Goal: Task Accomplishment & Management: Manage account settings

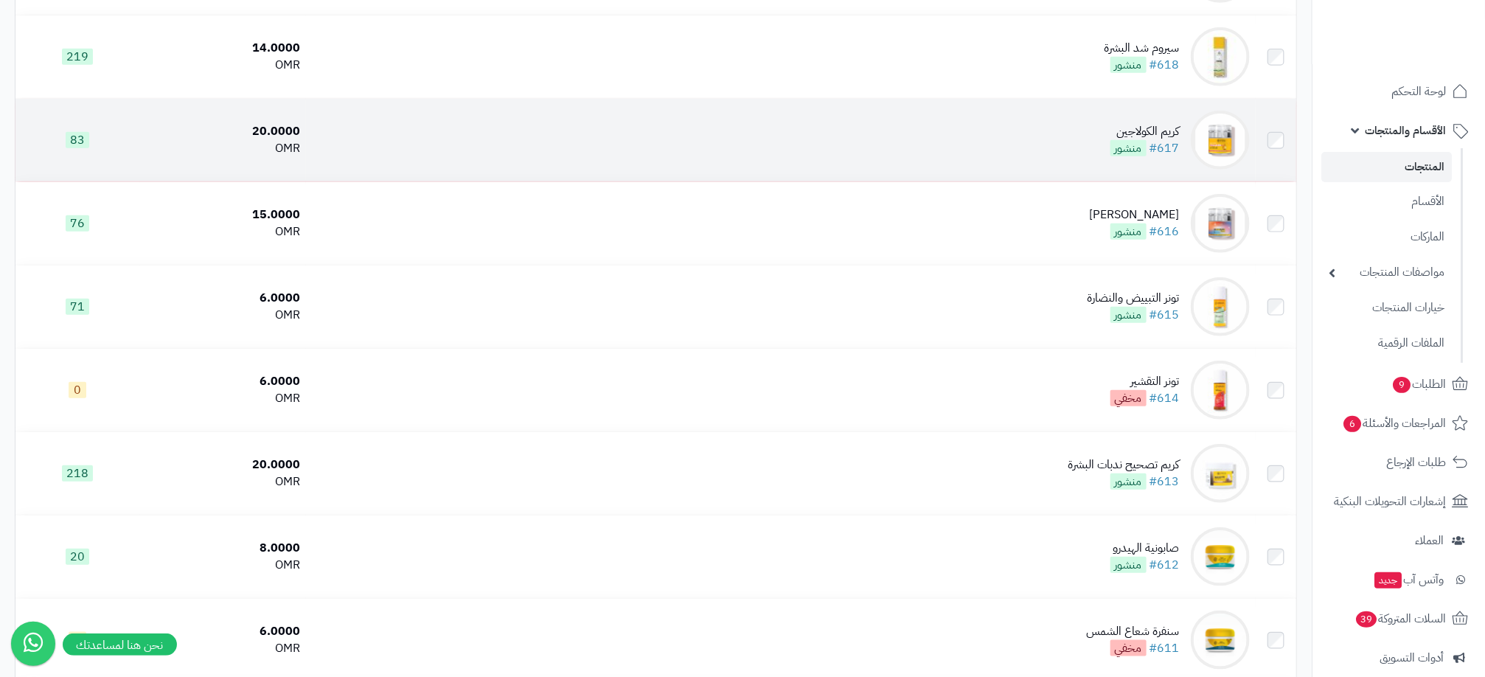
scroll to position [3517, 0]
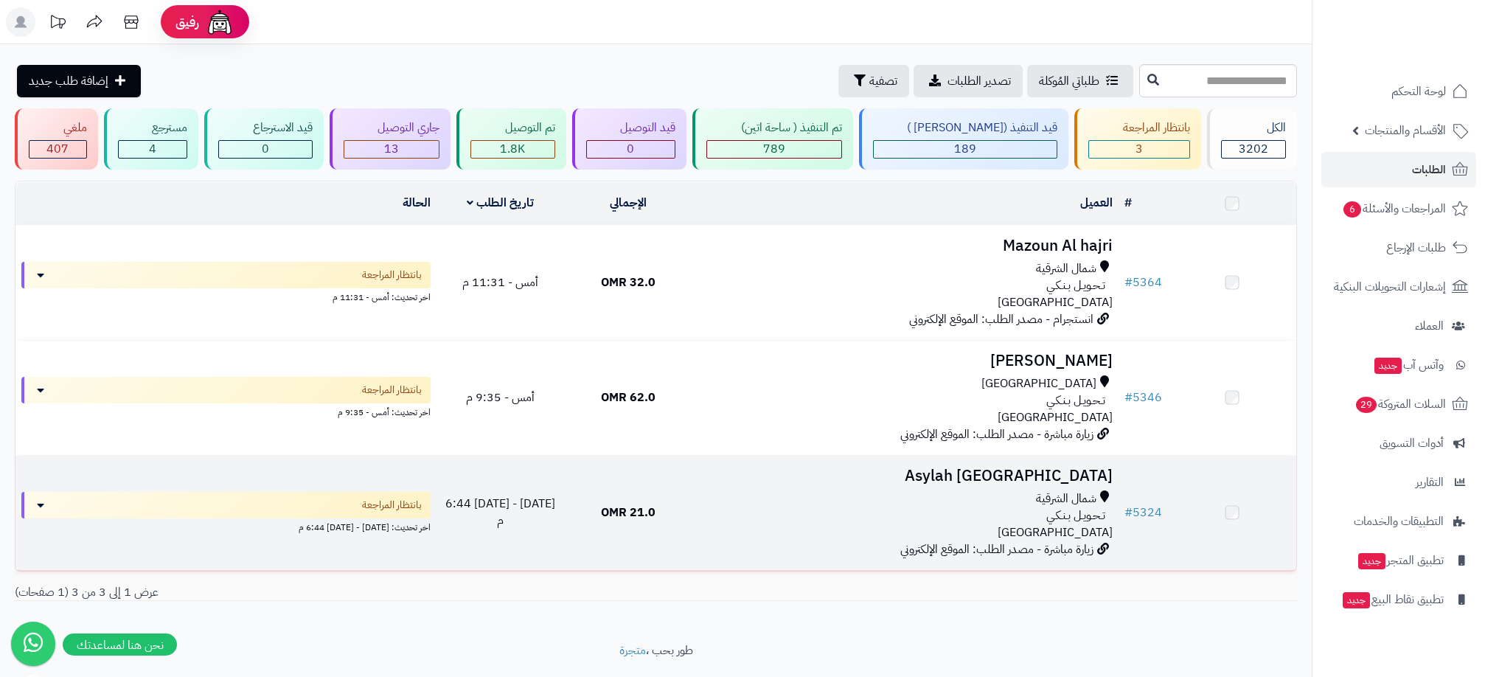
scroll to position [43, 0]
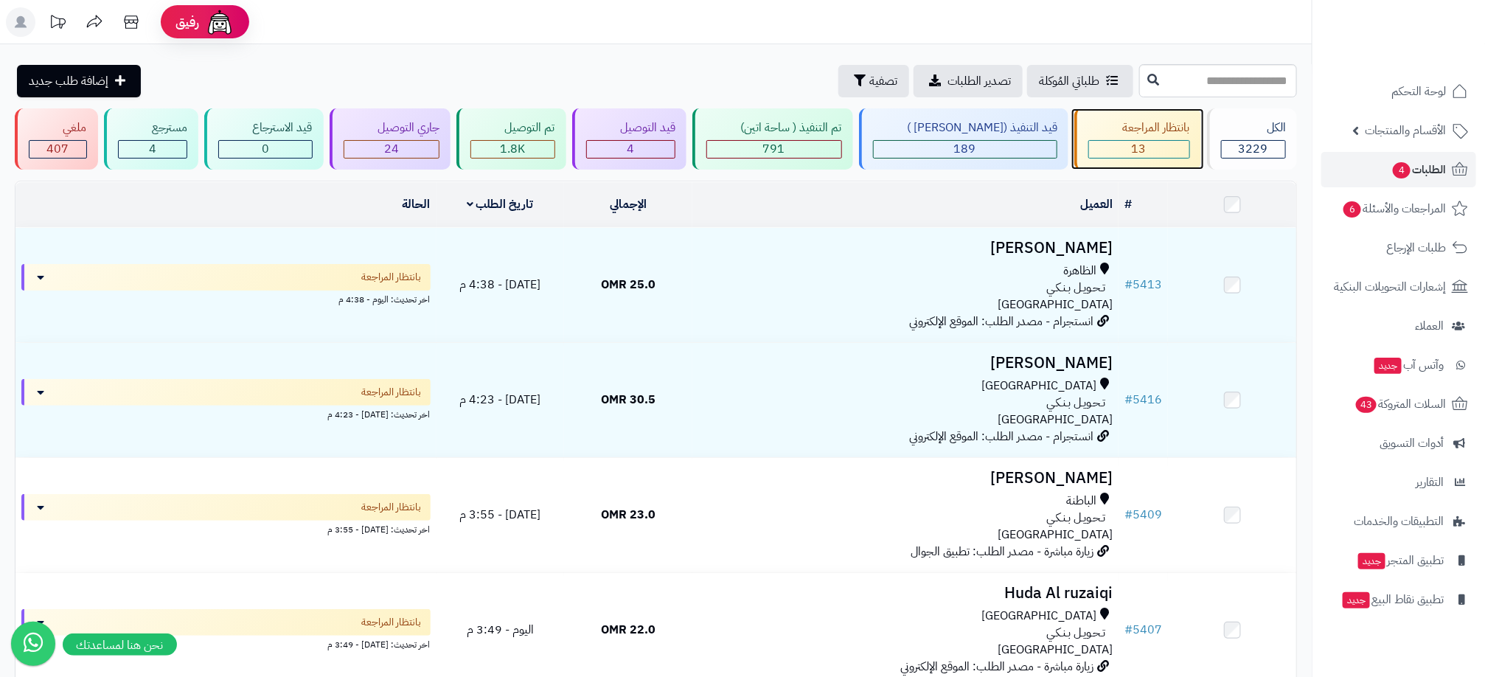
click at [1137, 153] on span "13" at bounding box center [1139, 149] width 15 height 18
click at [1135, 151] on span "13" at bounding box center [1139, 149] width 15 height 18
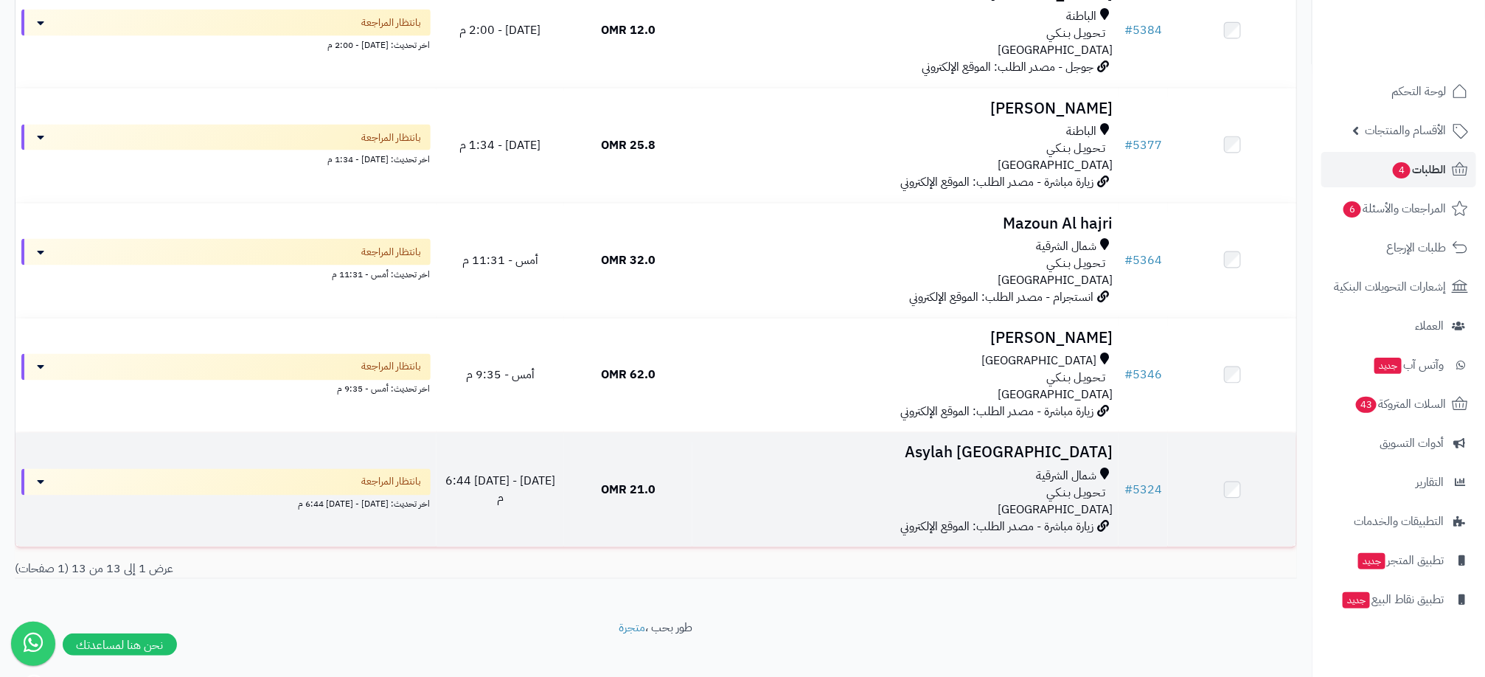
scroll to position [1196, 0]
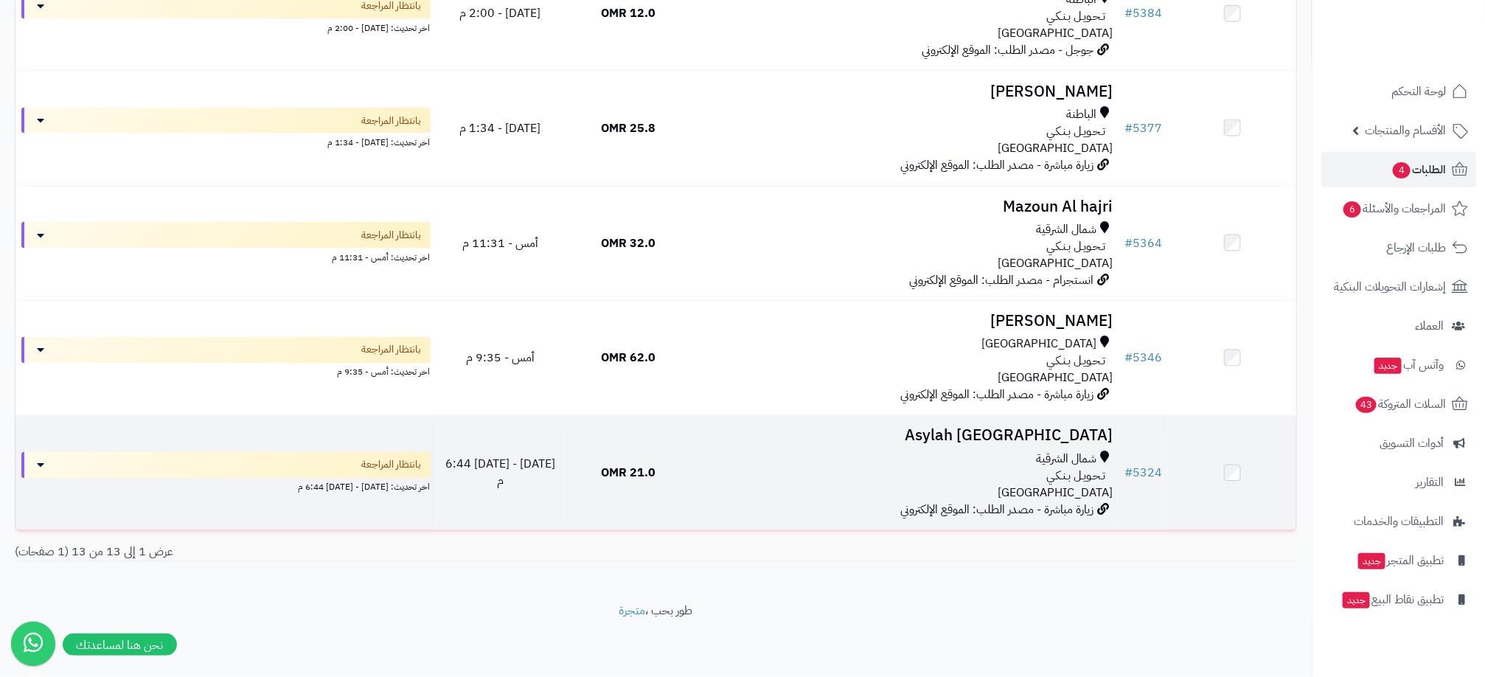
click at [983, 451] on div "شمال الشرقية" at bounding box center [905, 459] width 414 height 17
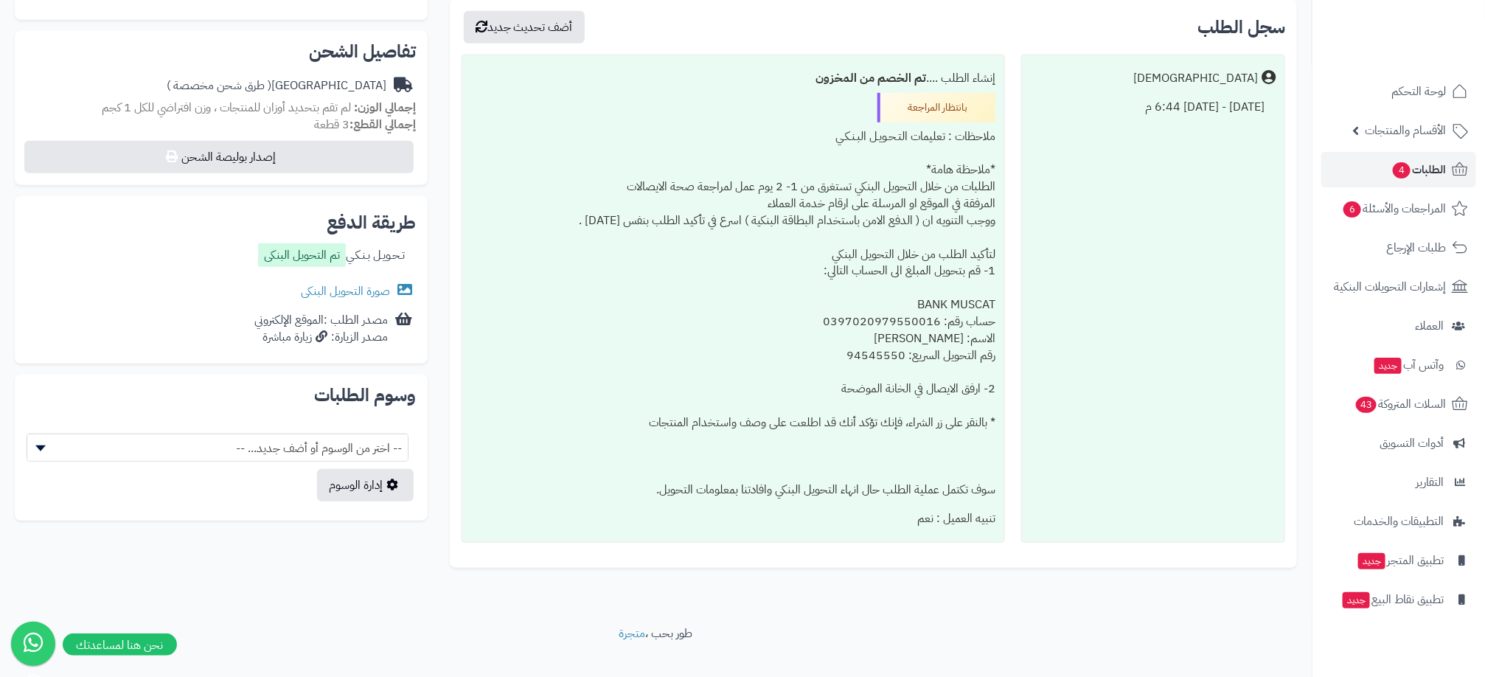
scroll to position [443, 0]
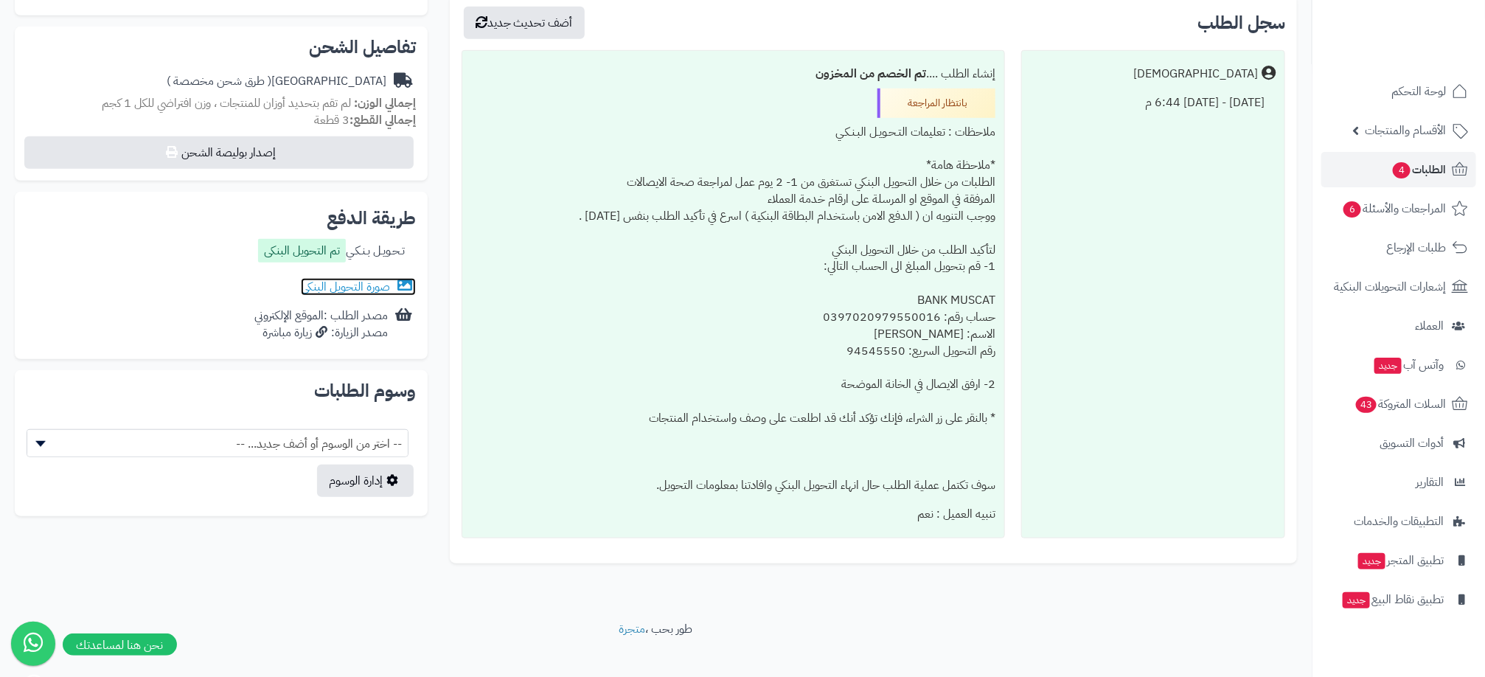
click at [306, 285] on link "صورة التحويل البنكى" at bounding box center [358, 287] width 115 height 18
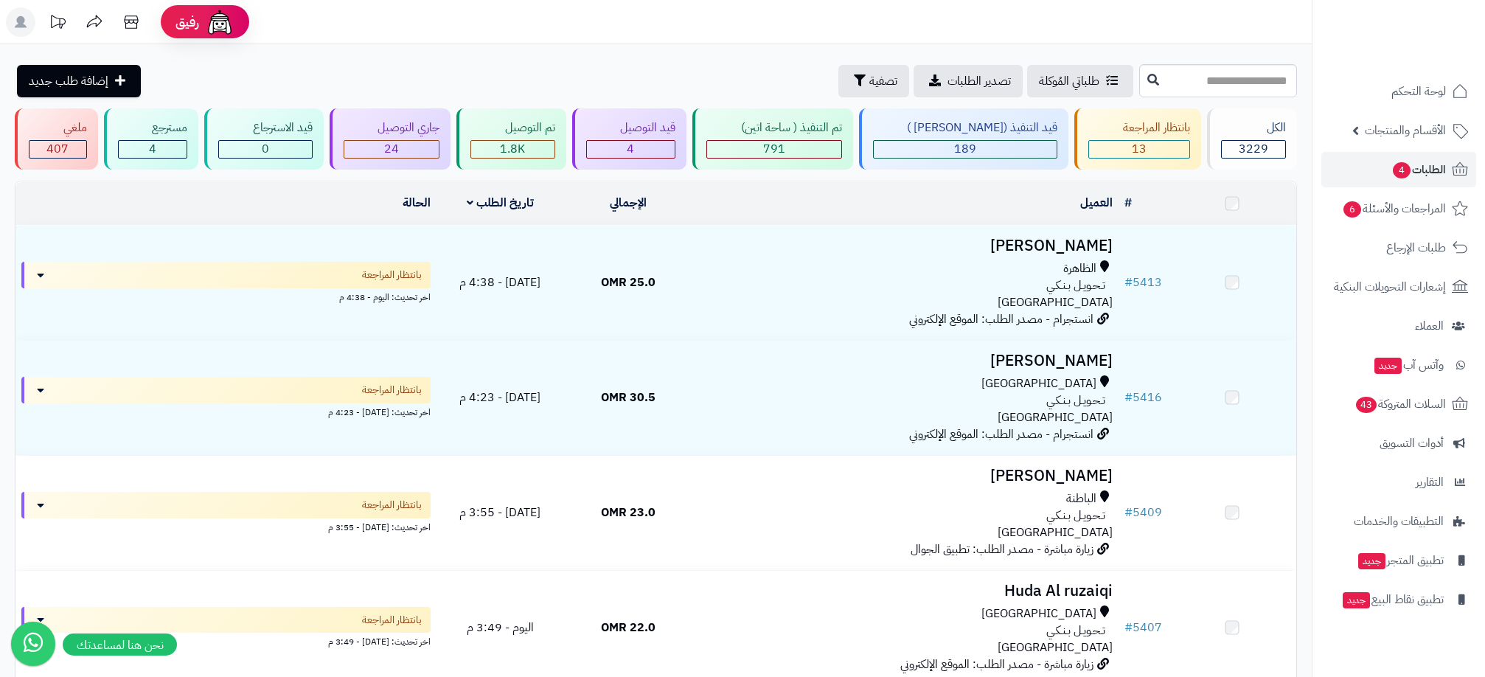
scroll to position [1196, 0]
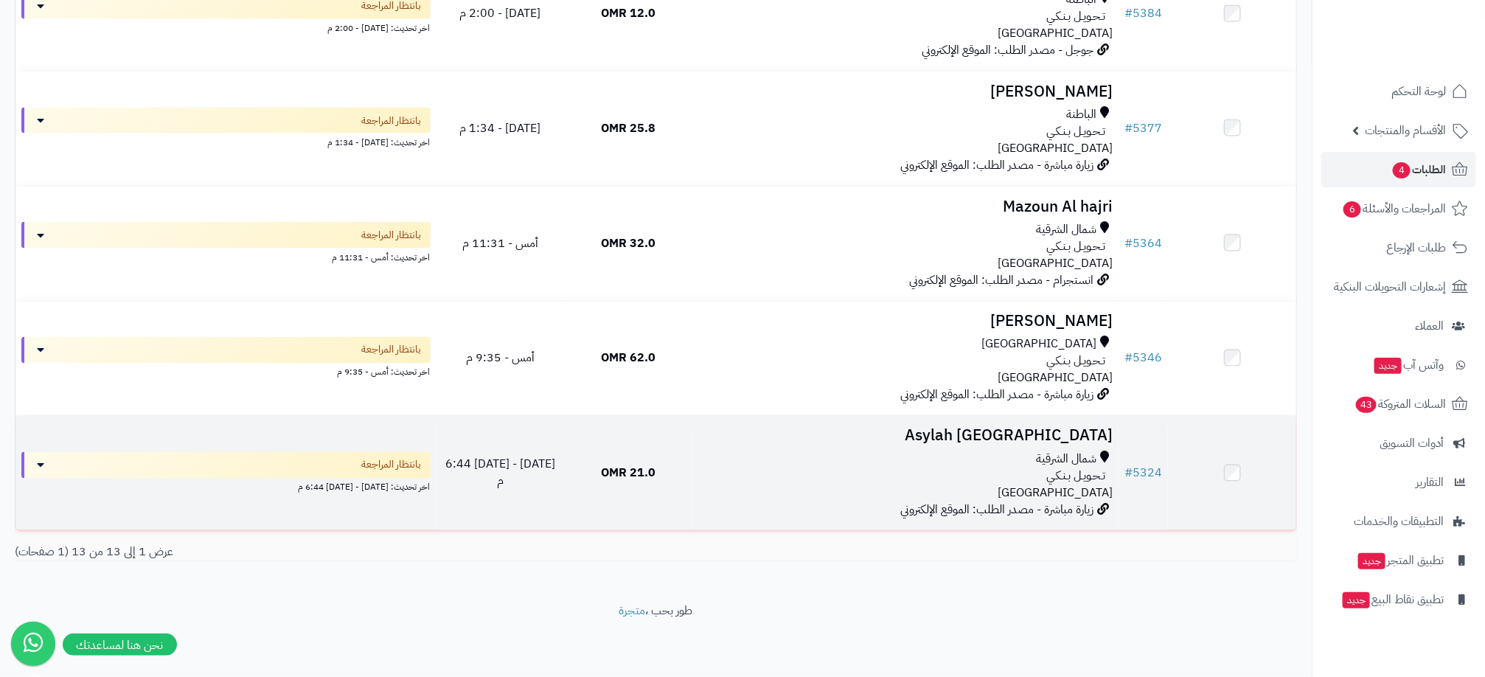
click at [1027, 465] on div "شمال الشرقية" at bounding box center [905, 459] width 414 height 17
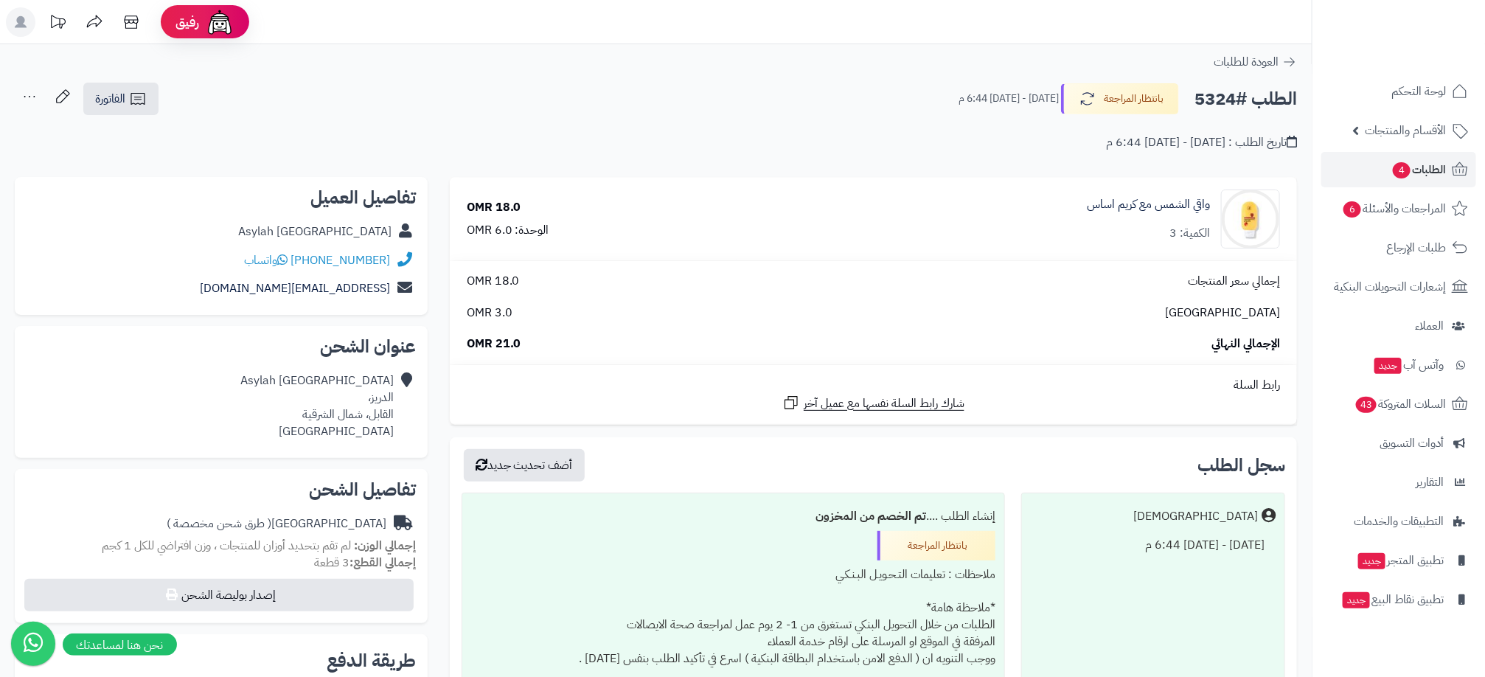
click at [359, 226] on div "Asylah [GEOGRAPHIC_DATA]" at bounding box center [314, 231] width 153 height 17
click at [359, 226] on div "Asylah Oman" at bounding box center [314, 231] width 153 height 17
drag, startPoint x: 359, startPoint y: 226, endPoint x: 219, endPoint y: 192, distance: 144.2
click at [219, 192] on h2 "تفاصيل العميل" at bounding box center [221, 198] width 389 height 18
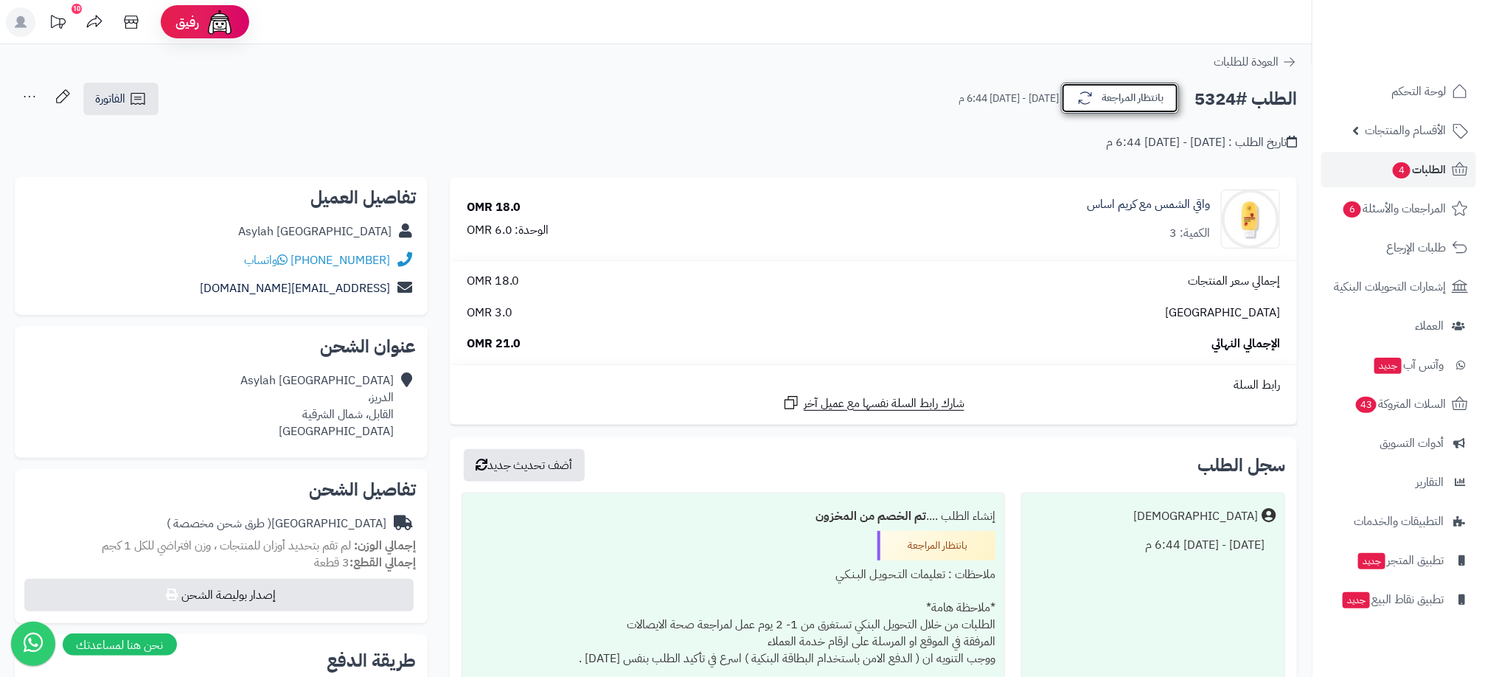
click at [1147, 97] on button "بانتظار المراجعة" at bounding box center [1120, 98] width 118 height 31
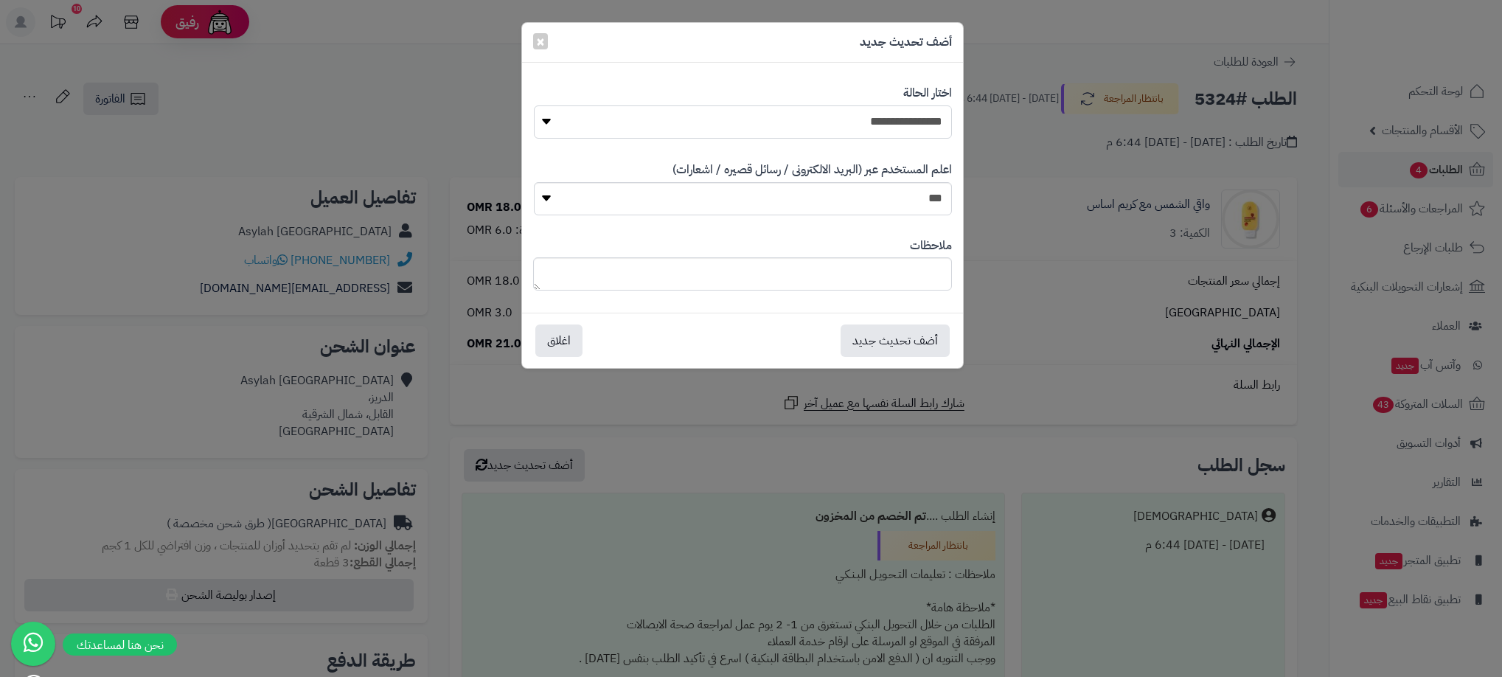
drag, startPoint x: 859, startPoint y: 118, endPoint x: 870, endPoint y: 131, distance: 16.8
click at [859, 118] on select "**********" at bounding box center [743, 121] width 418 height 33
select select "**"
click at [534, 105] on select "**********" at bounding box center [743, 121] width 418 height 33
click at [921, 333] on button "أضف تحديث جديد" at bounding box center [895, 340] width 109 height 32
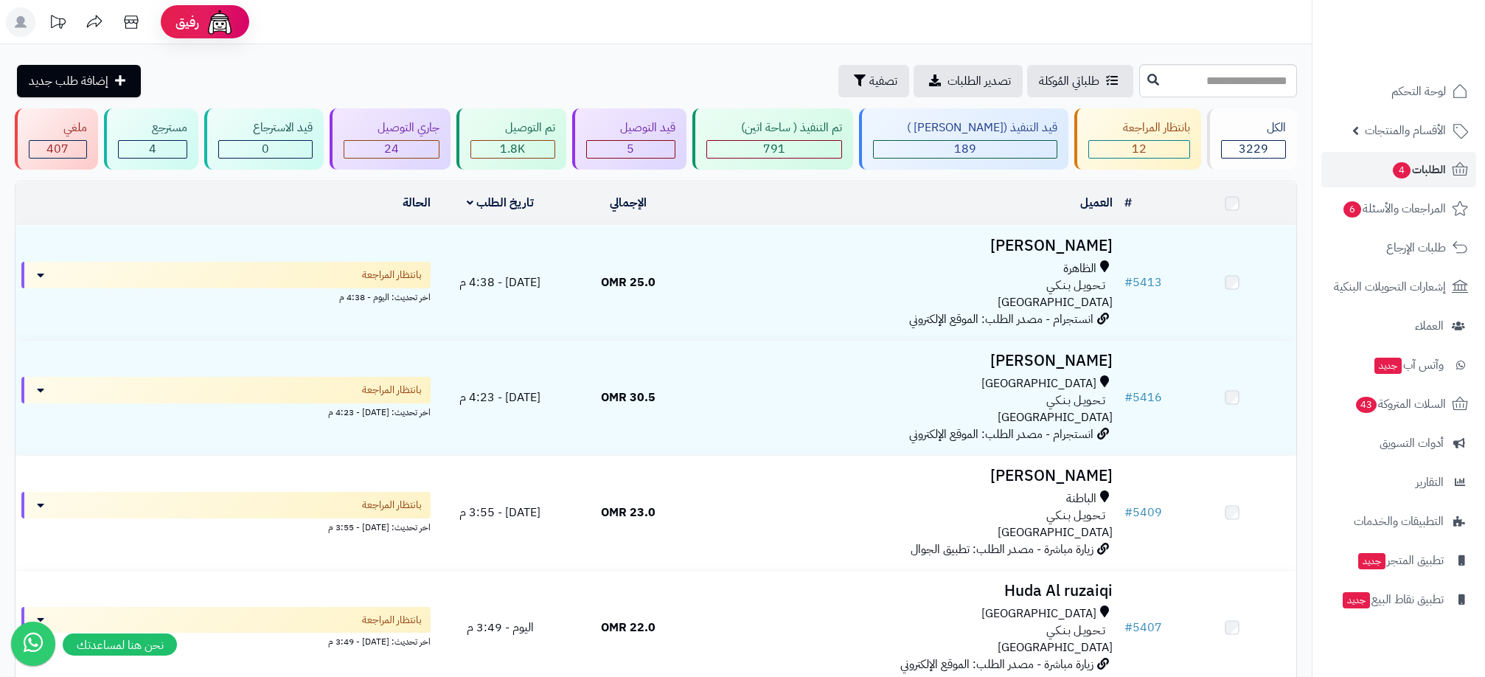
scroll to position [1081, 0]
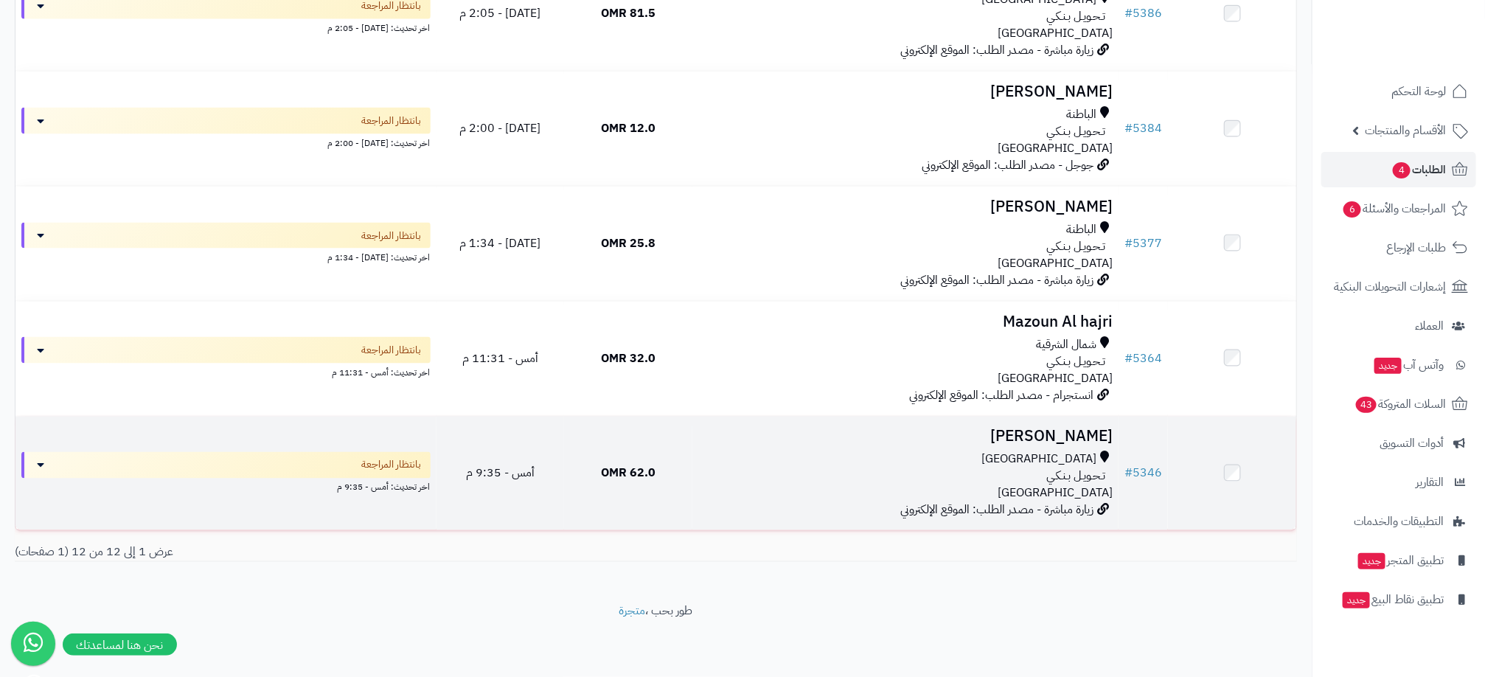
click at [1034, 470] on div "تـحـويـل بـنـكـي" at bounding box center [905, 476] width 414 height 17
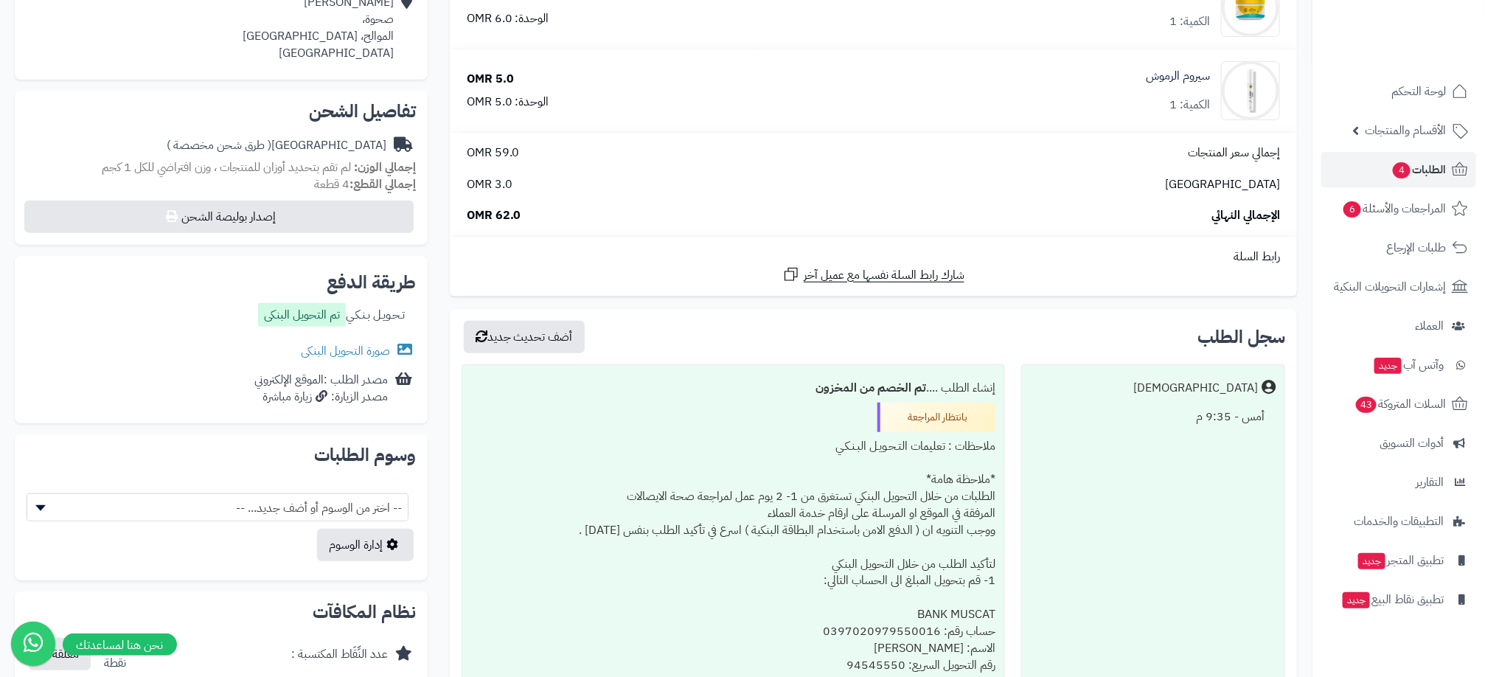
scroll to position [443, 0]
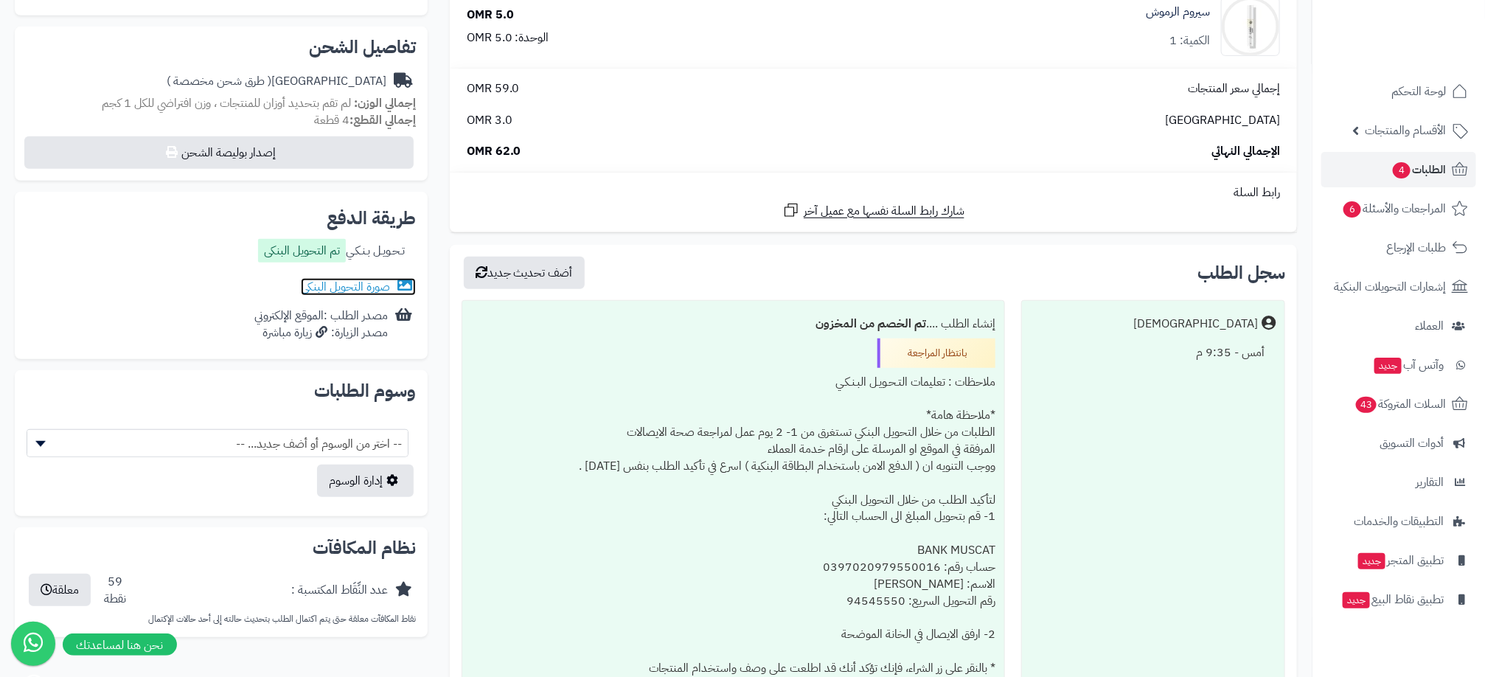
click at [381, 279] on link "صورة التحويل البنكى" at bounding box center [358, 287] width 115 height 18
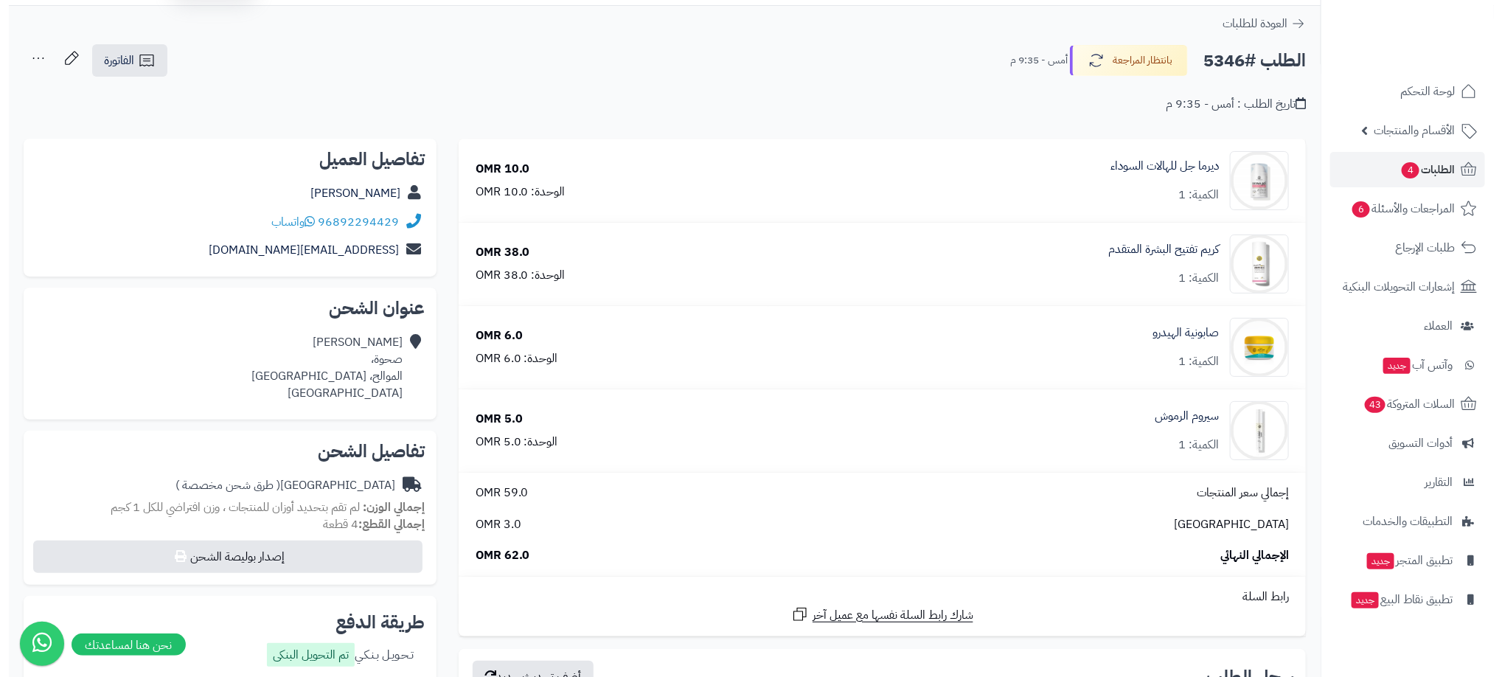
scroll to position [0, 0]
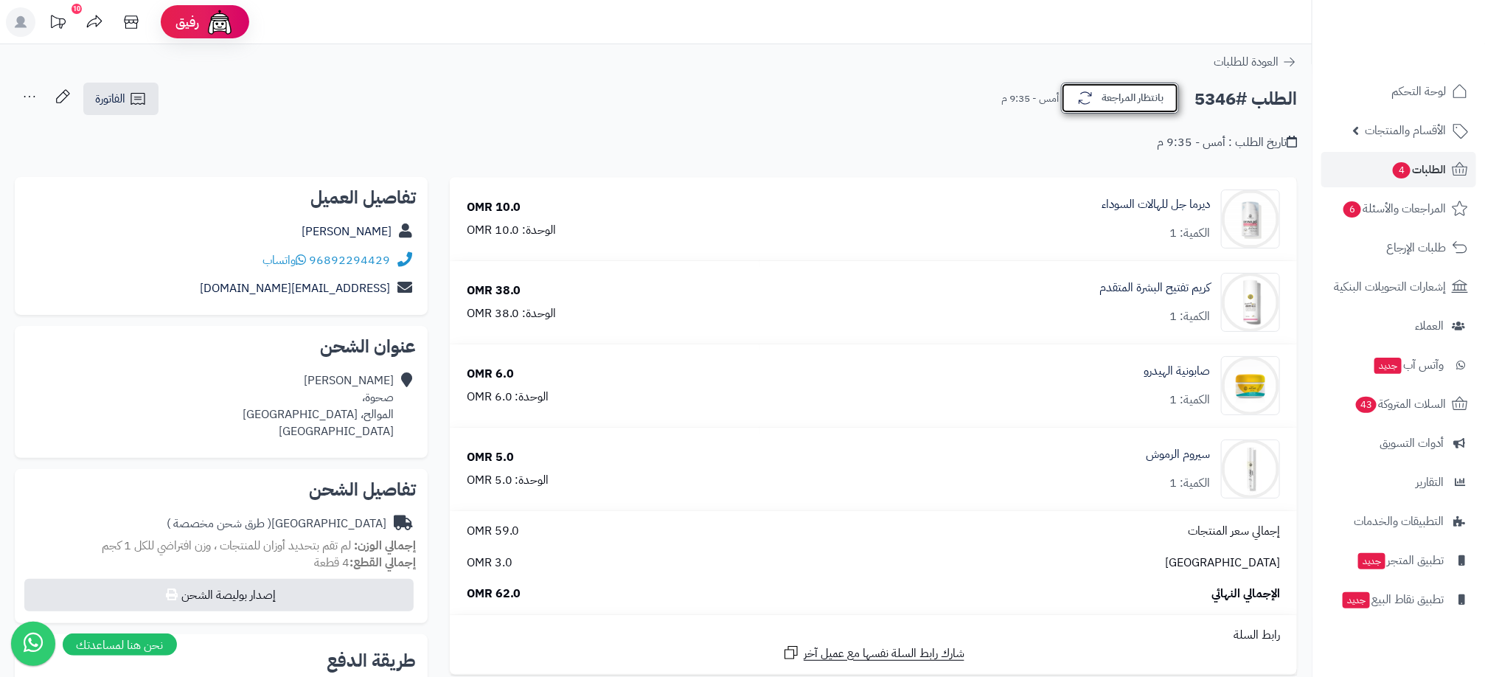
click at [1131, 103] on button "بانتظار المراجعة" at bounding box center [1120, 98] width 118 height 31
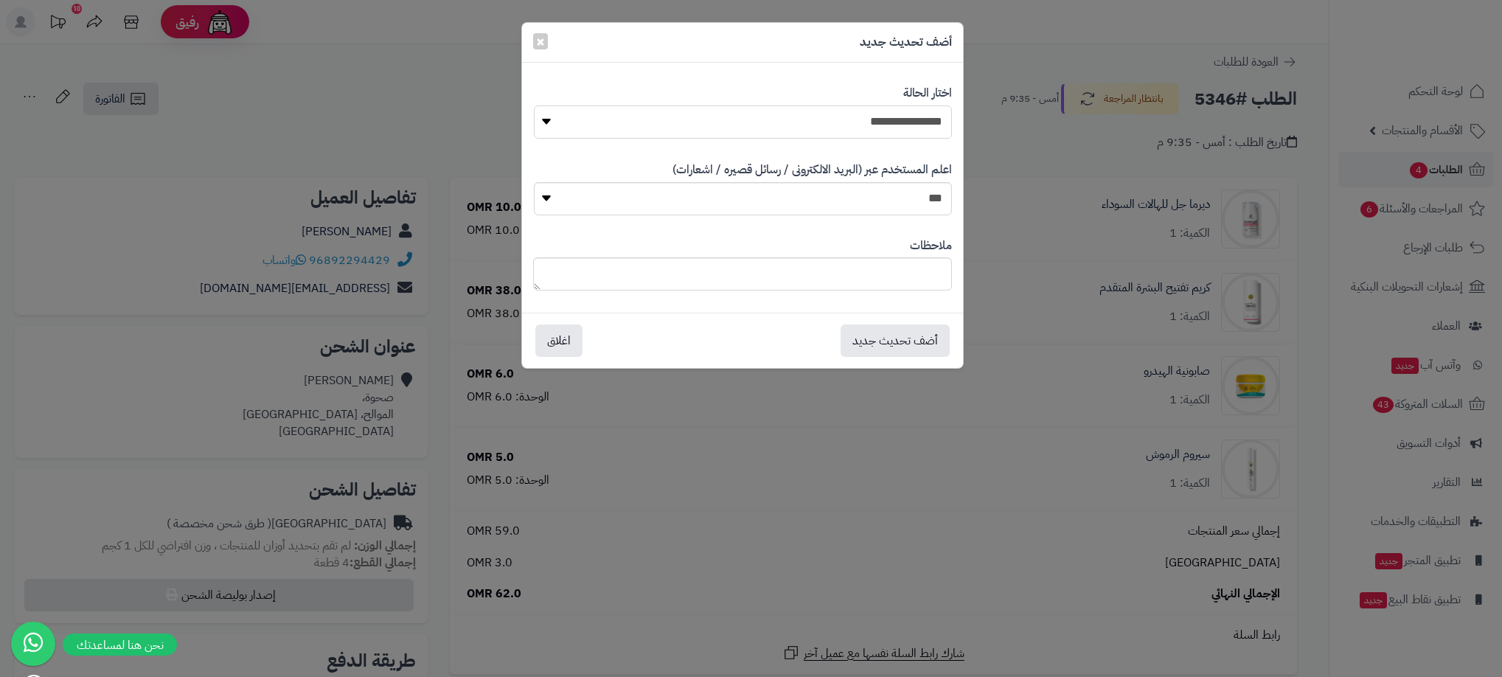
click at [875, 128] on select "**********" at bounding box center [743, 121] width 418 height 33
select select "**"
click at [534, 105] on select "**********" at bounding box center [743, 121] width 418 height 33
click at [901, 341] on button "أضف تحديث جديد" at bounding box center [895, 340] width 109 height 32
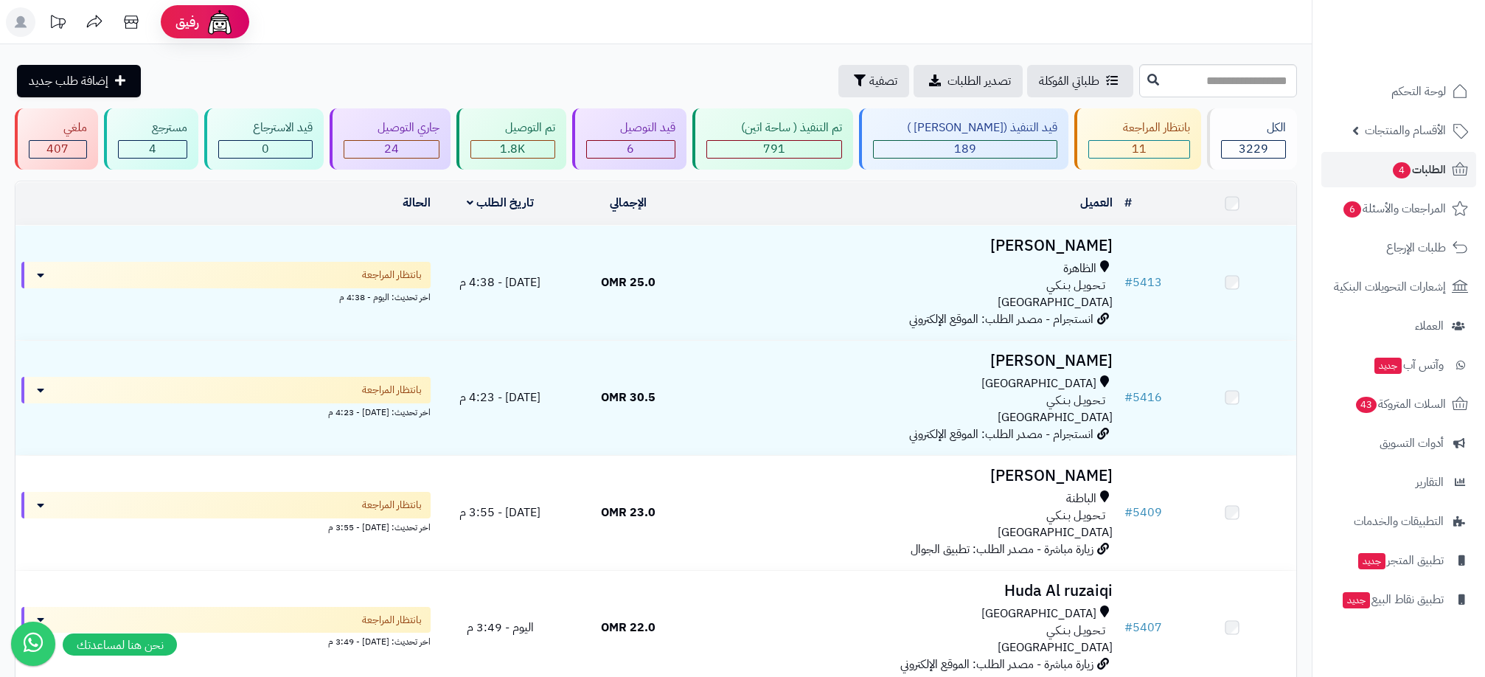
scroll to position [965, 0]
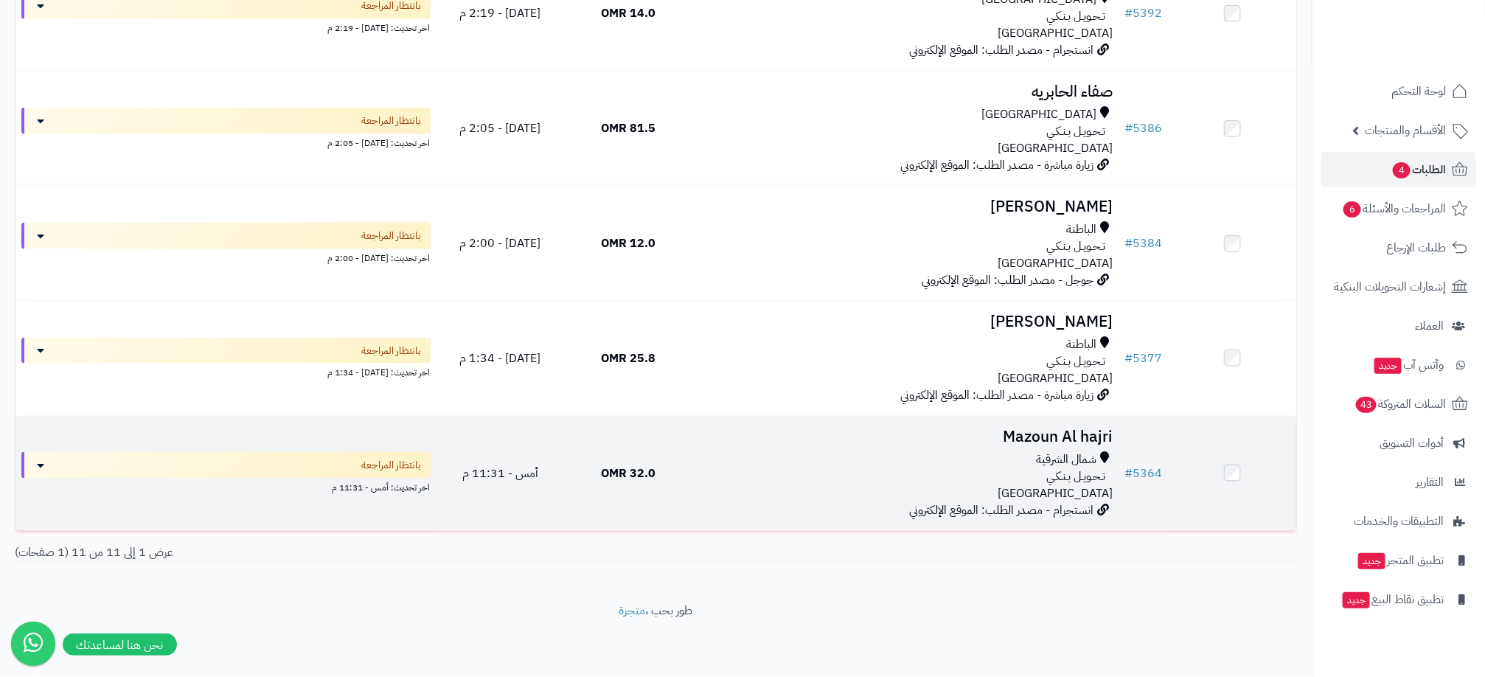
click at [912, 476] on div "تـحـويـل بـنـكـي" at bounding box center [905, 476] width 414 height 17
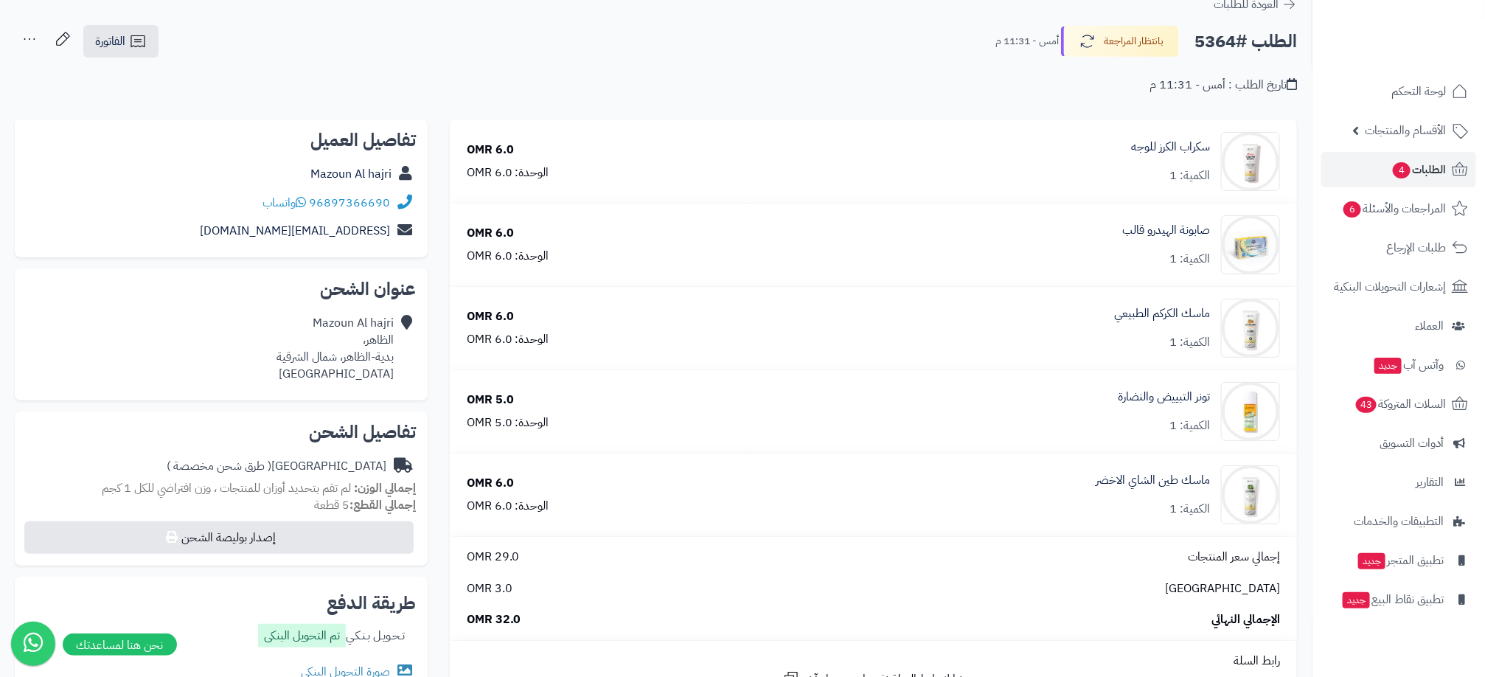
scroll to position [553, 0]
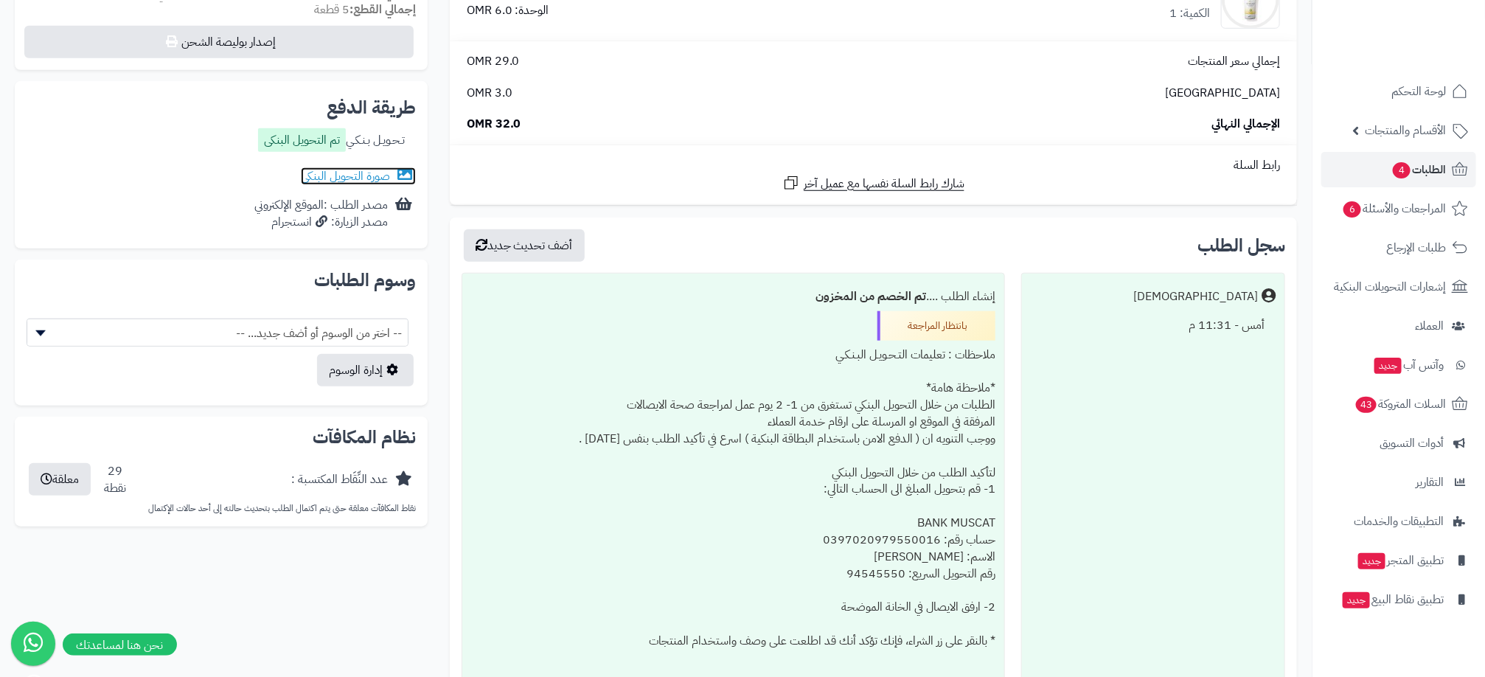
click at [366, 180] on link "صورة التحويل البنكى" at bounding box center [358, 176] width 115 height 18
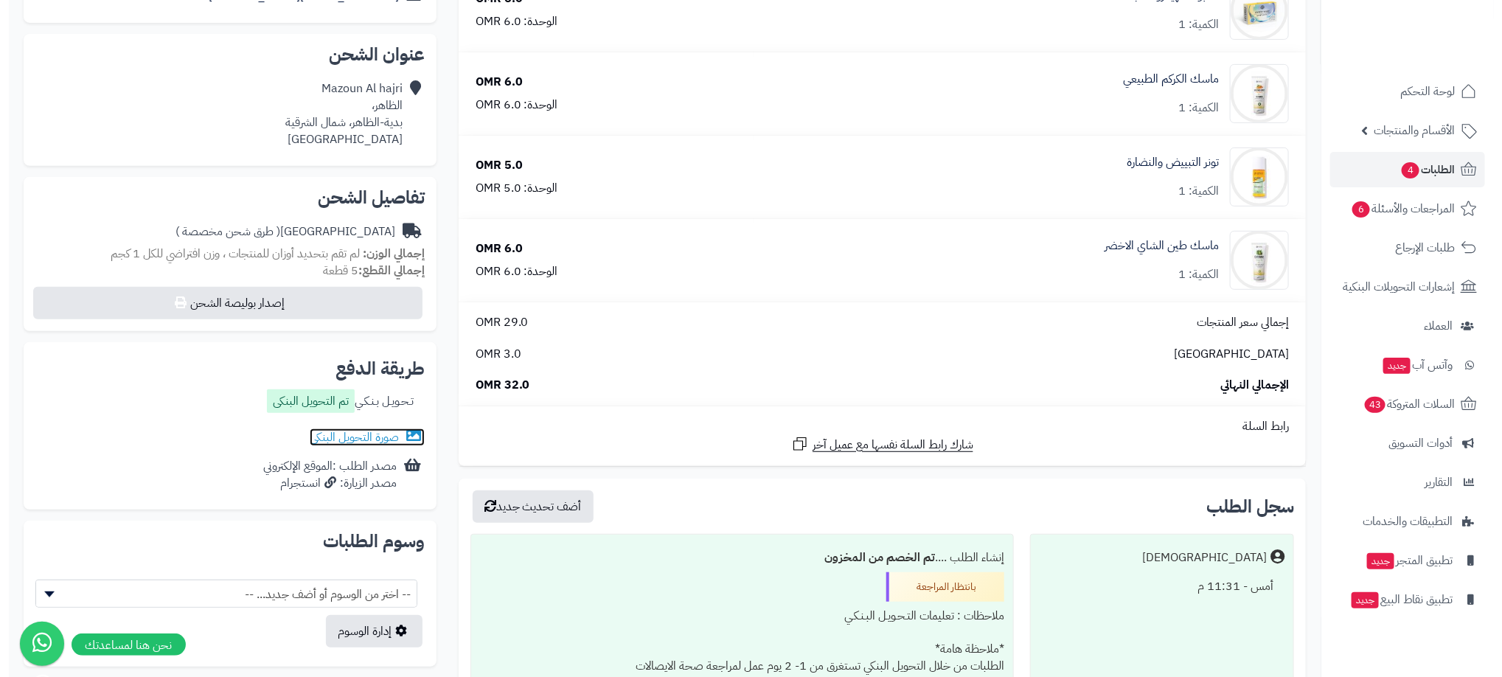
scroll to position [0, 0]
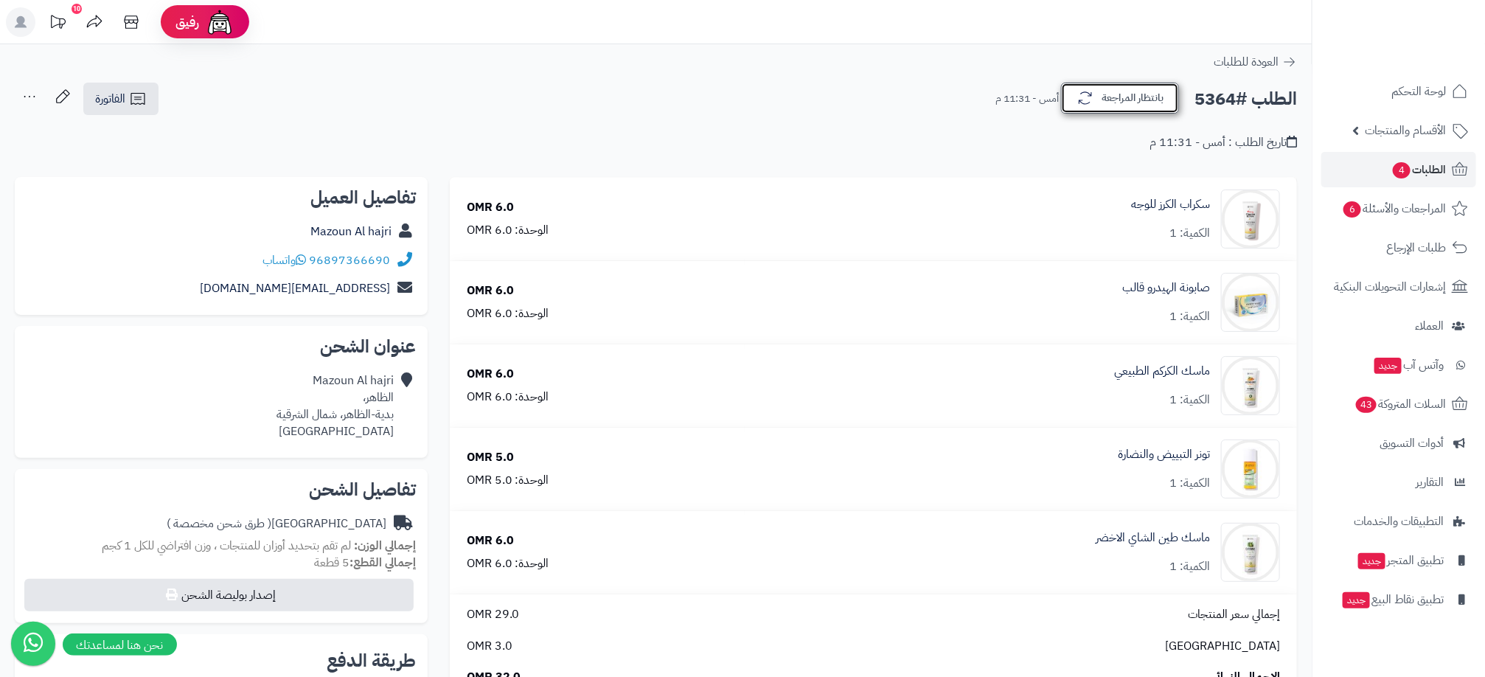
click at [1074, 106] on button "بانتظار المراجعة" at bounding box center [1120, 98] width 118 height 31
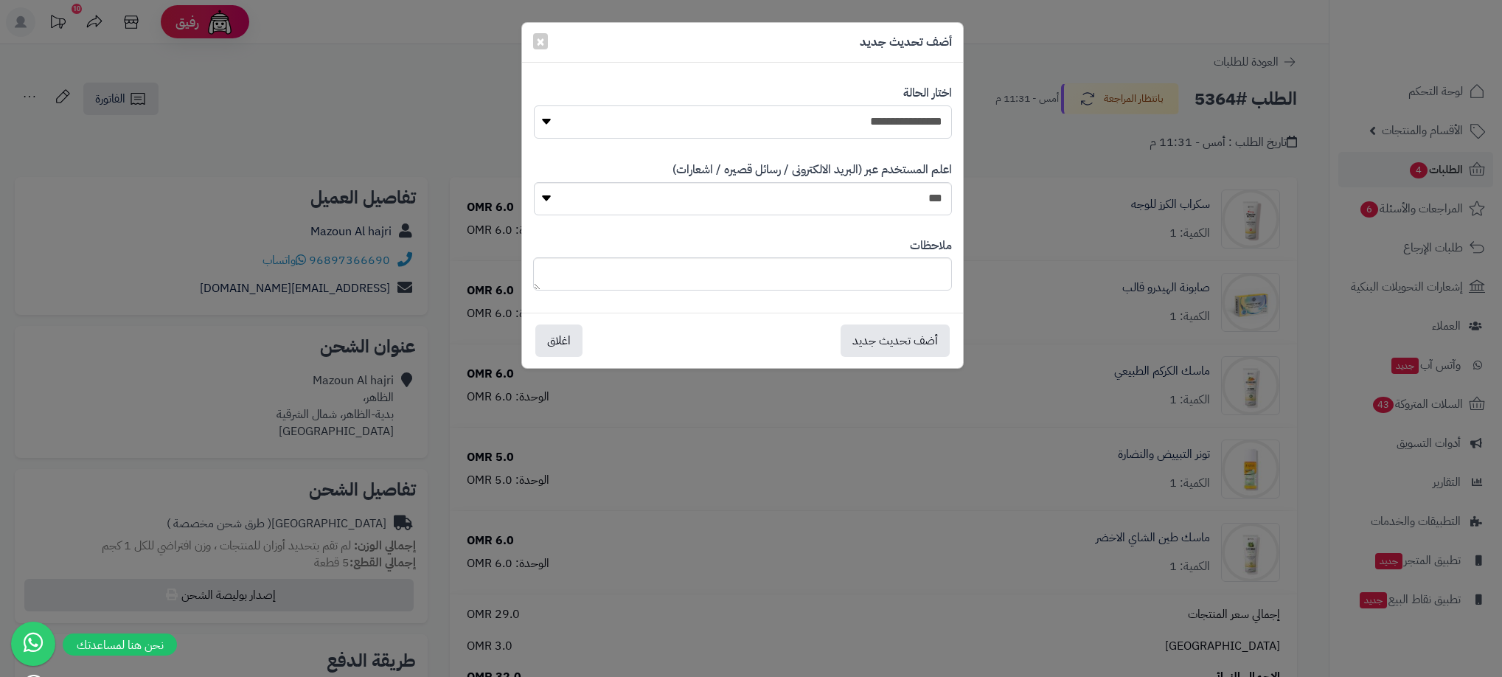
drag, startPoint x: 923, startPoint y: 114, endPoint x: 920, endPoint y: 140, distance: 26.6
click at [923, 114] on select "**********" at bounding box center [743, 121] width 418 height 33
select select "**"
click at [534, 105] on select "**********" at bounding box center [743, 121] width 418 height 33
click at [903, 336] on button "أضف تحديث جديد" at bounding box center [895, 340] width 109 height 32
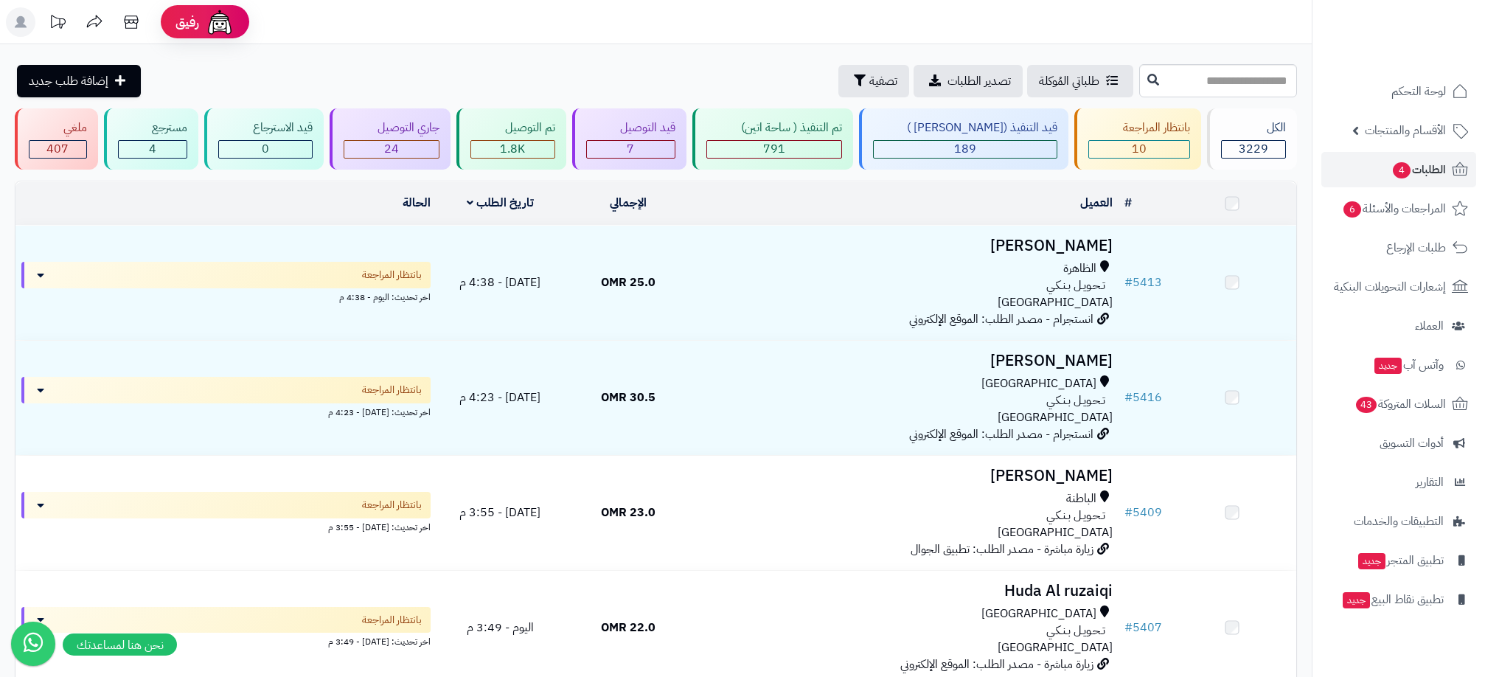
scroll to position [850, 0]
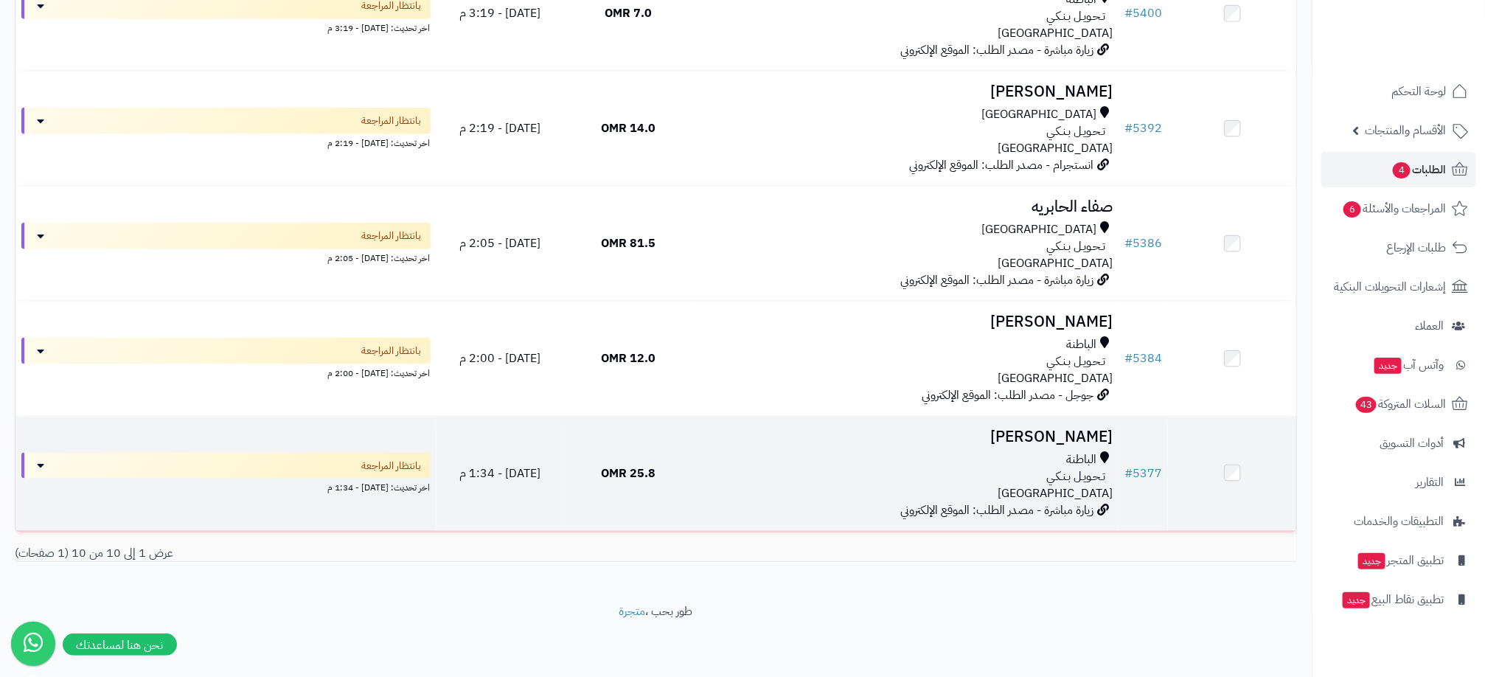
click at [1011, 470] on div "تـحـويـل بـنـكـي" at bounding box center [905, 476] width 414 height 17
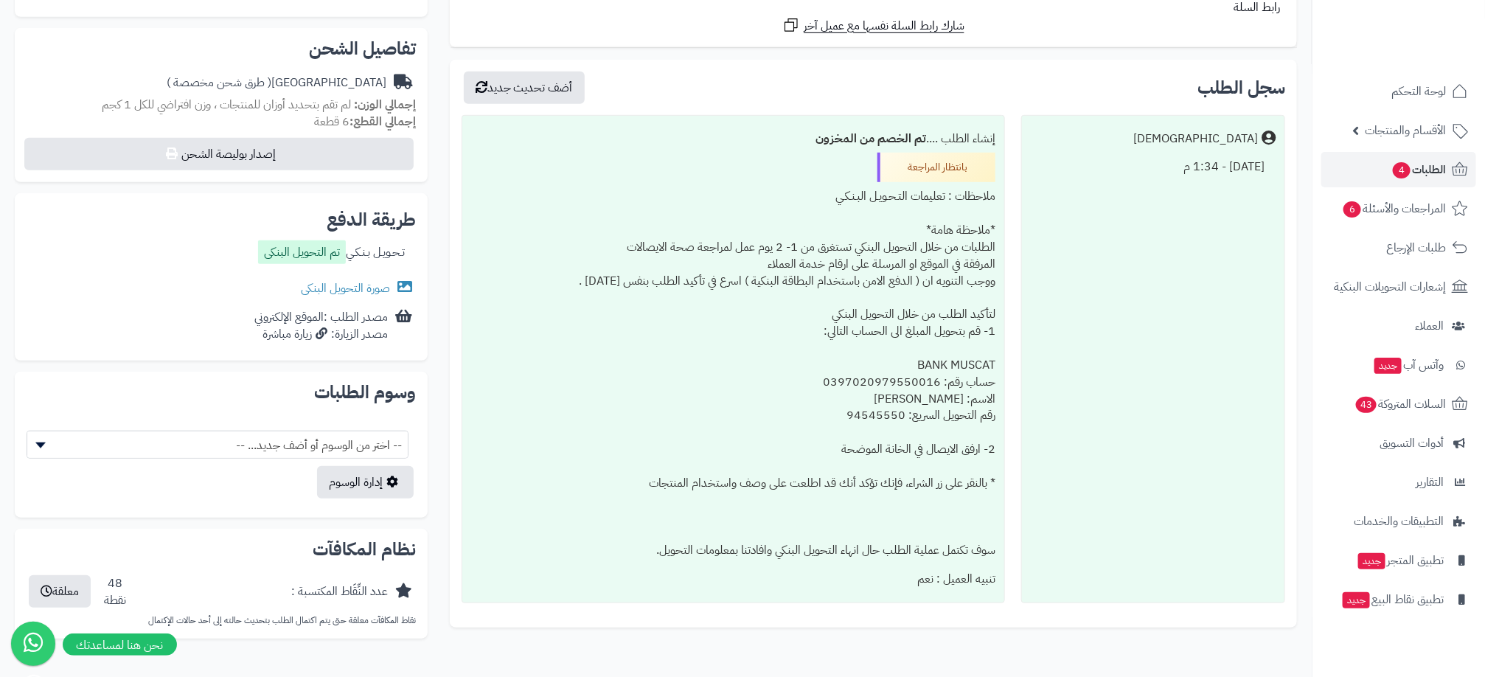
scroll to position [443, 0]
click at [339, 288] on link "صورة التحويل البنكى" at bounding box center [358, 287] width 115 height 18
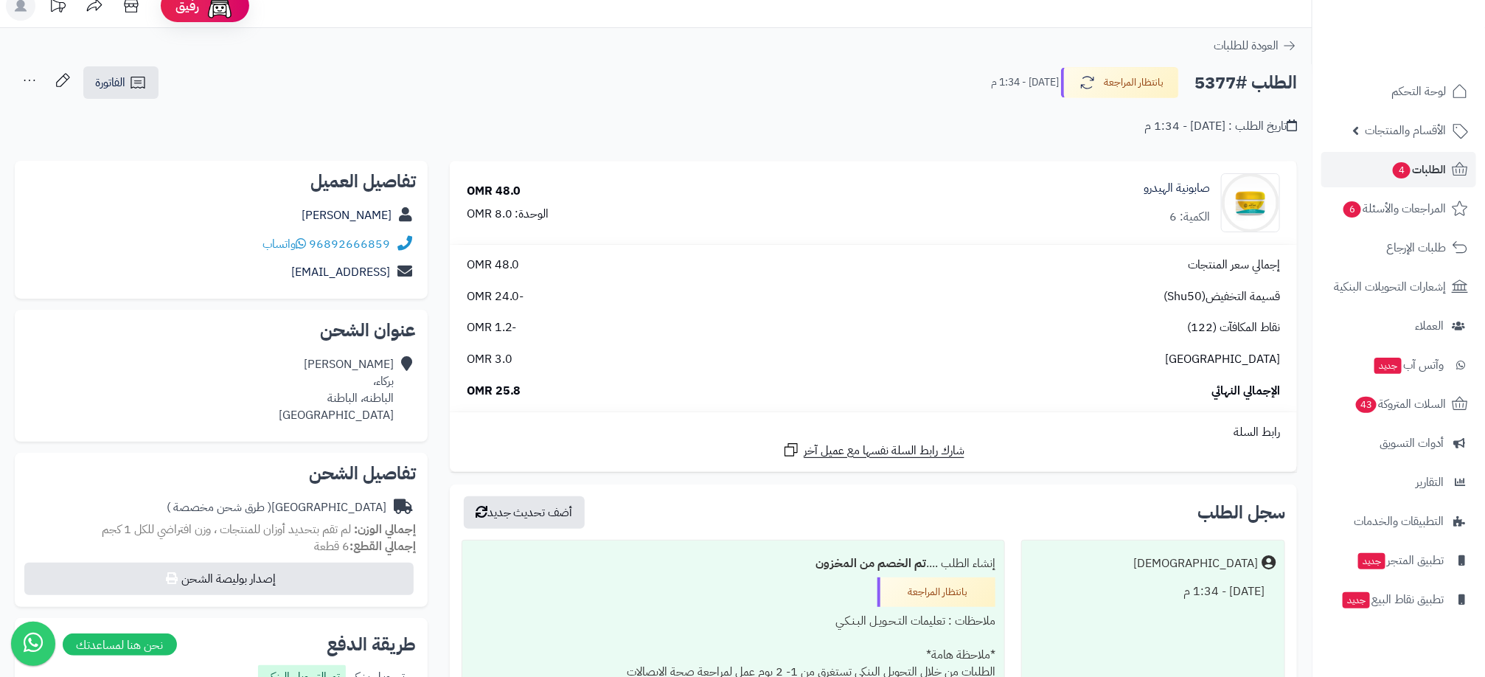
scroll to position [0, 0]
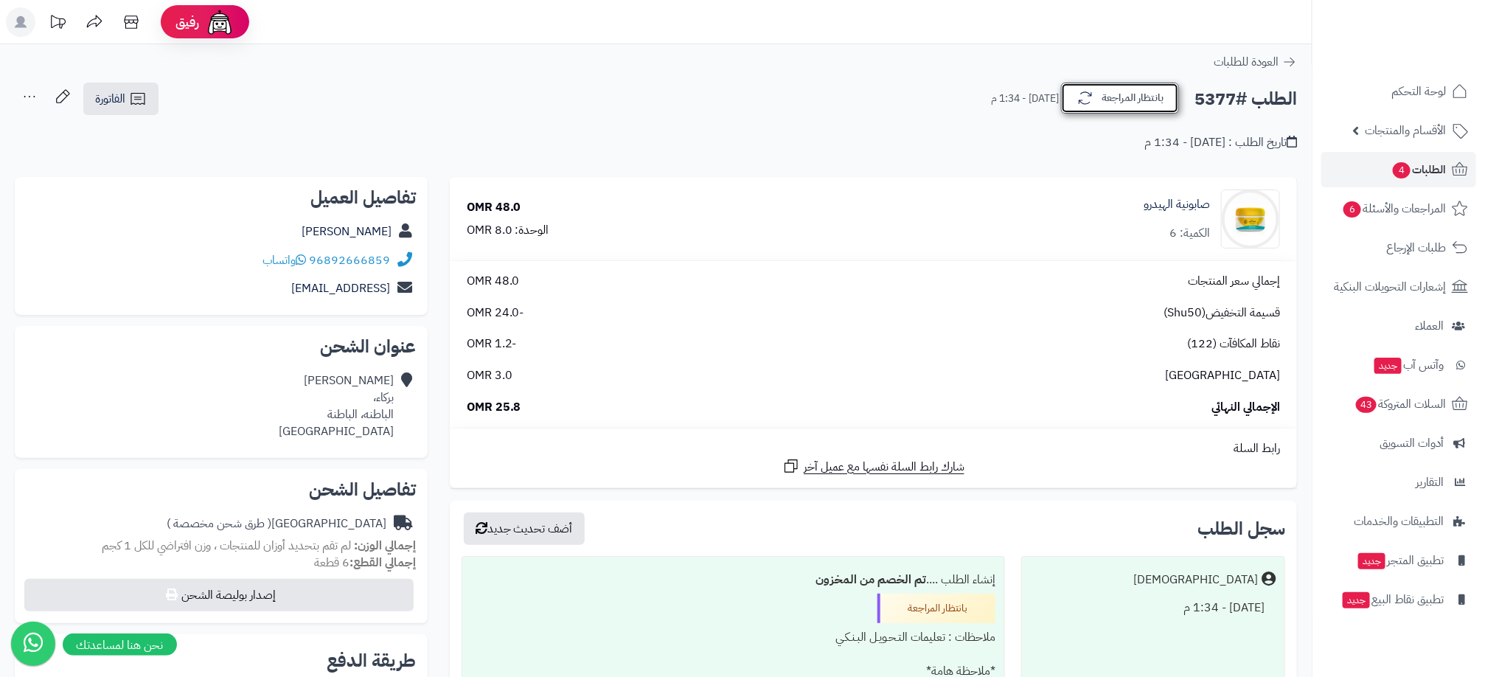
click at [1111, 104] on button "بانتظار المراجعة" at bounding box center [1120, 98] width 118 height 31
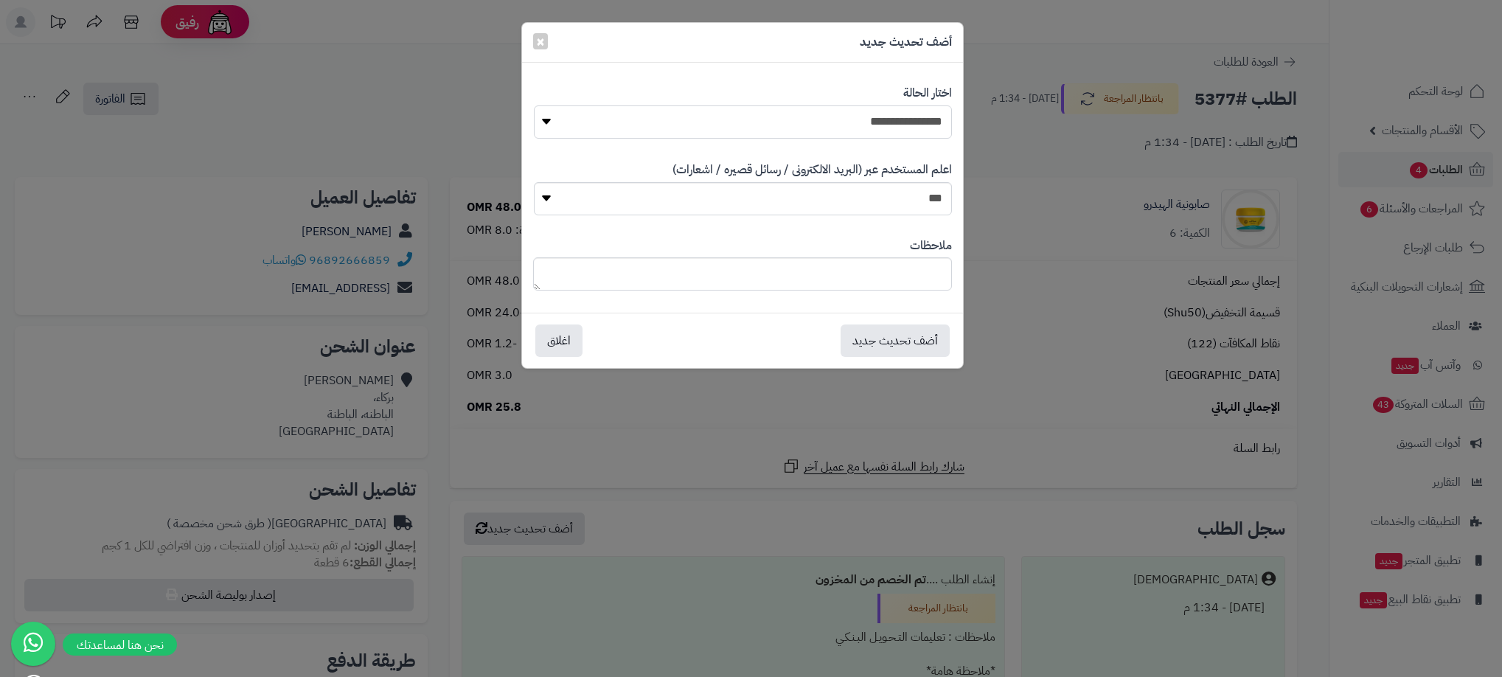
drag, startPoint x: 928, startPoint y: 126, endPoint x: 927, endPoint y: 142, distance: 16.2
click at [928, 126] on select "**********" at bounding box center [743, 121] width 418 height 33
select select "**"
click at [534, 105] on select "**********" at bounding box center [743, 121] width 418 height 33
click at [909, 337] on button "أضف تحديث جديد" at bounding box center [895, 340] width 109 height 32
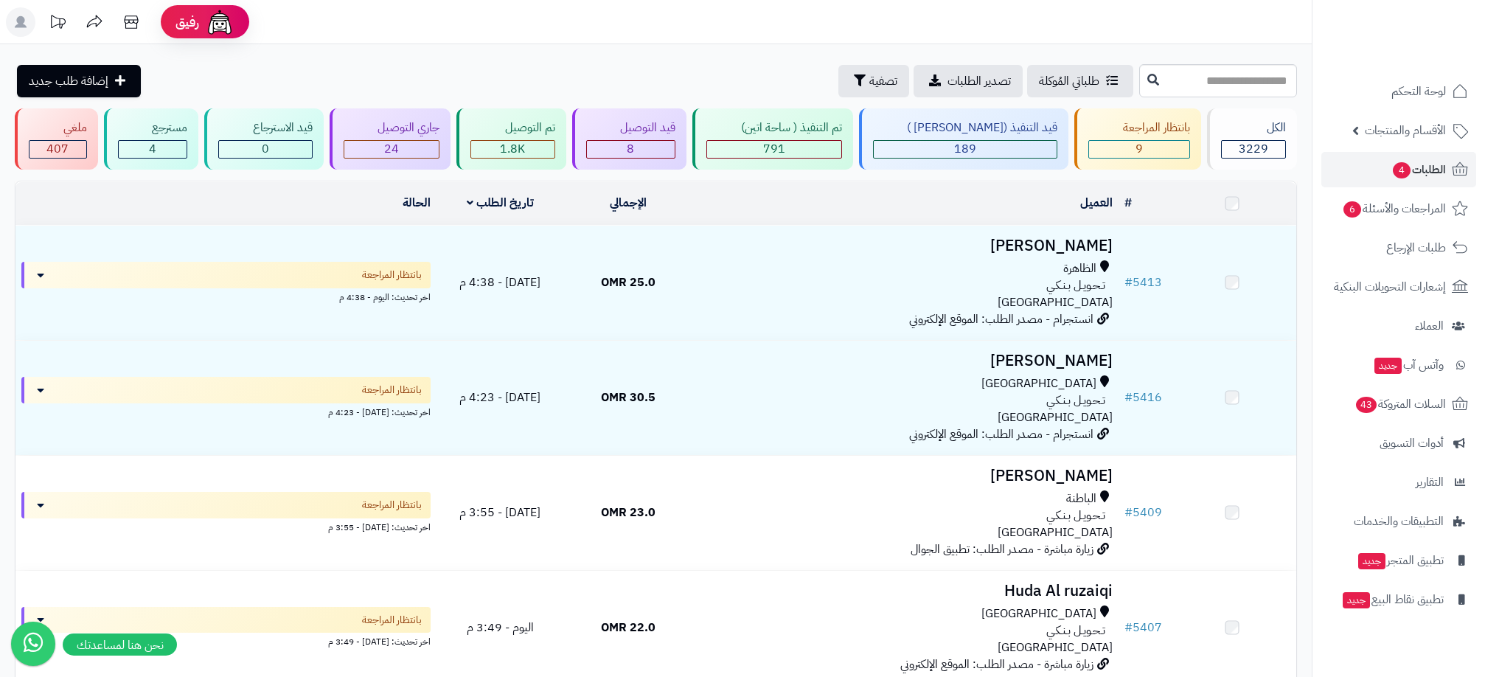
scroll to position [735, 0]
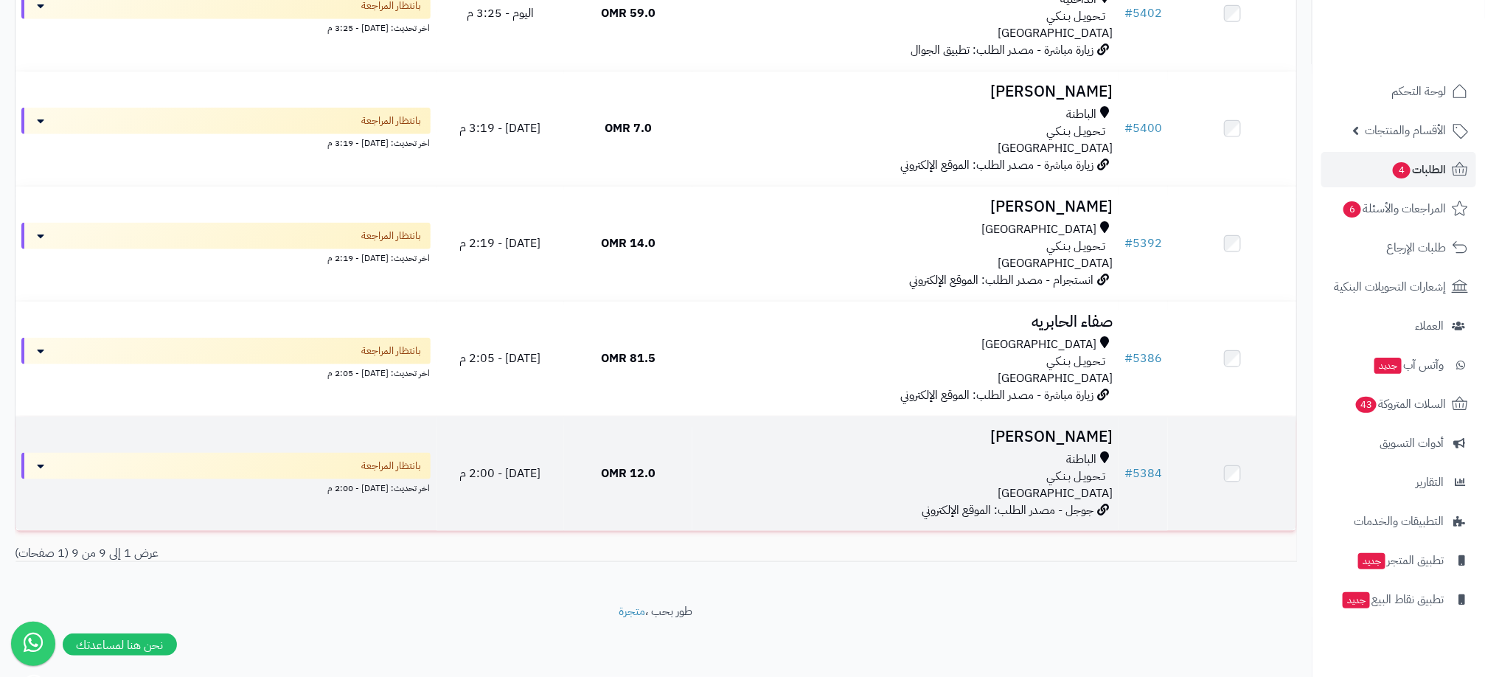
click at [824, 487] on div "الباطنة تـحـويـل بـنـكـي عمان" at bounding box center [905, 476] width 414 height 51
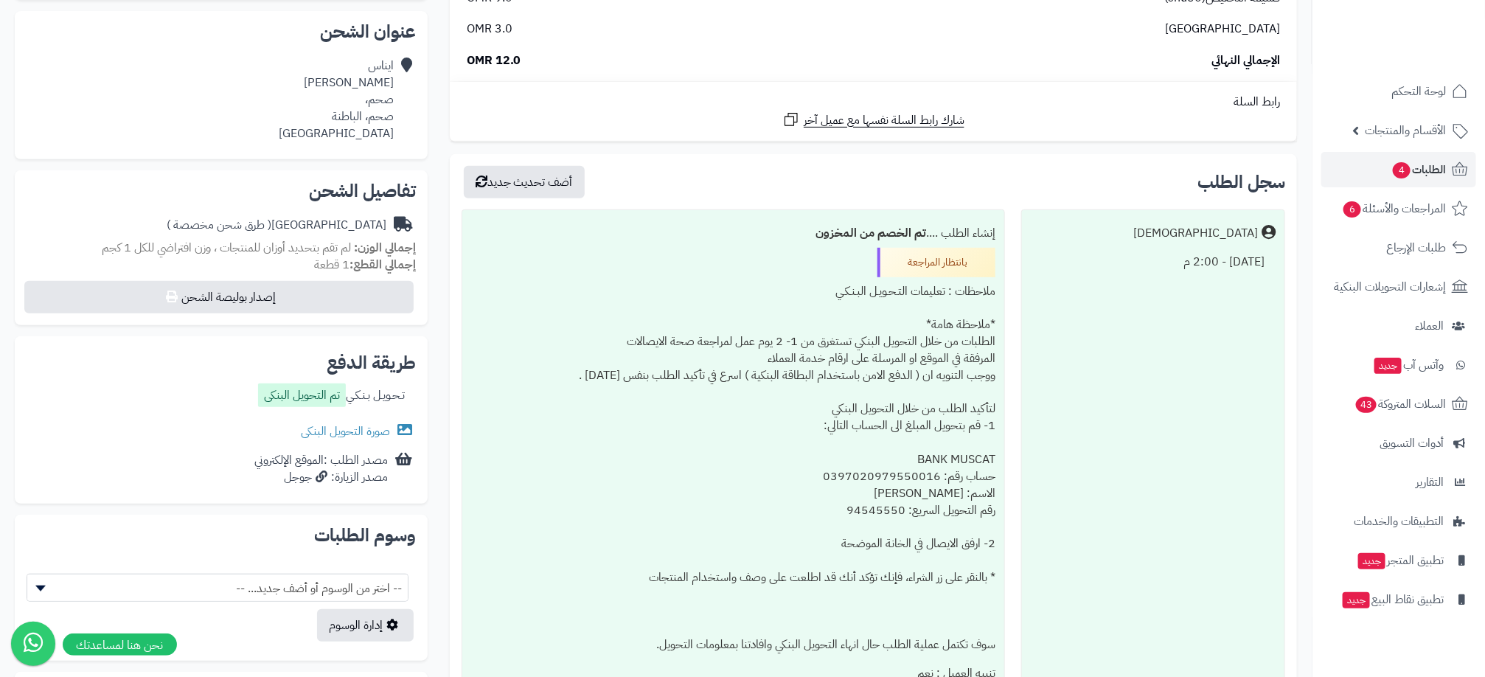
scroll to position [332, 0]
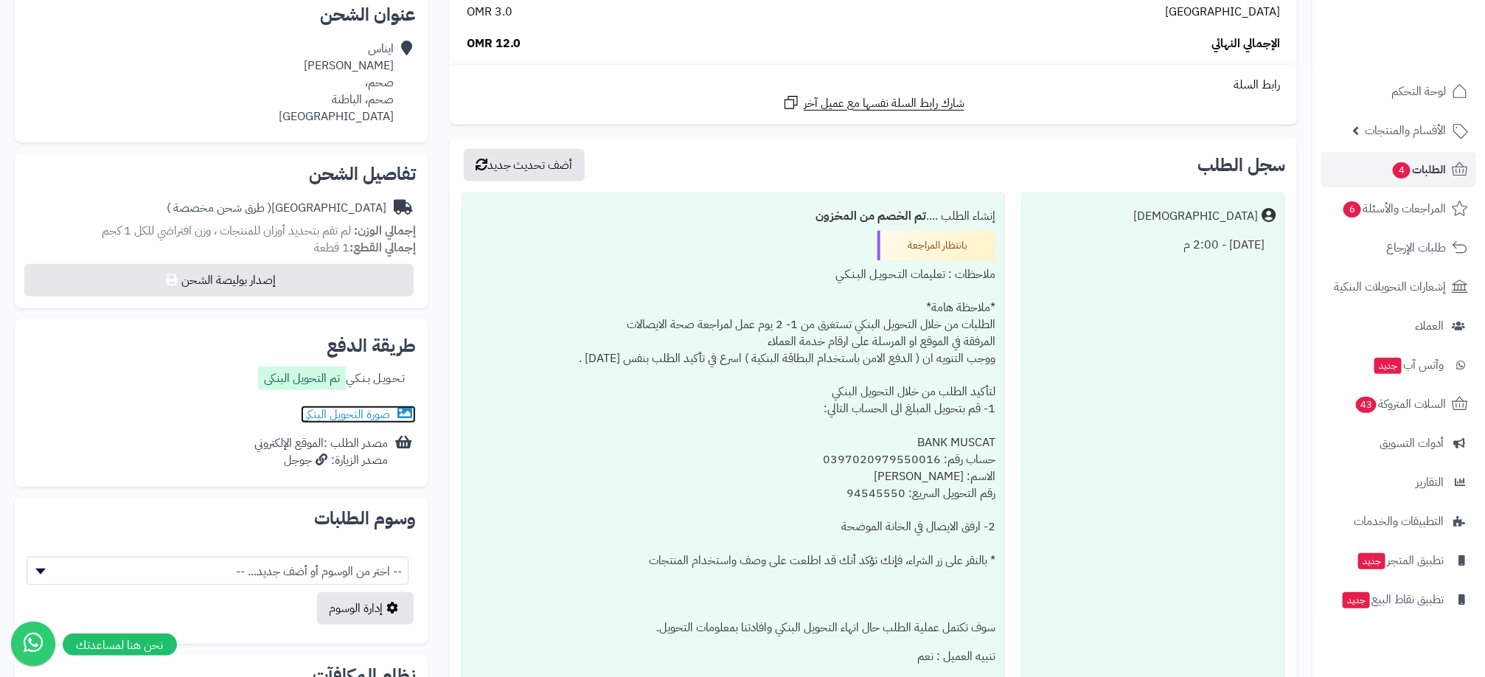
click at [366, 419] on link "صورة التحويل البنكى" at bounding box center [358, 415] width 115 height 18
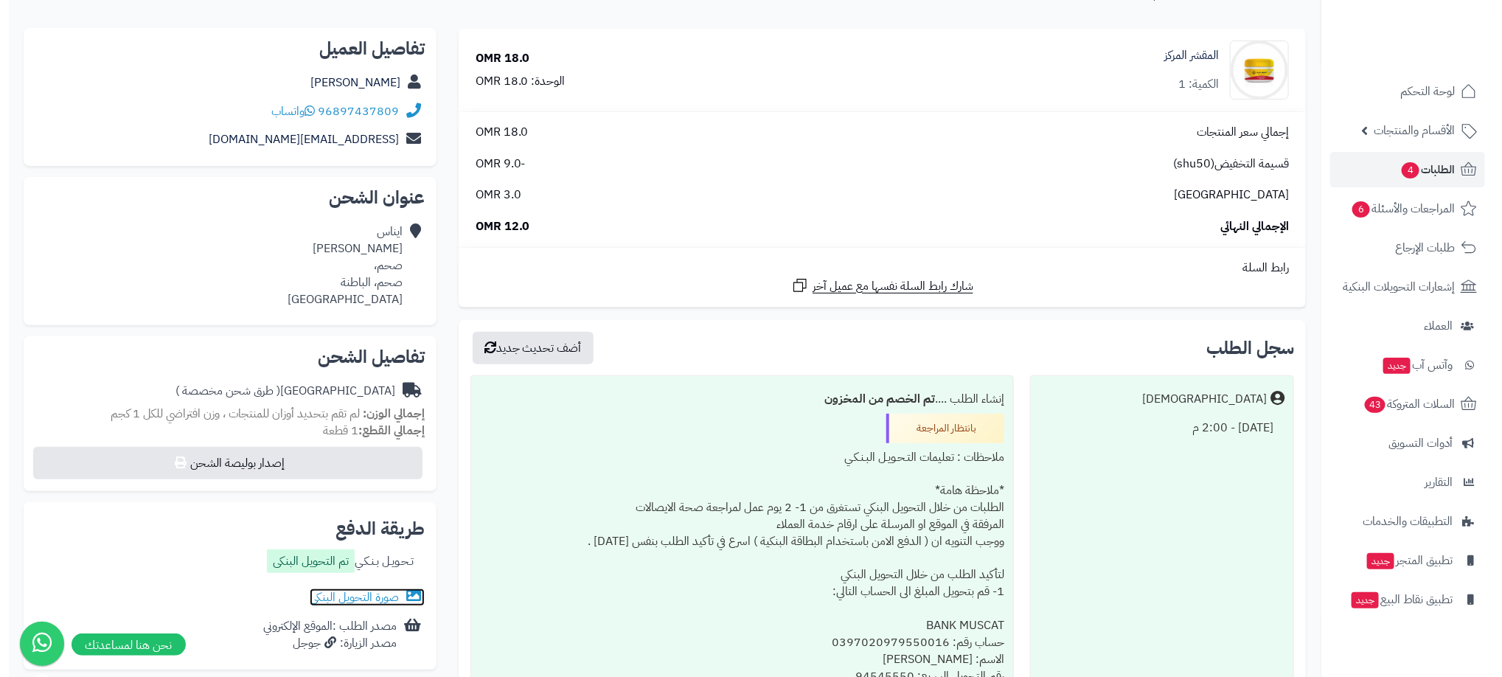
scroll to position [0, 0]
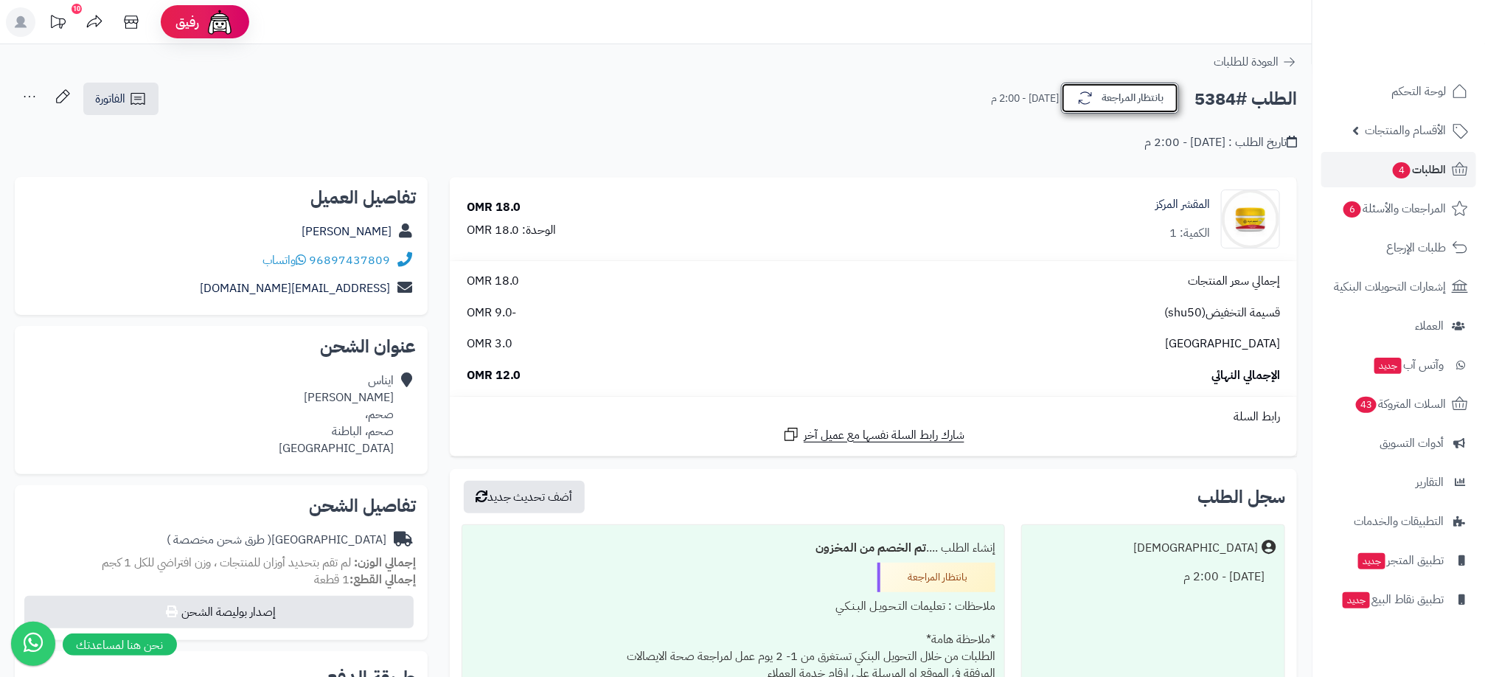
click at [1136, 114] on button "بانتظار المراجعة" at bounding box center [1120, 98] width 118 height 31
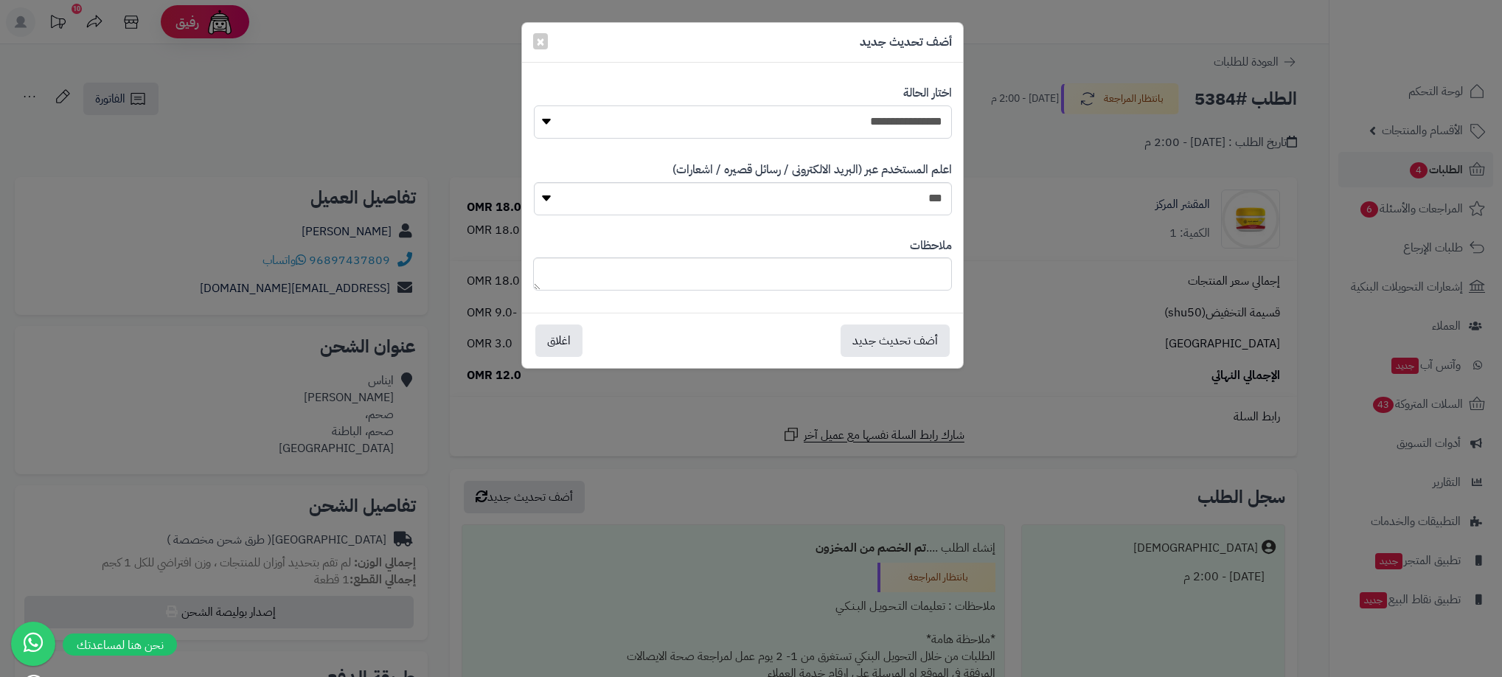
drag, startPoint x: 892, startPoint y: 126, endPoint x: 892, endPoint y: 142, distance: 16.2
click at [892, 126] on select "**********" at bounding box center [743, 121] width 418 height 33
select select "**"
click at [534, 105] on select "**********" at bounding box center [743, 121] width 418 height 33
click at [896, 346] on button "أضف تحديث جديد" at bounding box center [895, 340] width 109 height 32
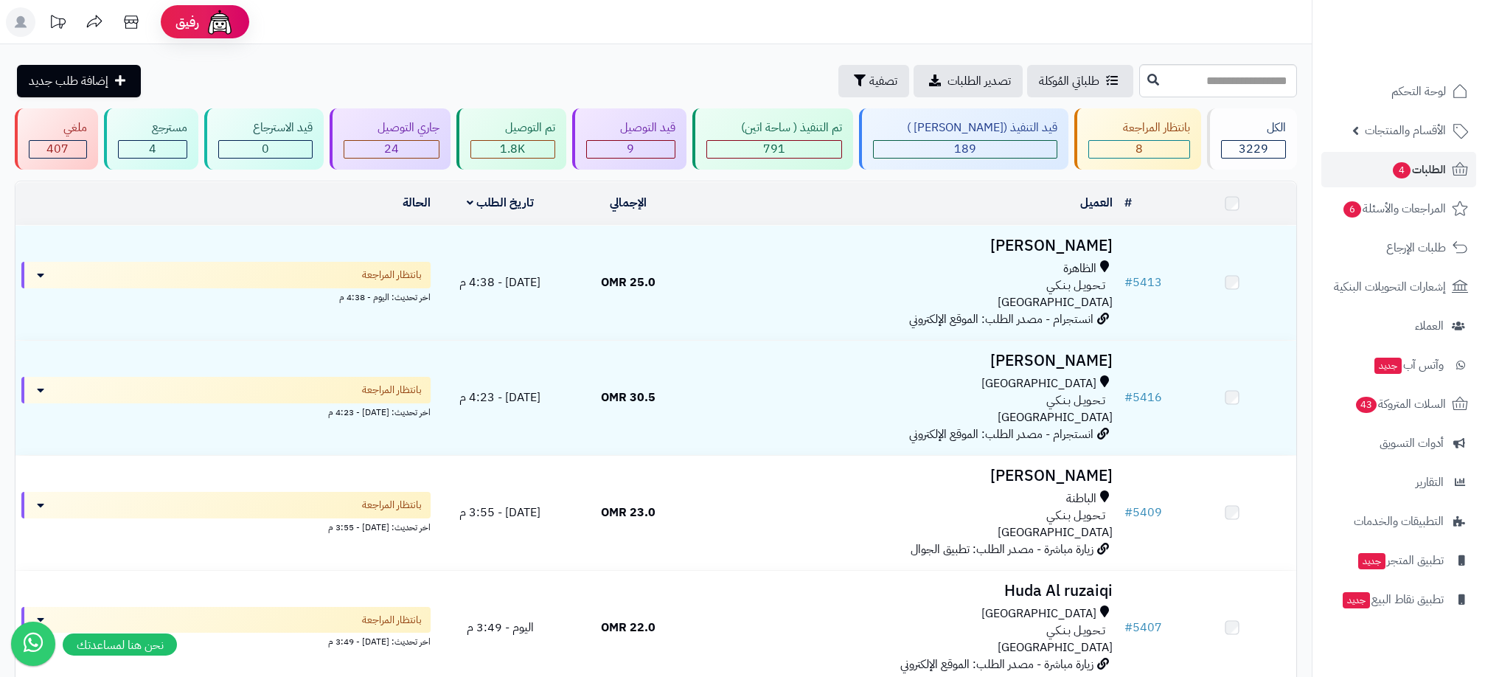
scroll to position [620, 0]
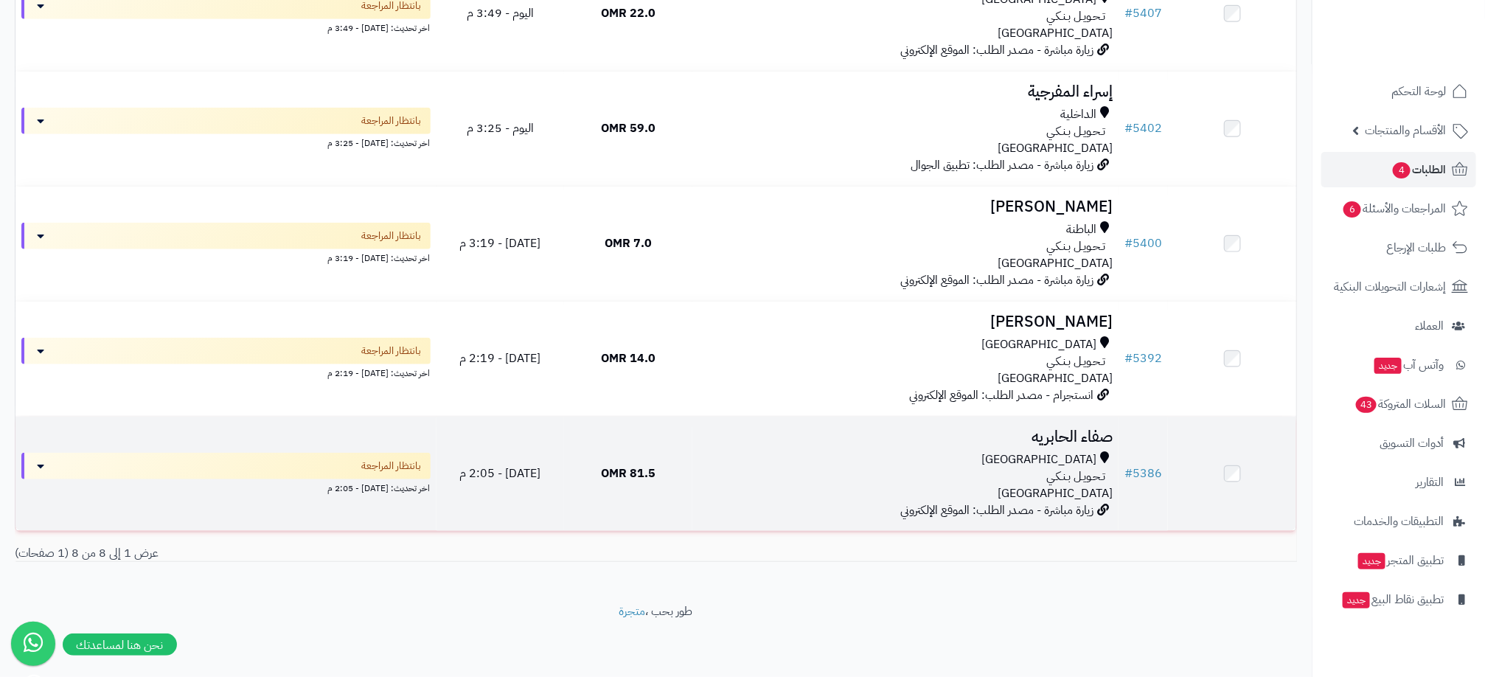
click at [1016, 471] on div "تـحـويـل بـنـكـي" at bounding box center [905, 476] width 414 height 17
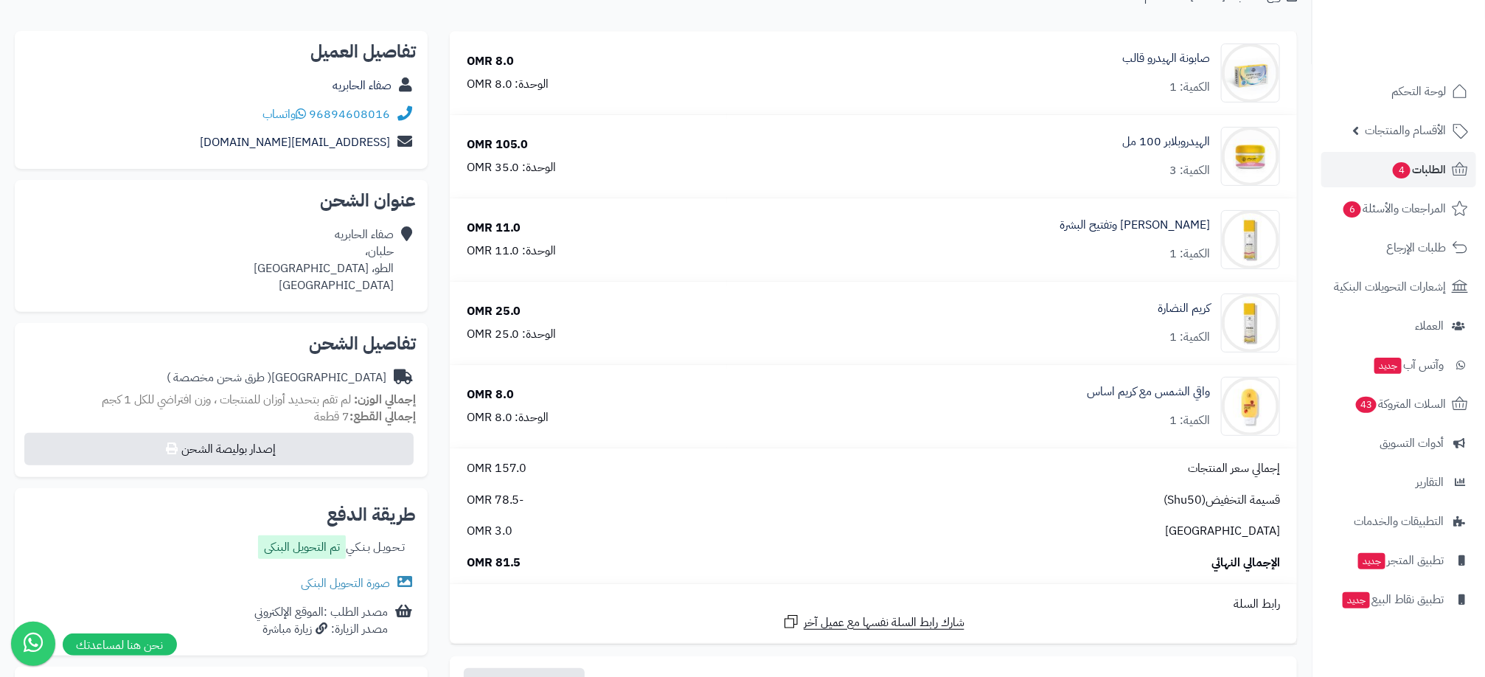
scroll to position [221, 0]
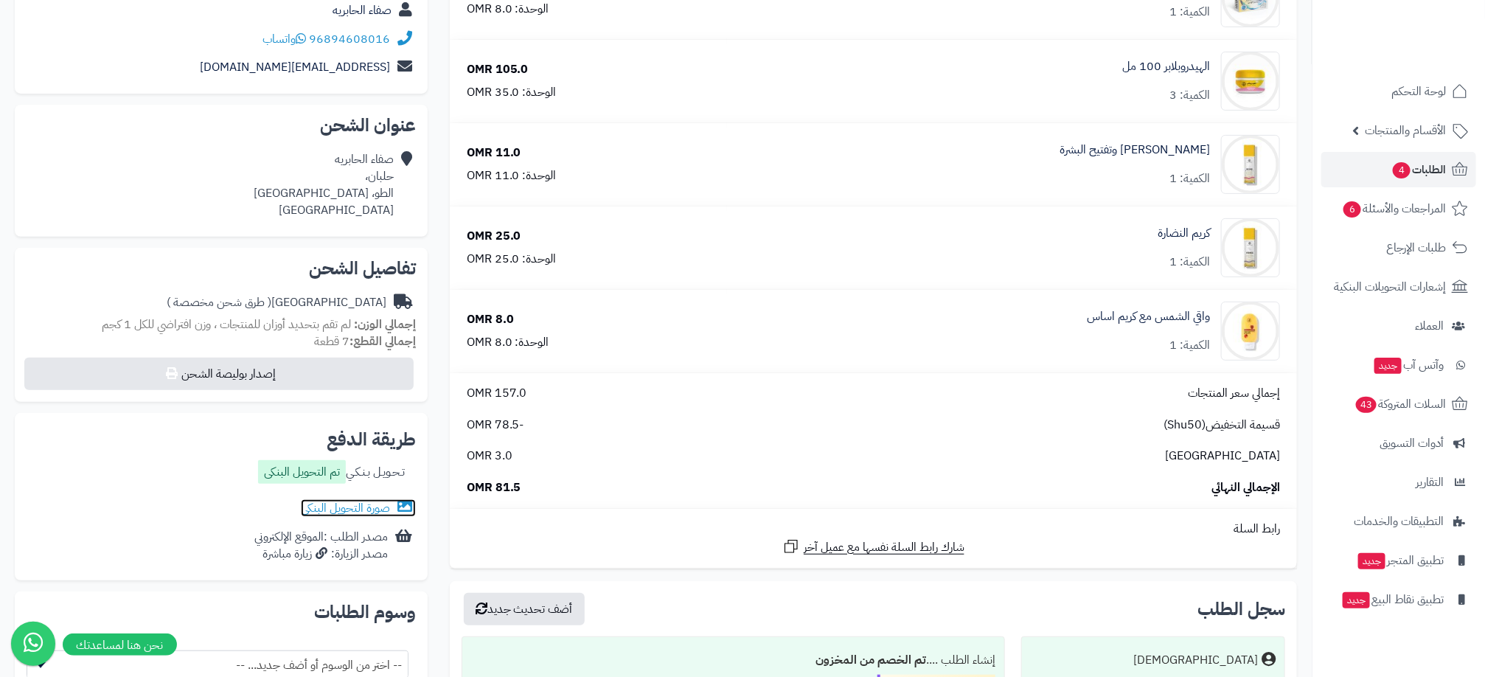
click at [377, 501] on link "صورة التحويل البنكى" at bounding box center [358, 508] width 115 height 18
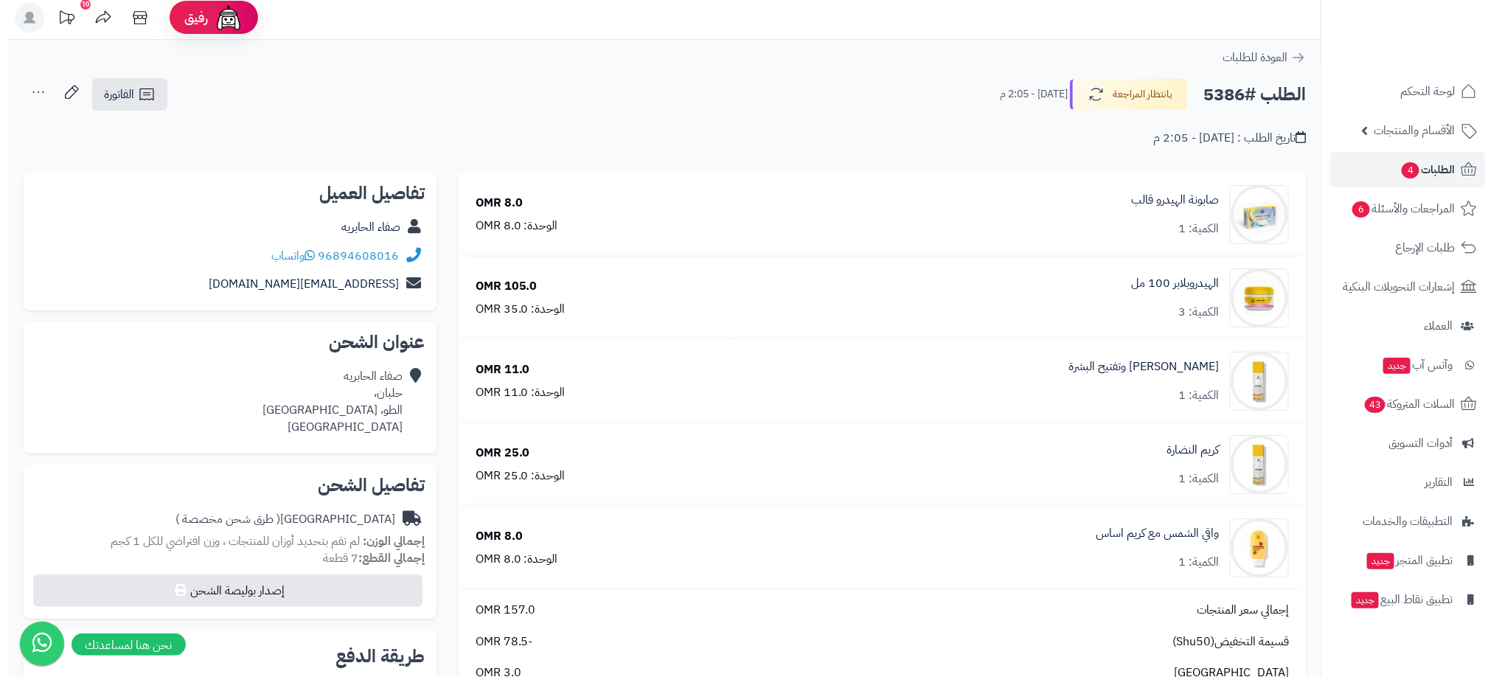
scroll to position [0, 0]
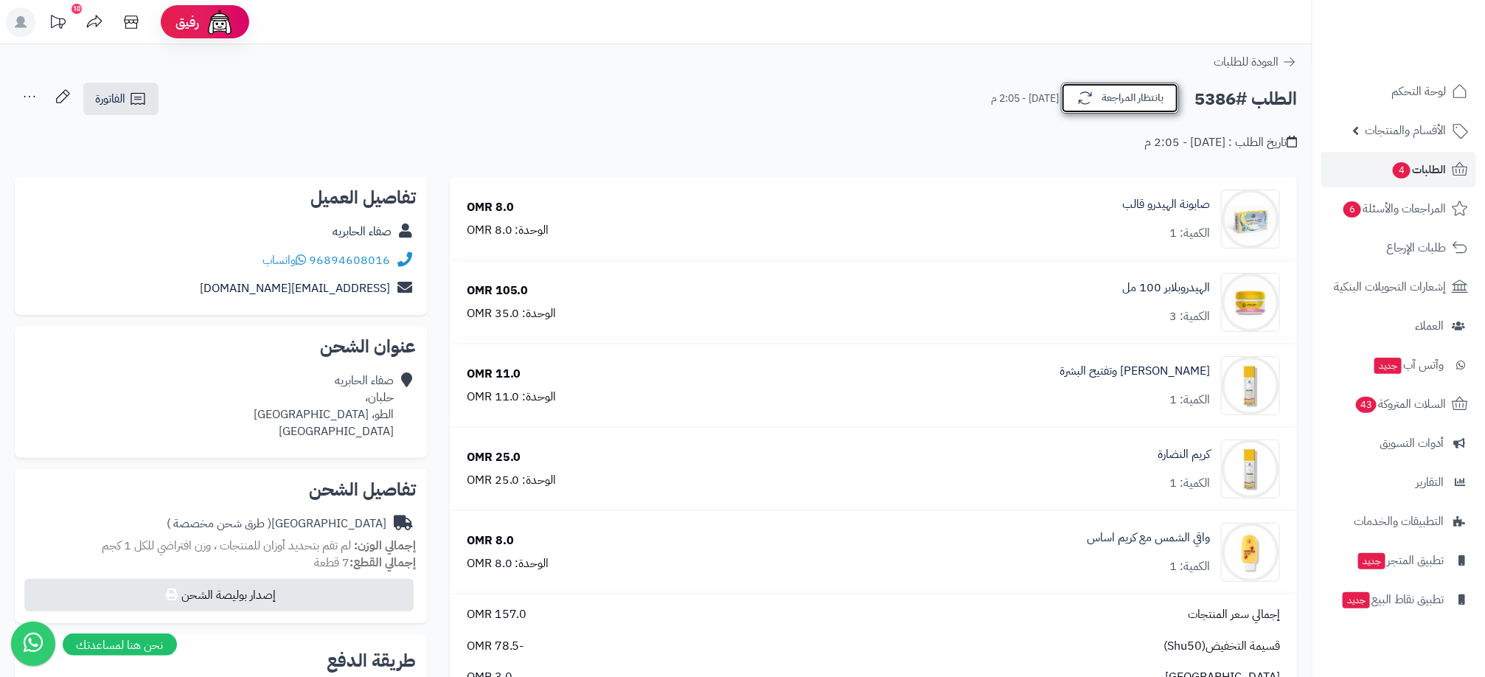
click at [1122, 91] on button "بانتظار المراجعة" at bounding box center [1120, 98] width 118 height 31
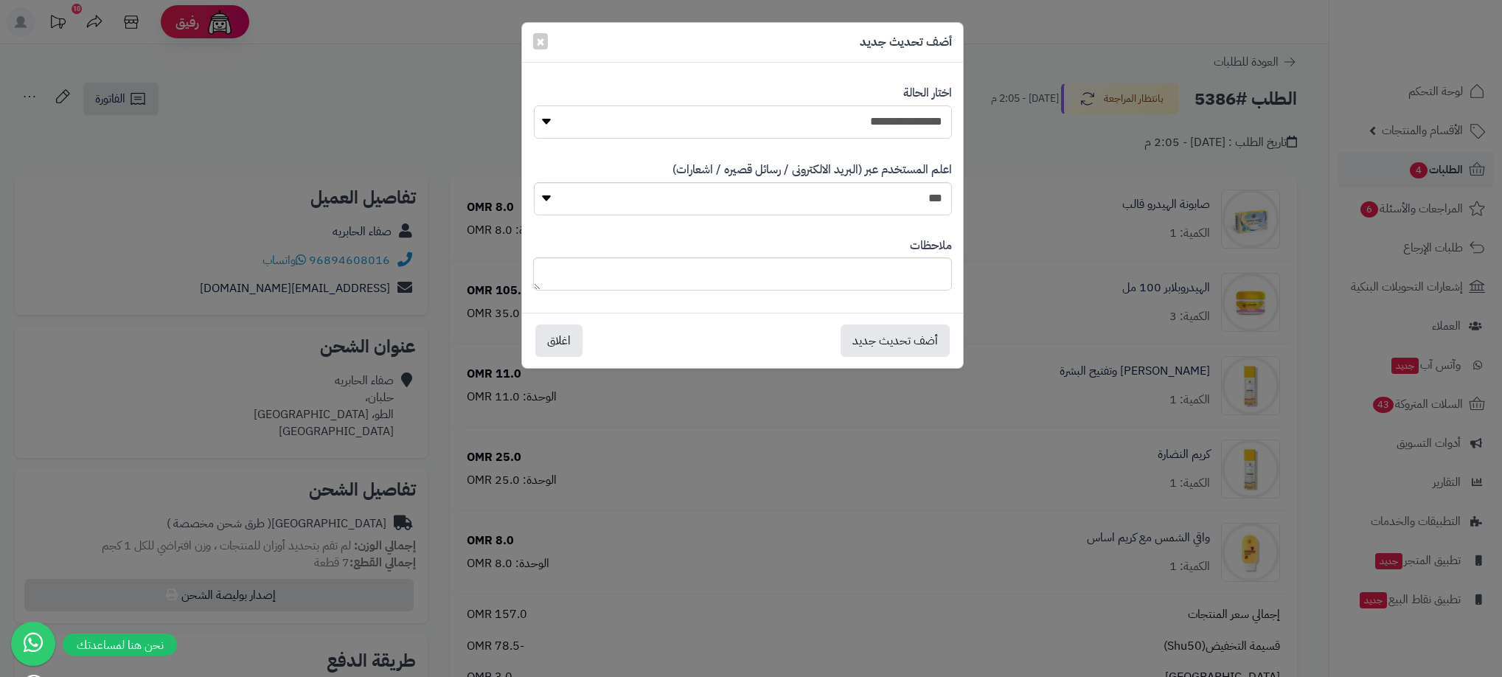
drag, startPoint x: 896, startPoint y: 118, endPoint x: 903, endPoint y: 142, distance: 24.5
click at [896, 118] on select "**********" at bounding box center [743, 121] width 418 height 33
select select "**"
click at [534, 105] on select "**********" at bounding box center [743, 121] width 418 height 33
click at [917, 333] on button "أضف تحديث جديد" at bounding box center [895, 340] width 109 height 32
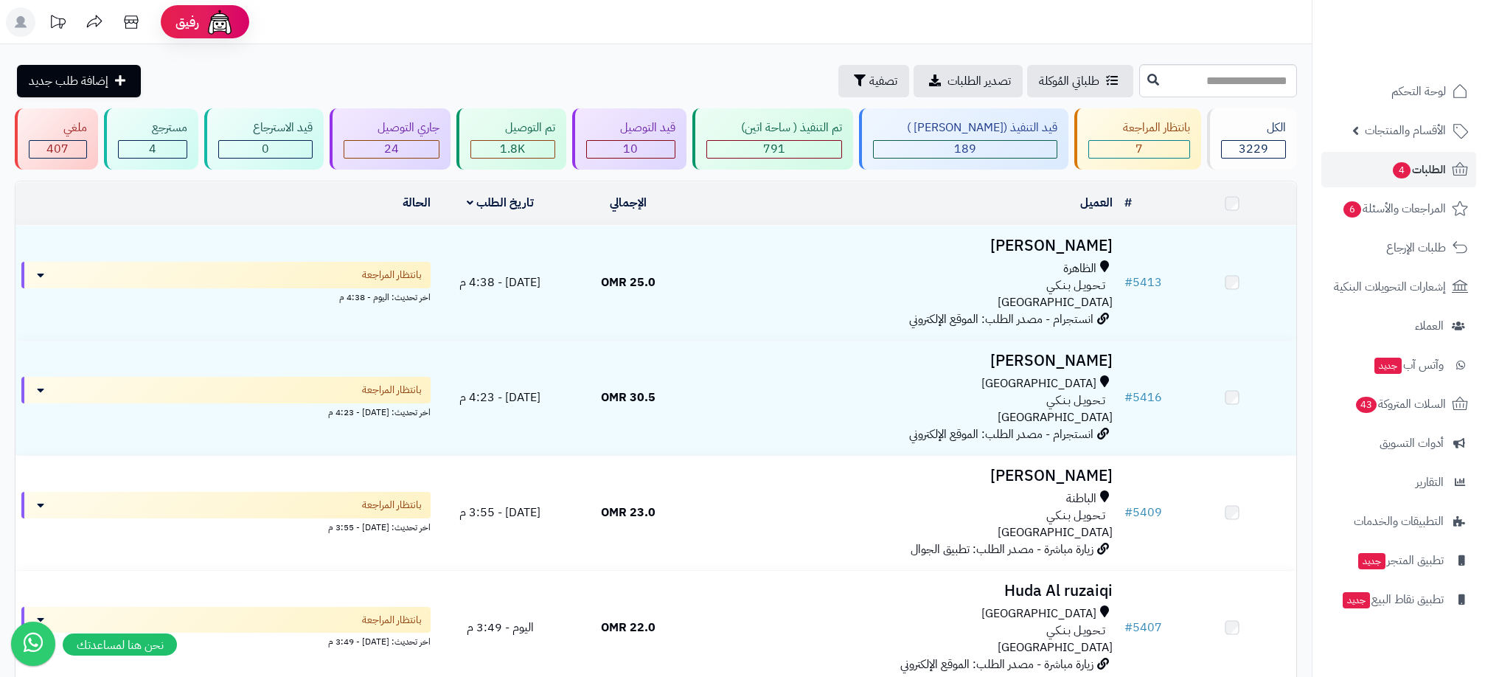
scroll to position [504, 0]
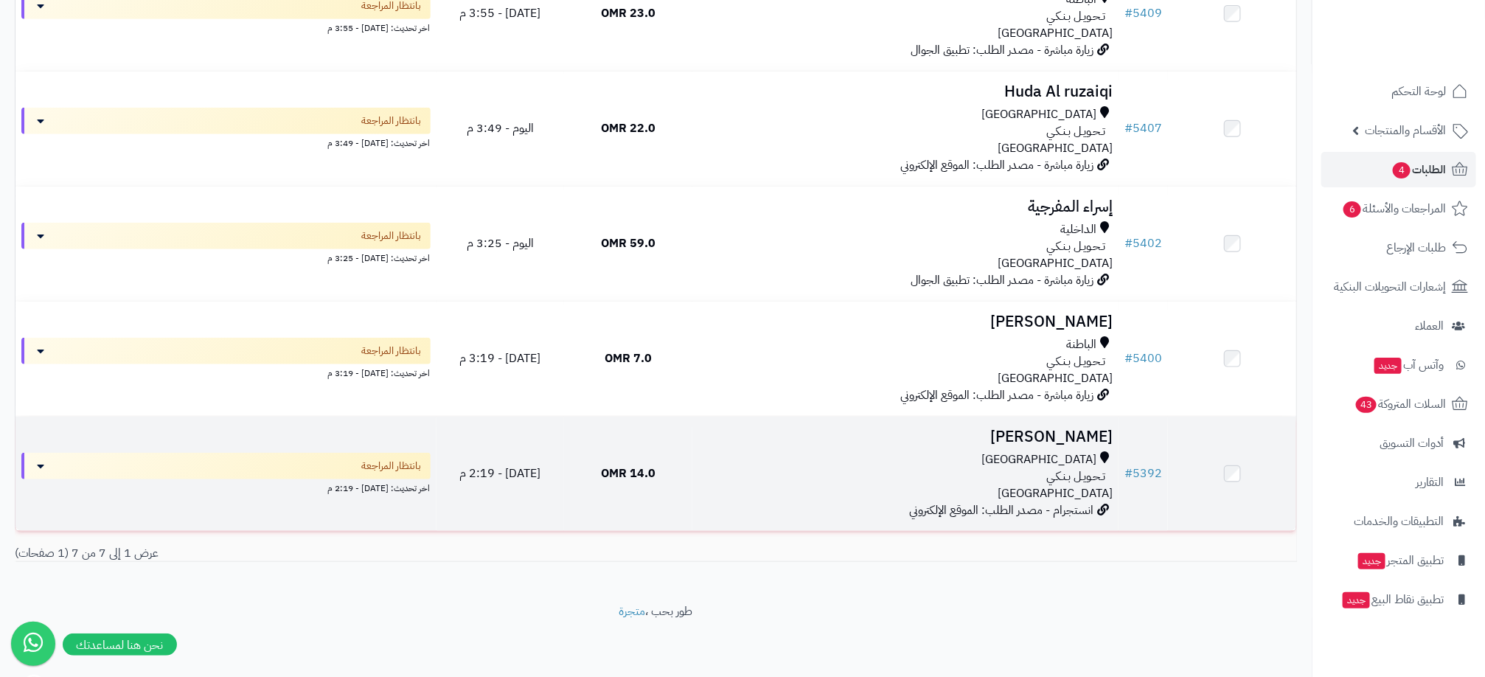
click at [1024, 468] on div "تـحـويـل بـنـكـي" at bounding box center [905, 476] width 414 height 17
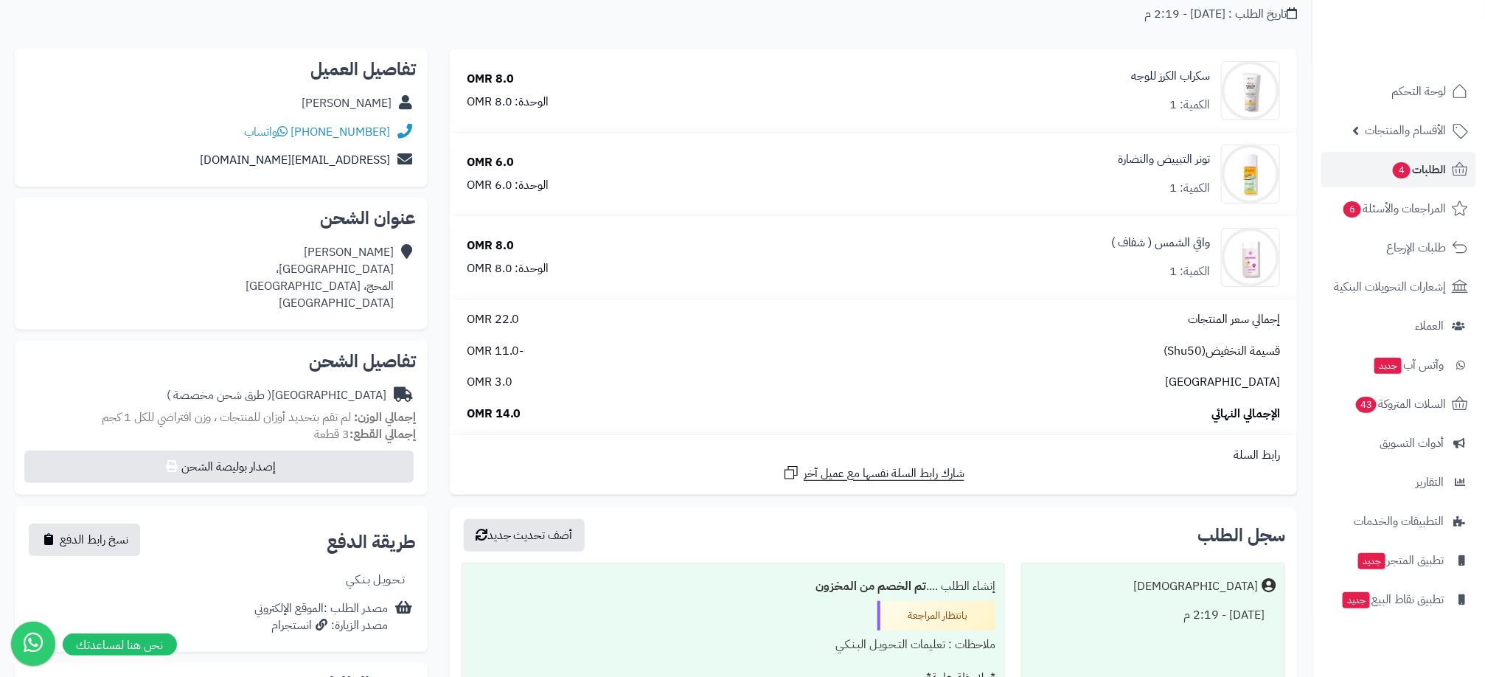
scroll to position [111, 0]
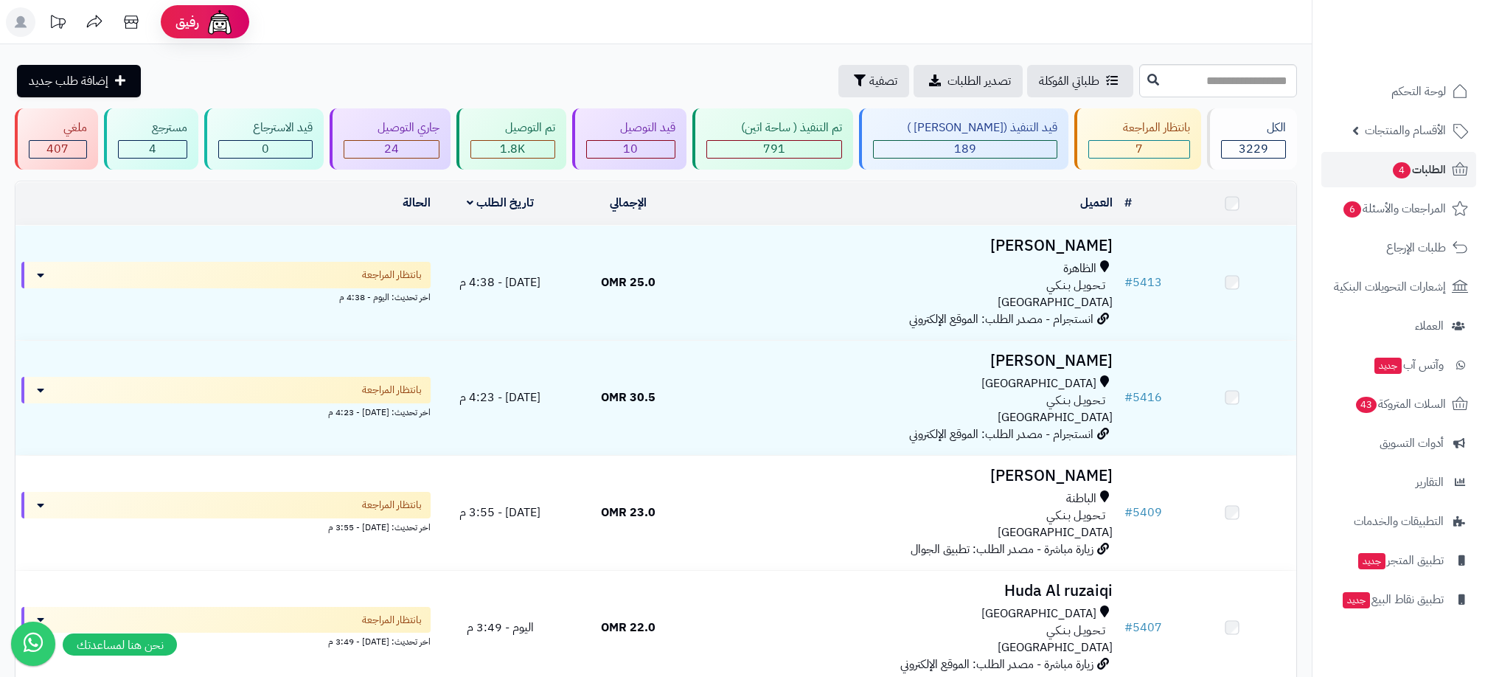
scroll to position [504, 0]
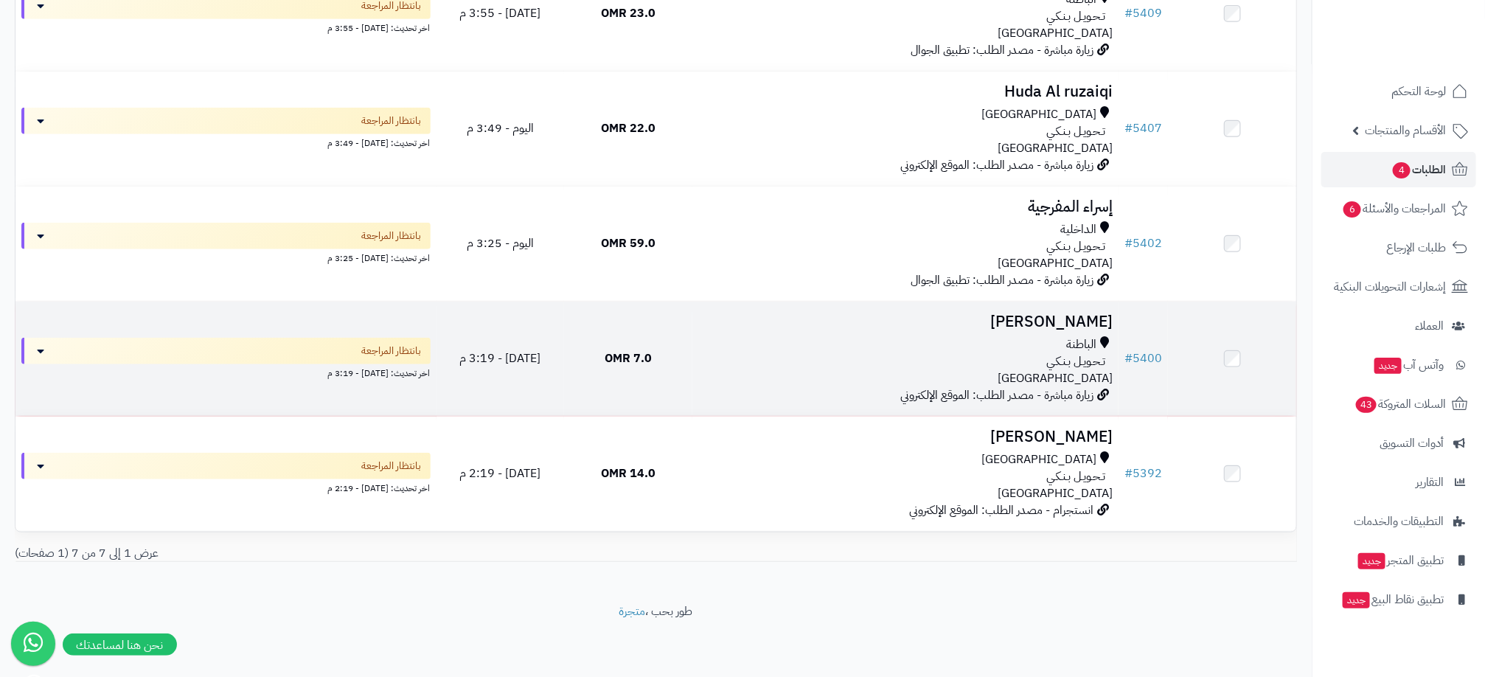
click at [1009, 361] on div "تـحـويـل بـنـكـي" at bounding box center [905, 361] width 414 height 17
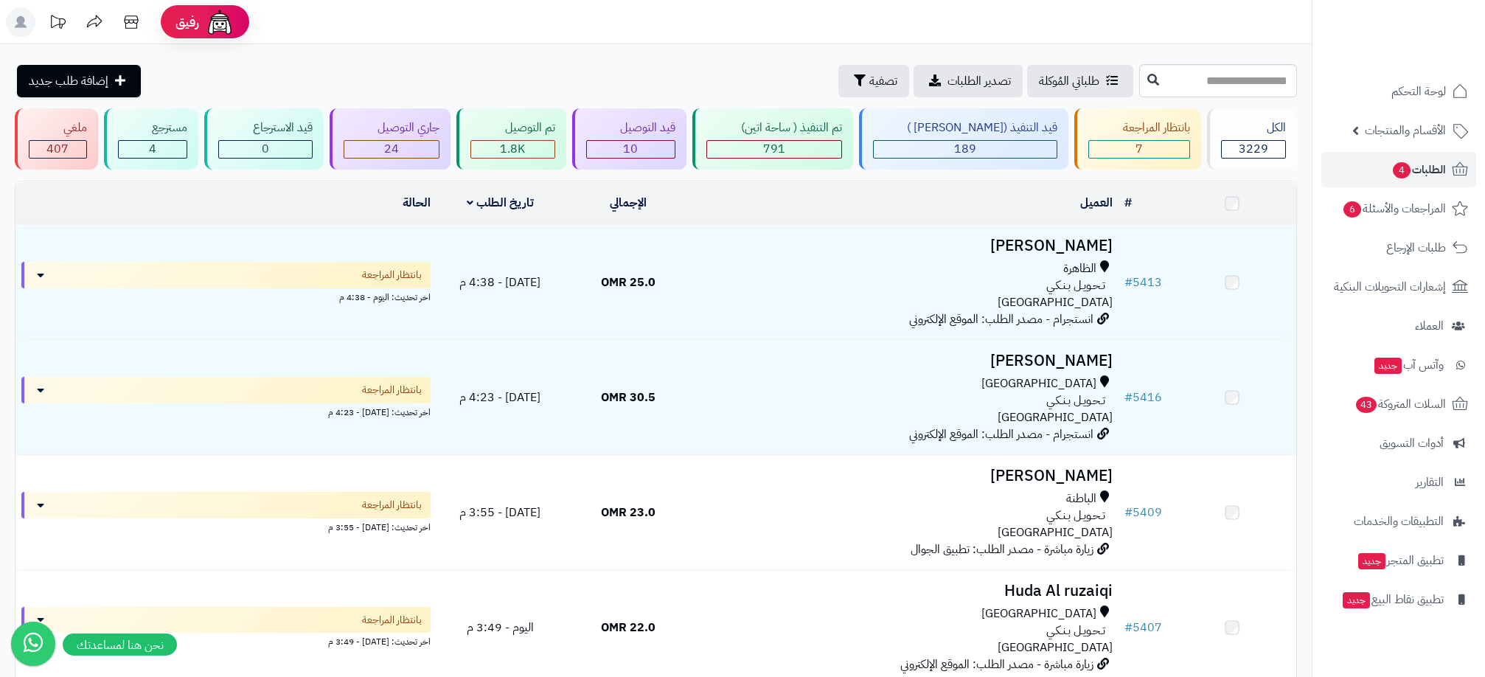
scroll to position [504, 0]
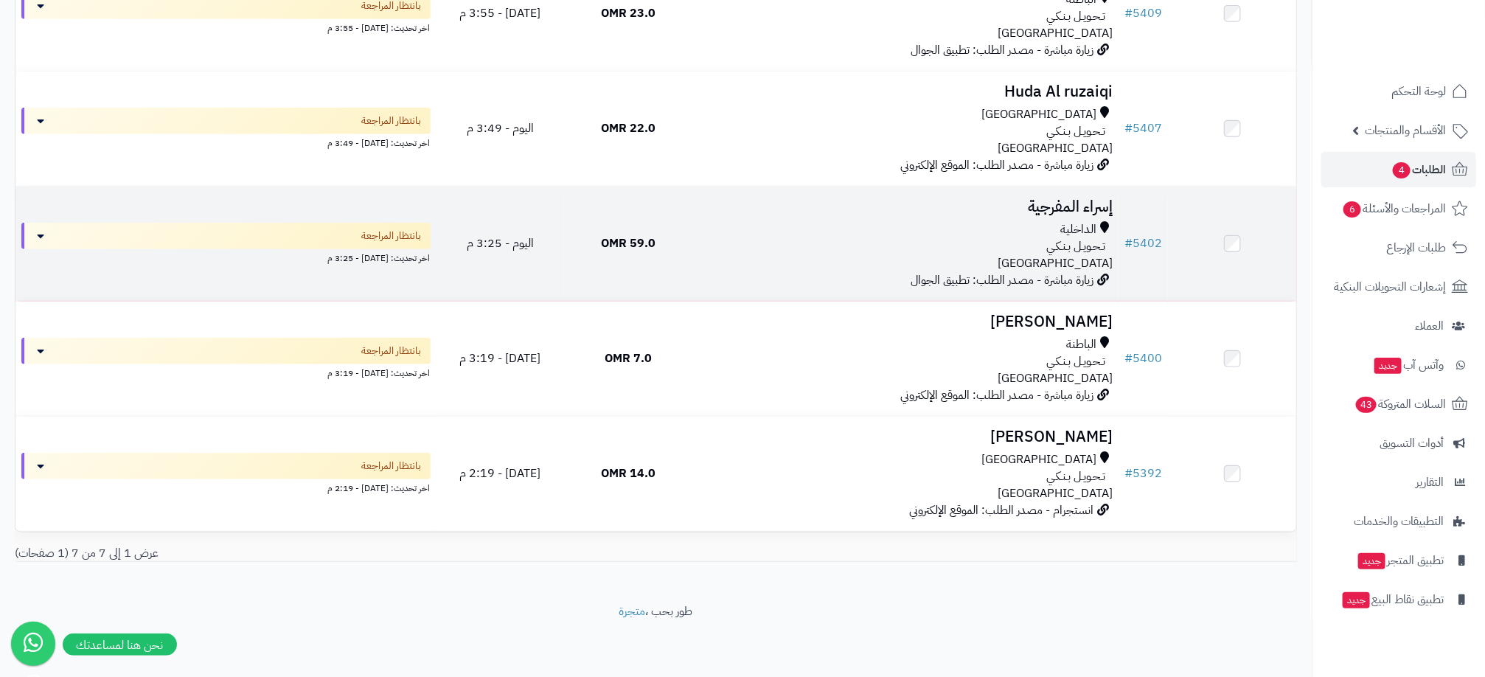
click at [946, 243] on div "تـحـويـل بـنـكـي" at bounding box center [905, 246] width 414 height 17
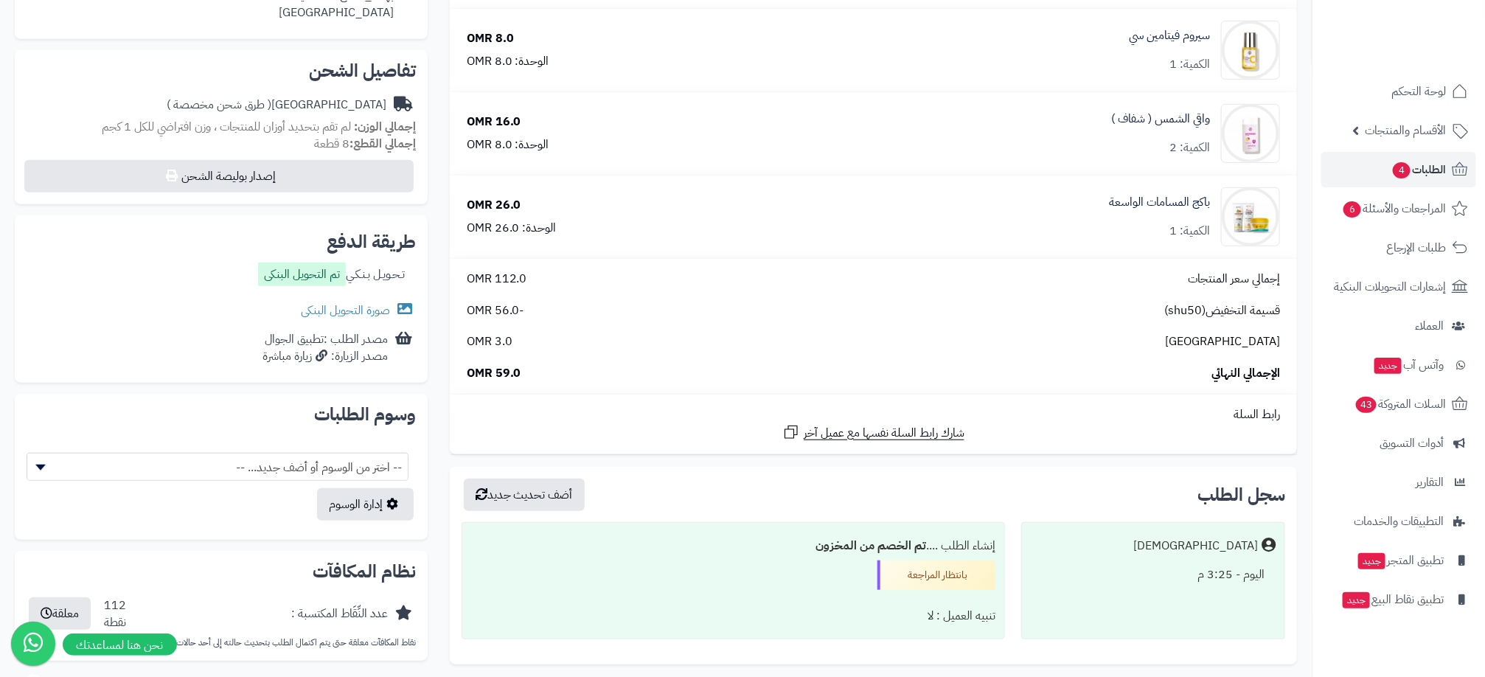
scroll to position [319, 0]
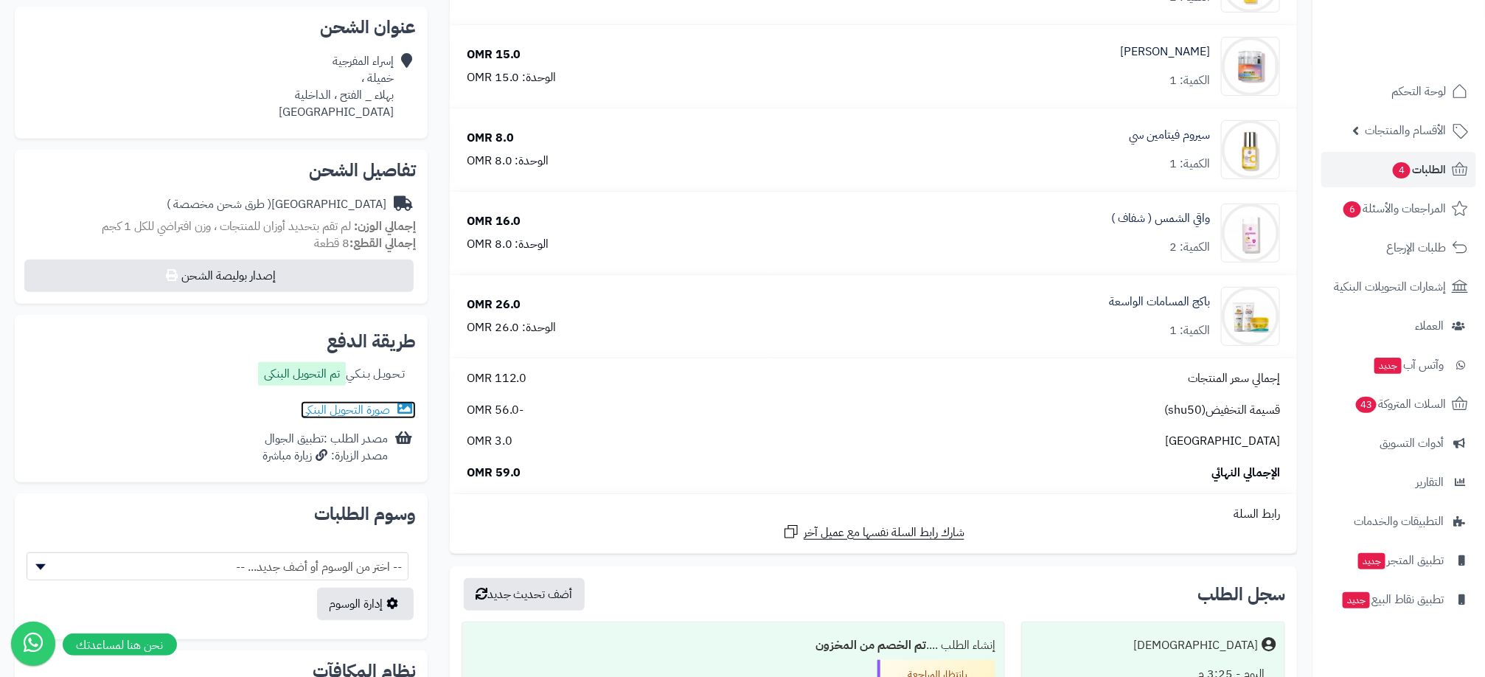
click at [374, 412] on link "صورة التحويل البنكى" at bounding box center [358, 410] width 115 height 18
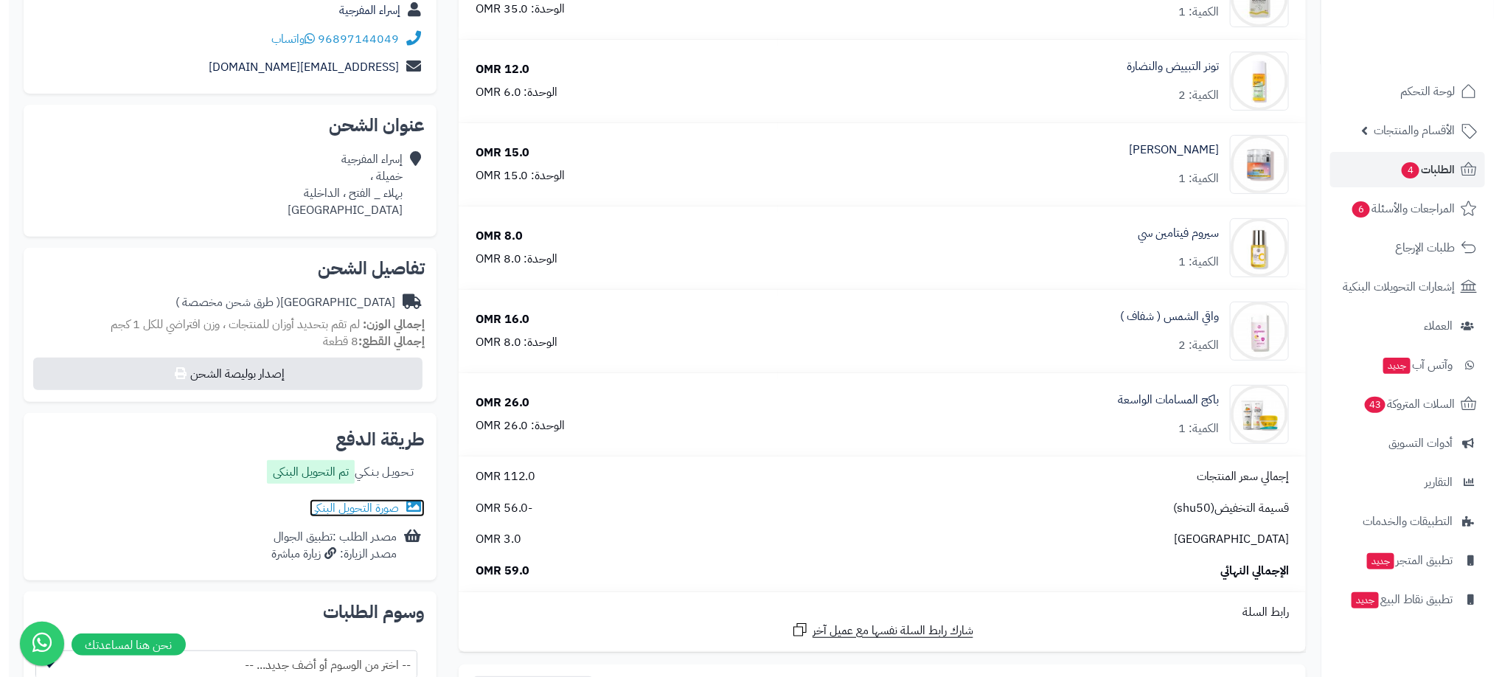
scroll to position [0, 0]
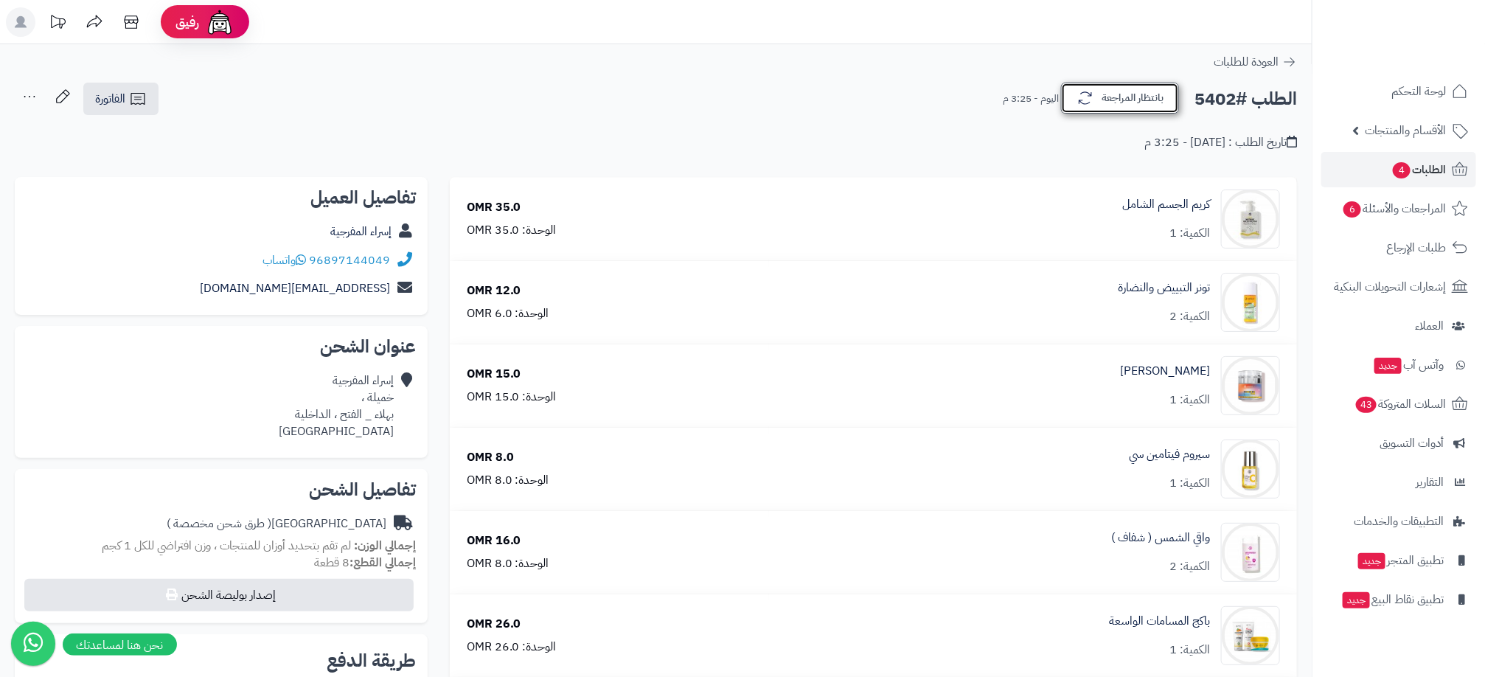
click at [1131, 105] on button "بانتظار المراجعة" at bounding box center [1120, 98] width 118 height 31
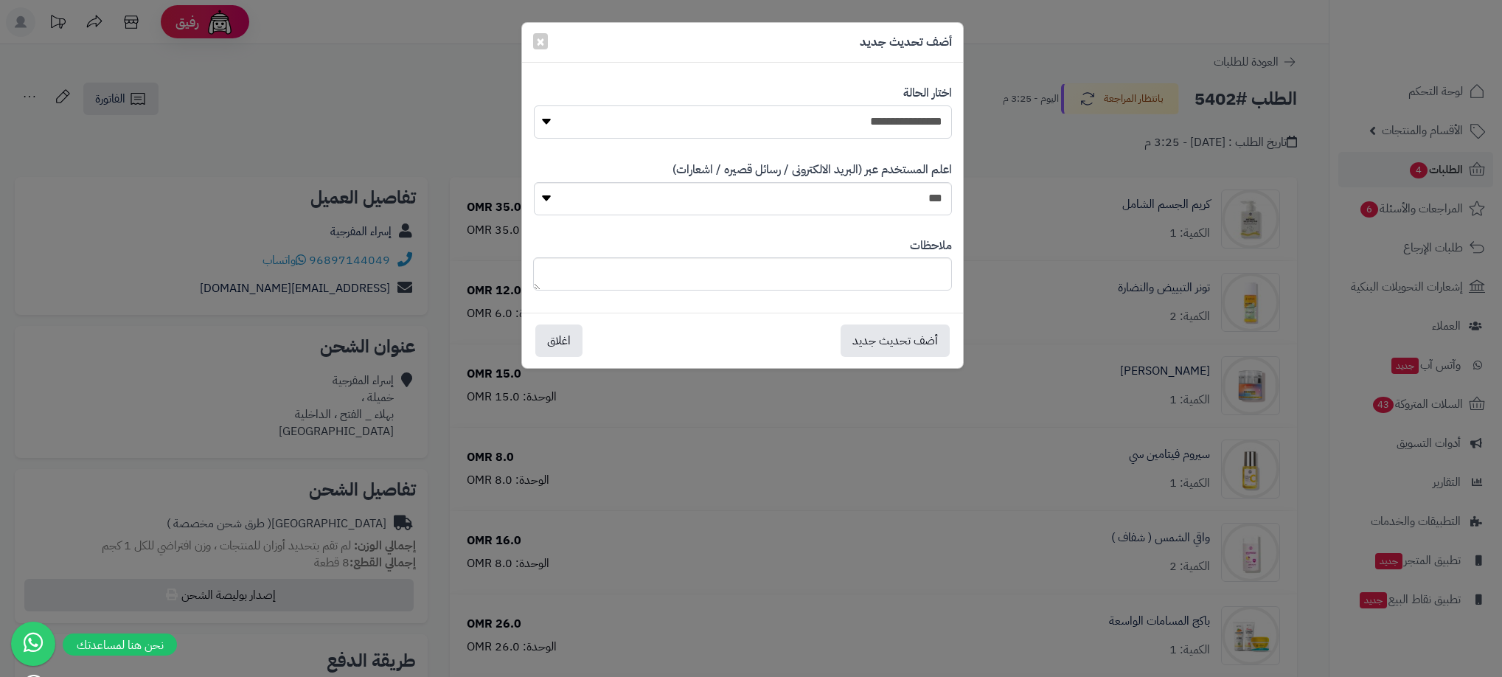
drag, startPoint x: 885, startPoint y: 122, endPoint x: 892, endPoint y: 137, distance: 17.2
click at [885, 122] on select "**********" at bounding box center [743, 121] width 418 height 33
select select "**"
click at [534, 105] on select "**********" at bounding box center [743, 121] width 418 height 33
click at [903, 337] on button "أضف تحديث جديد" at bounding box center [895, 340] width 109 height 32
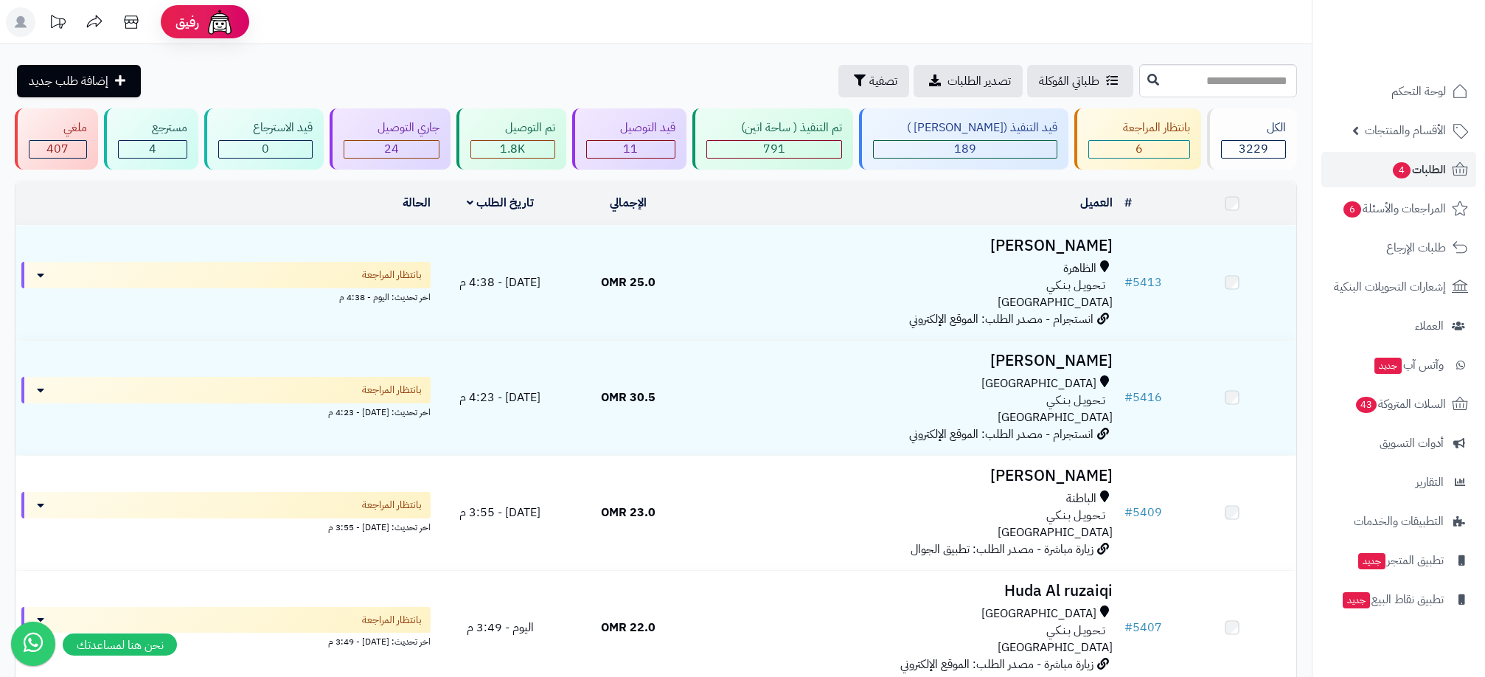
scroll to position [388, 0]
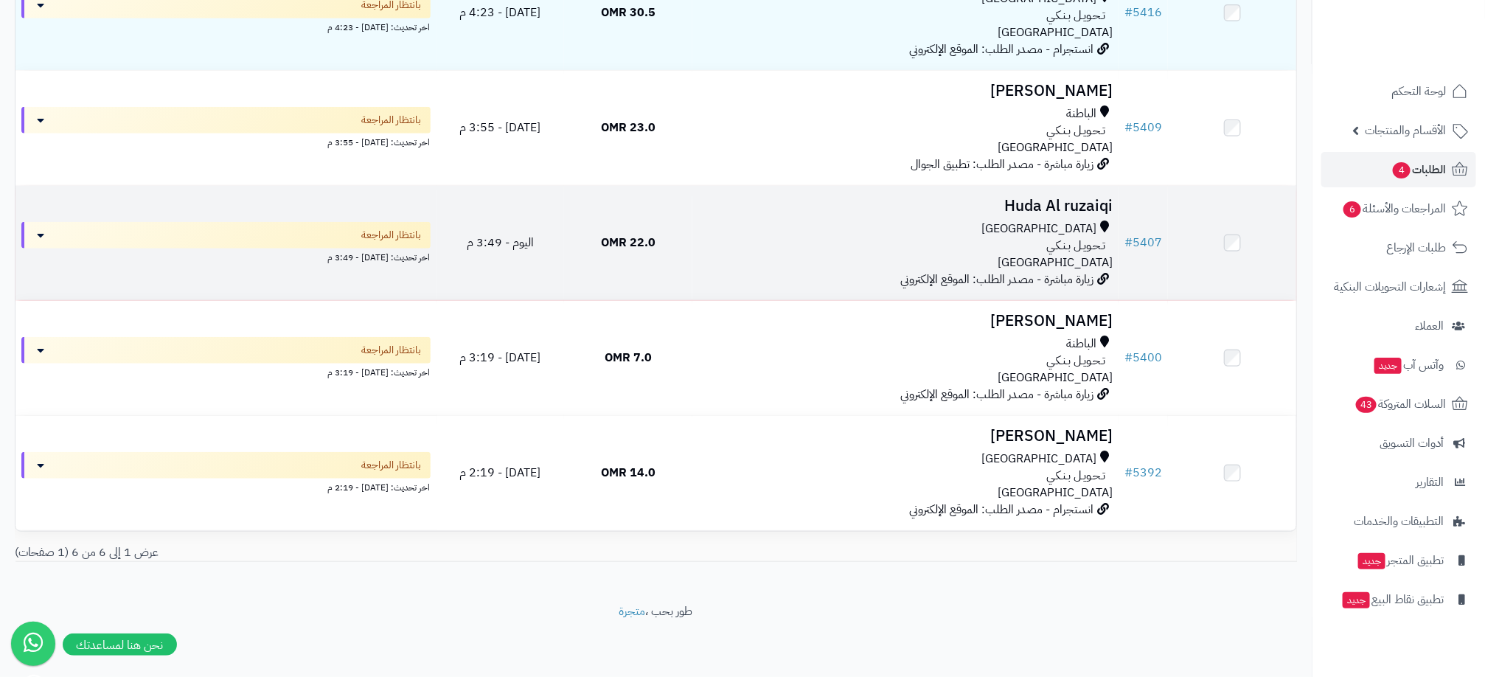
click at [936, 246] on div "تـحـويـل بـنـكـي" at bounding box center [905, 245] width 414 height 17
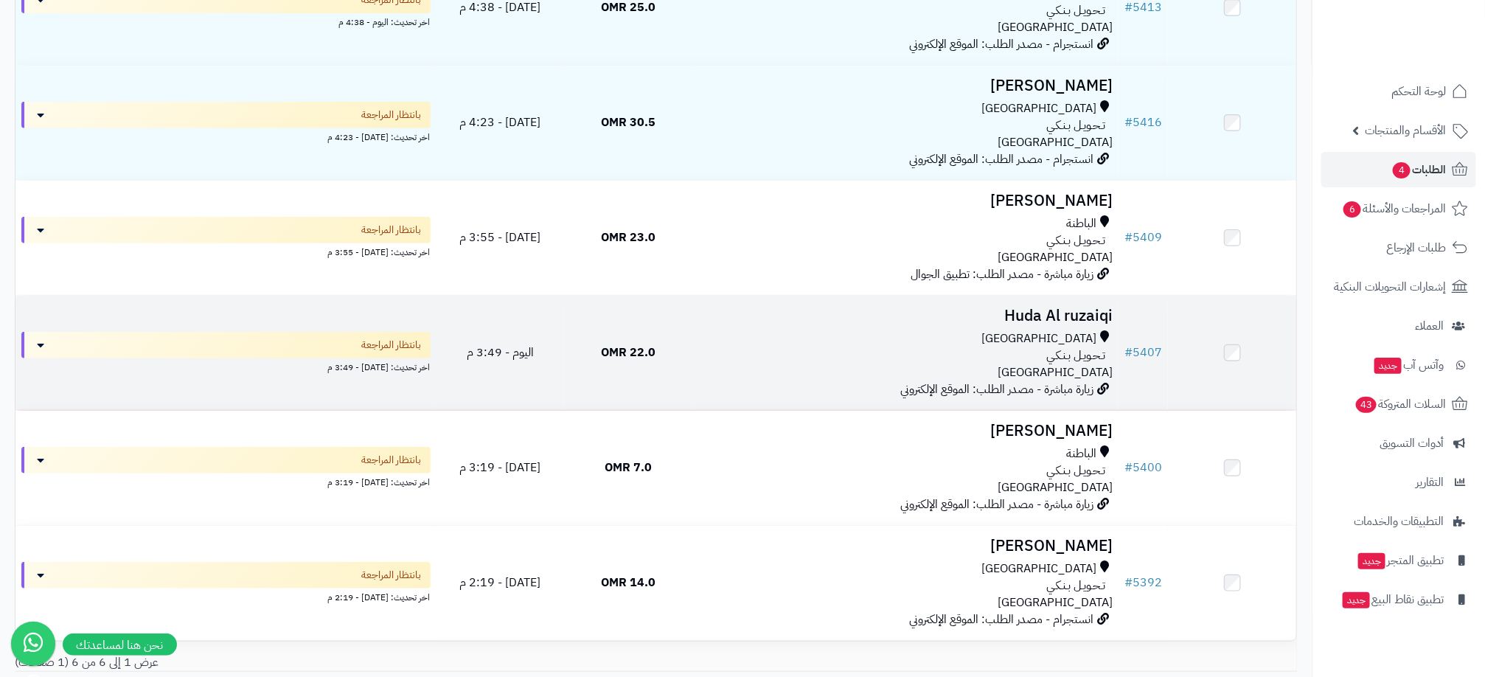
scroll to position [56, 0]
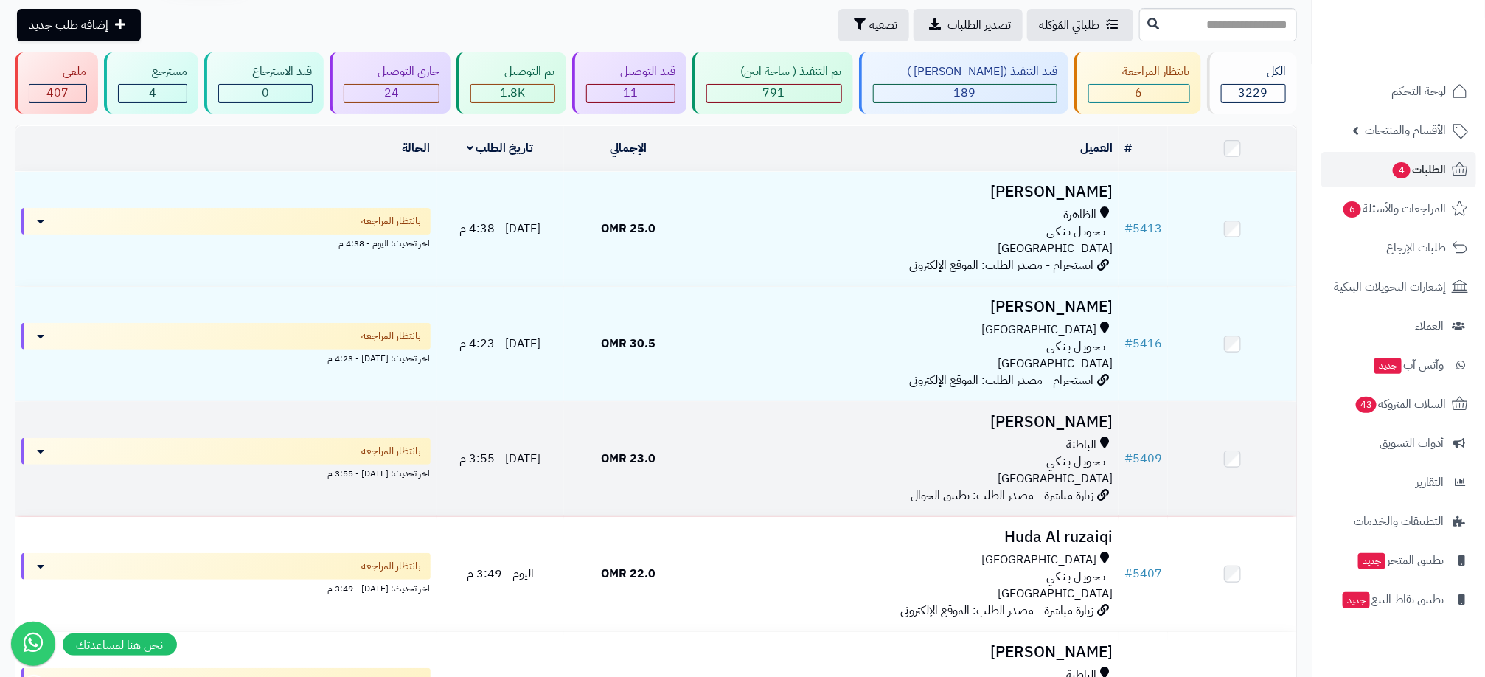
click at [1009, 449] on div "الباطنة" at bounding box center [905, 445] width 414 height 17
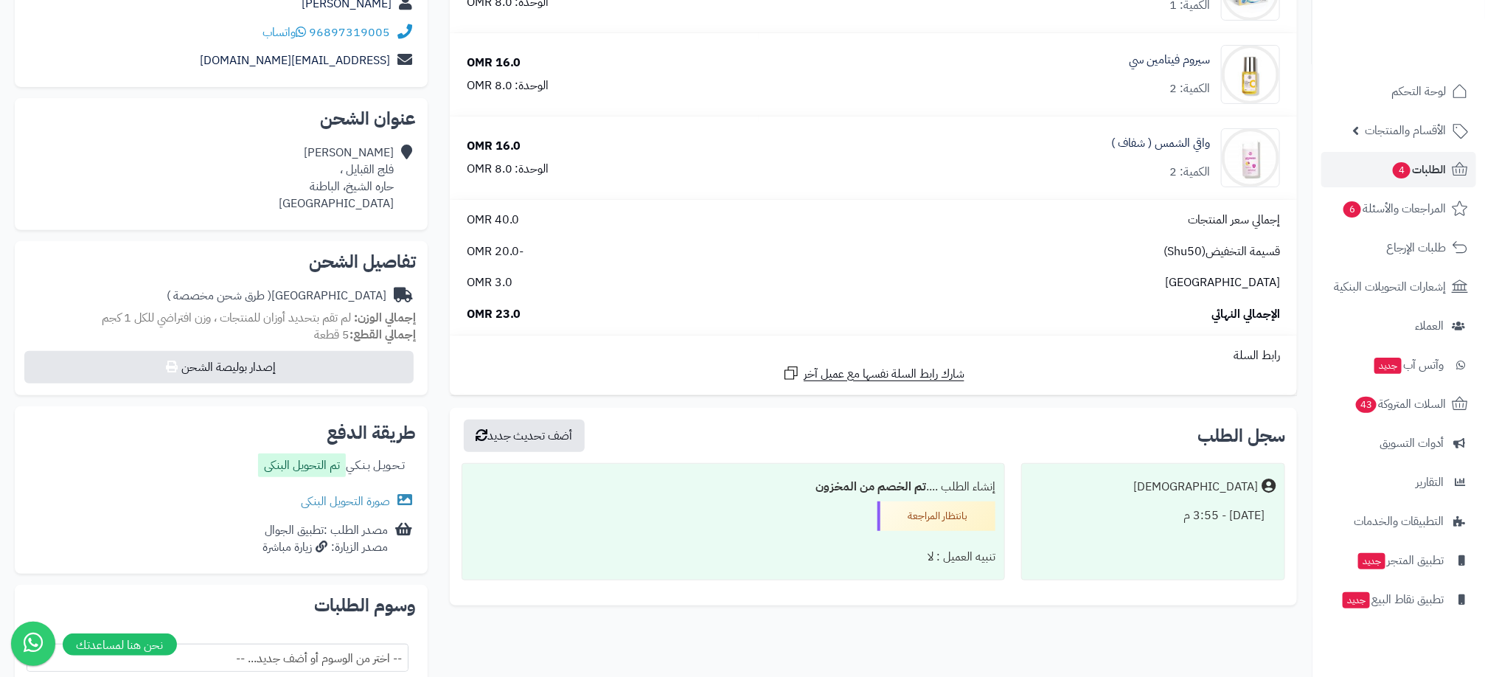
scroll to position [443, 0]
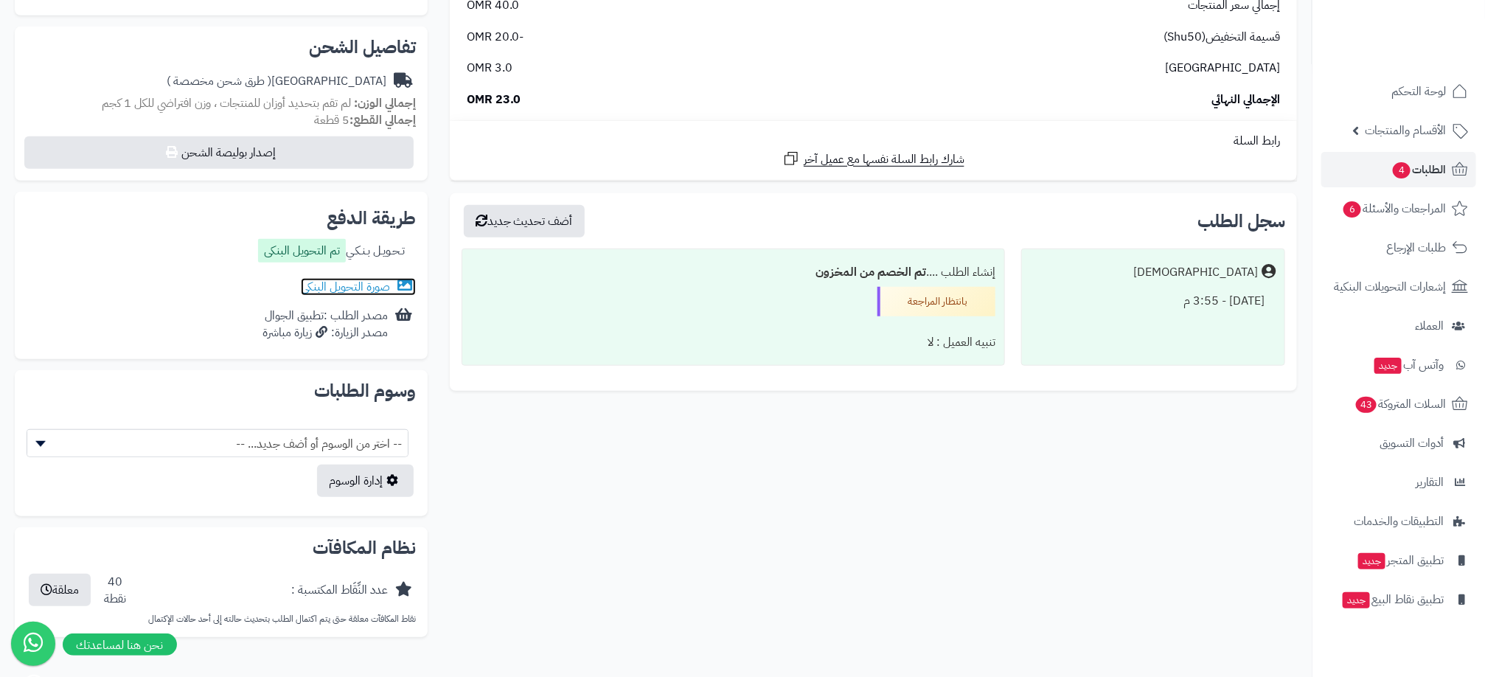
click at [378, 286] on link "صورة التحويل البنكى" at bounding box center [358, 287] width 115 height 18
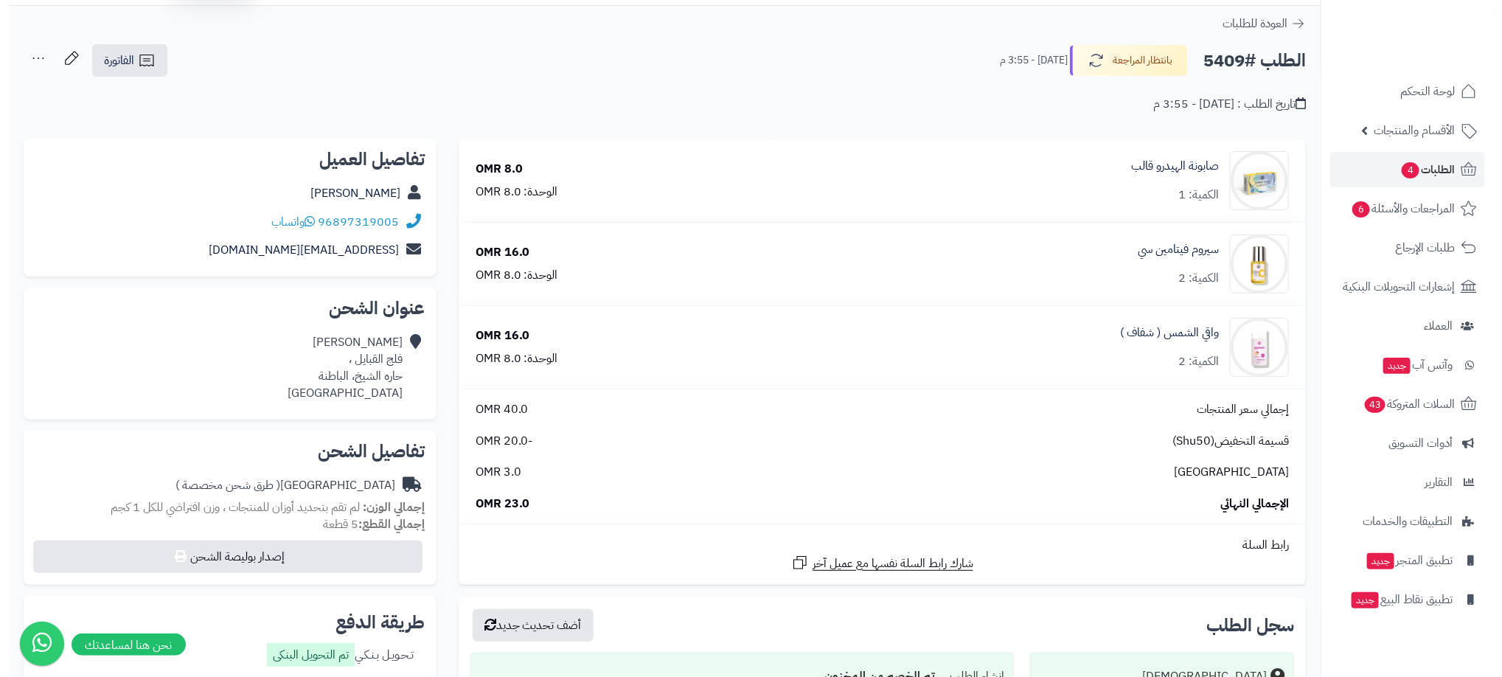
scroll to position [0, 0]
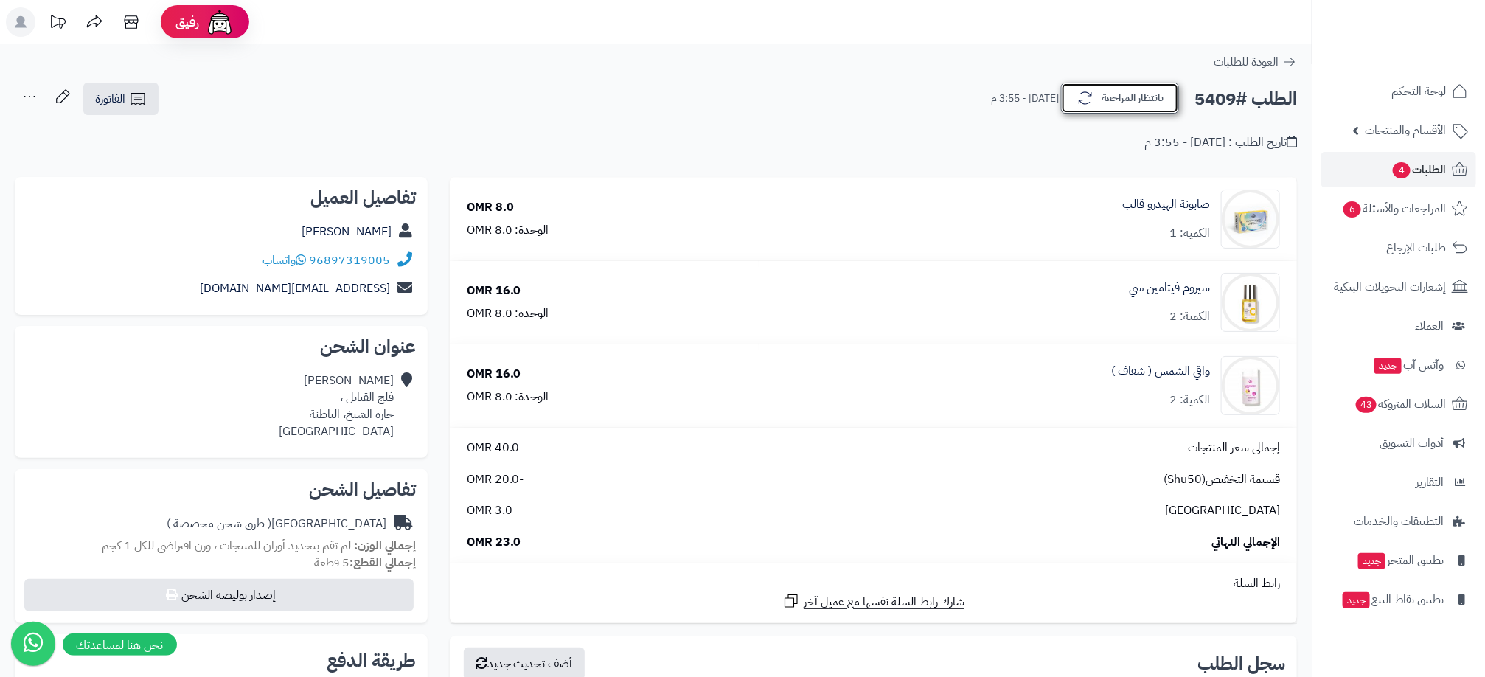
click at [1162, 105] on button "بانتظار المراجعة" at bounding box center [1120, 98] width 118 height 31
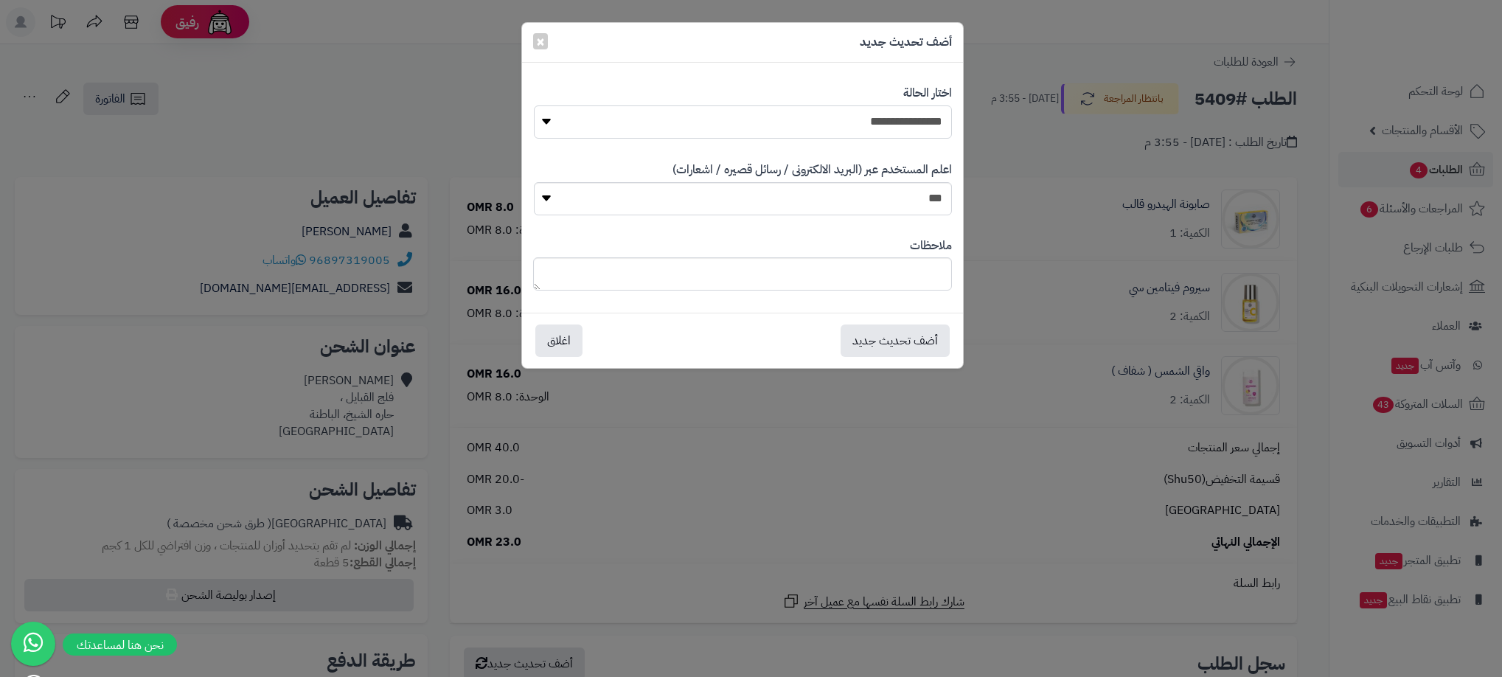
drag, startPoint x: 927, startPoint y: 131, endPoint x: 929, endPoint y: 142, distance: 11.3
click at [927, 131] on select "**********" at bounding box center [743, 121] width 418 height 33
select select "**"
click at [534, 105] on select "**********" at bounding box center [743, 121] width 418 height 33
click at [923, 343] on button "أضف تحديث جديد" at bounding box center [895, 340] width 109 height 32
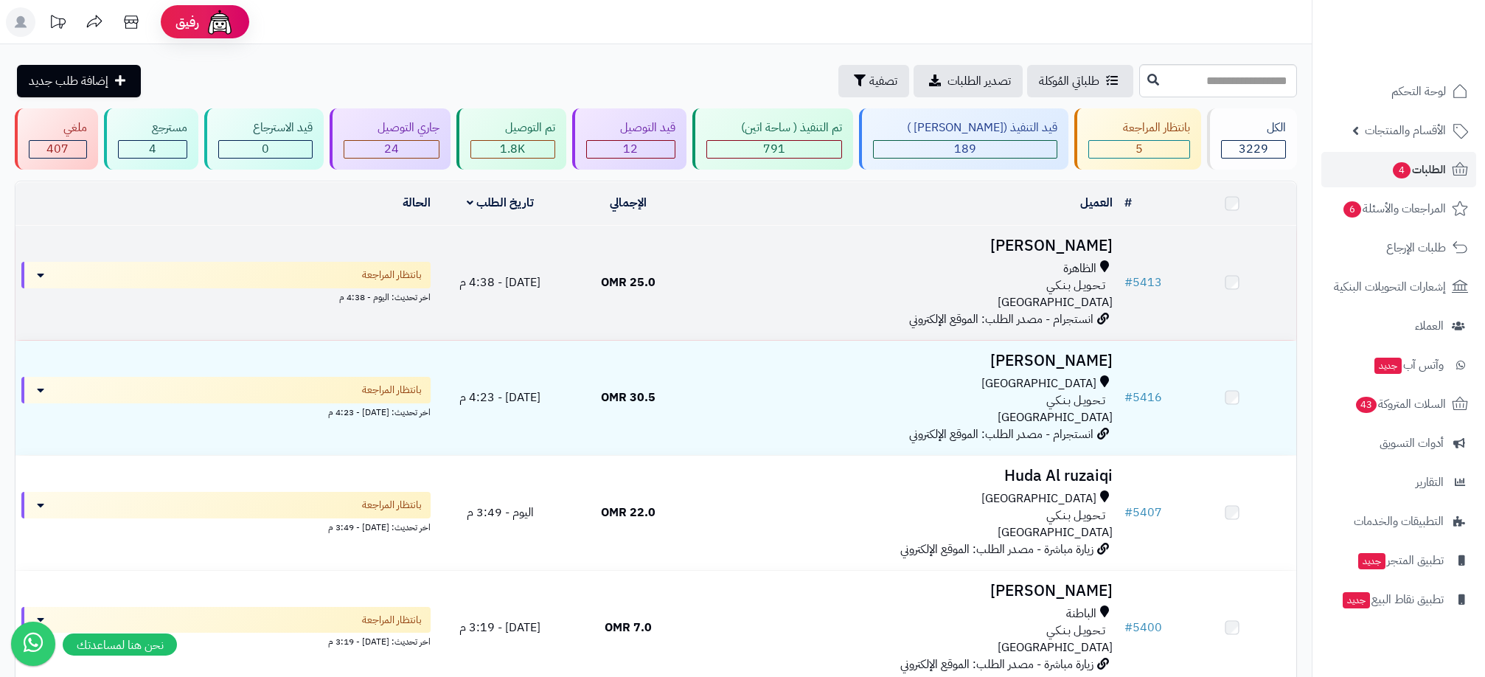
scroll to position [56, 0]
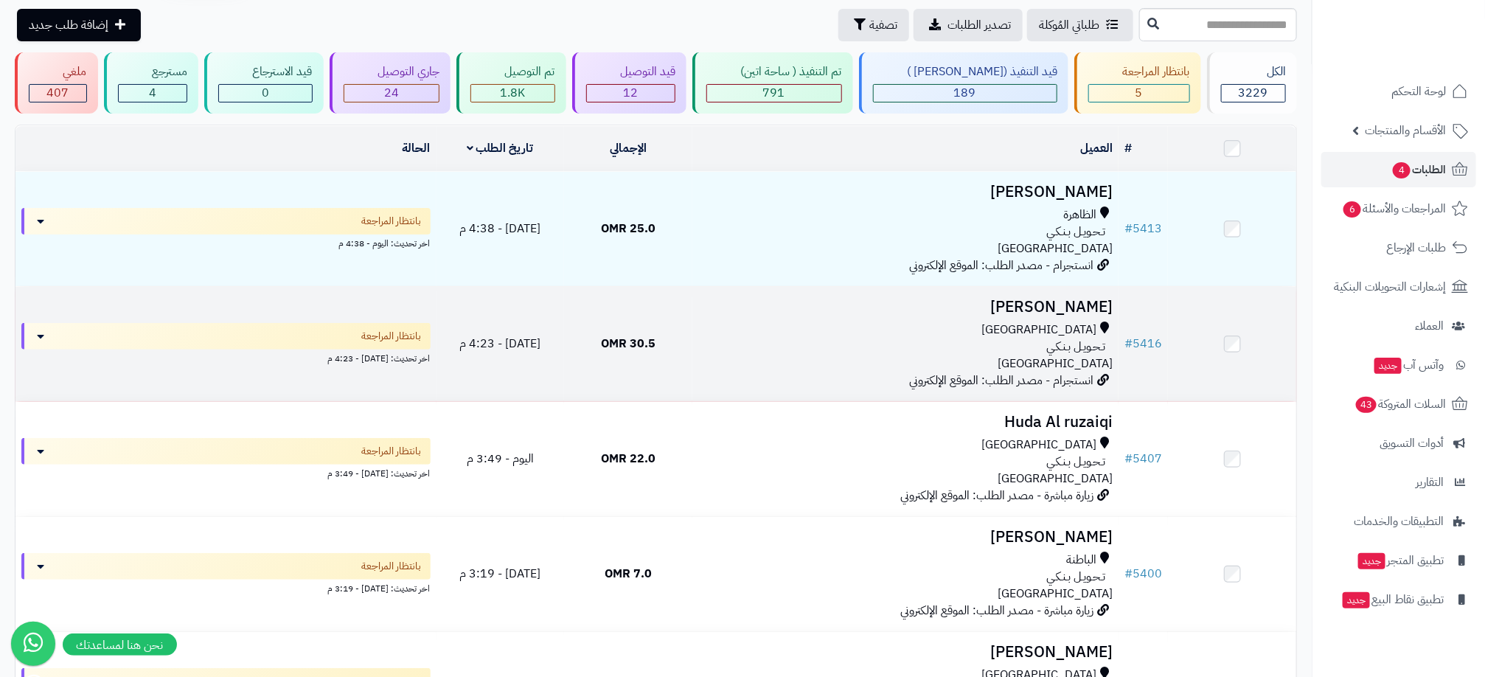
click at [948, 339] on div "تـحـويـل بـنـكـي" at bounding box center [905, 347] width 414 height 17
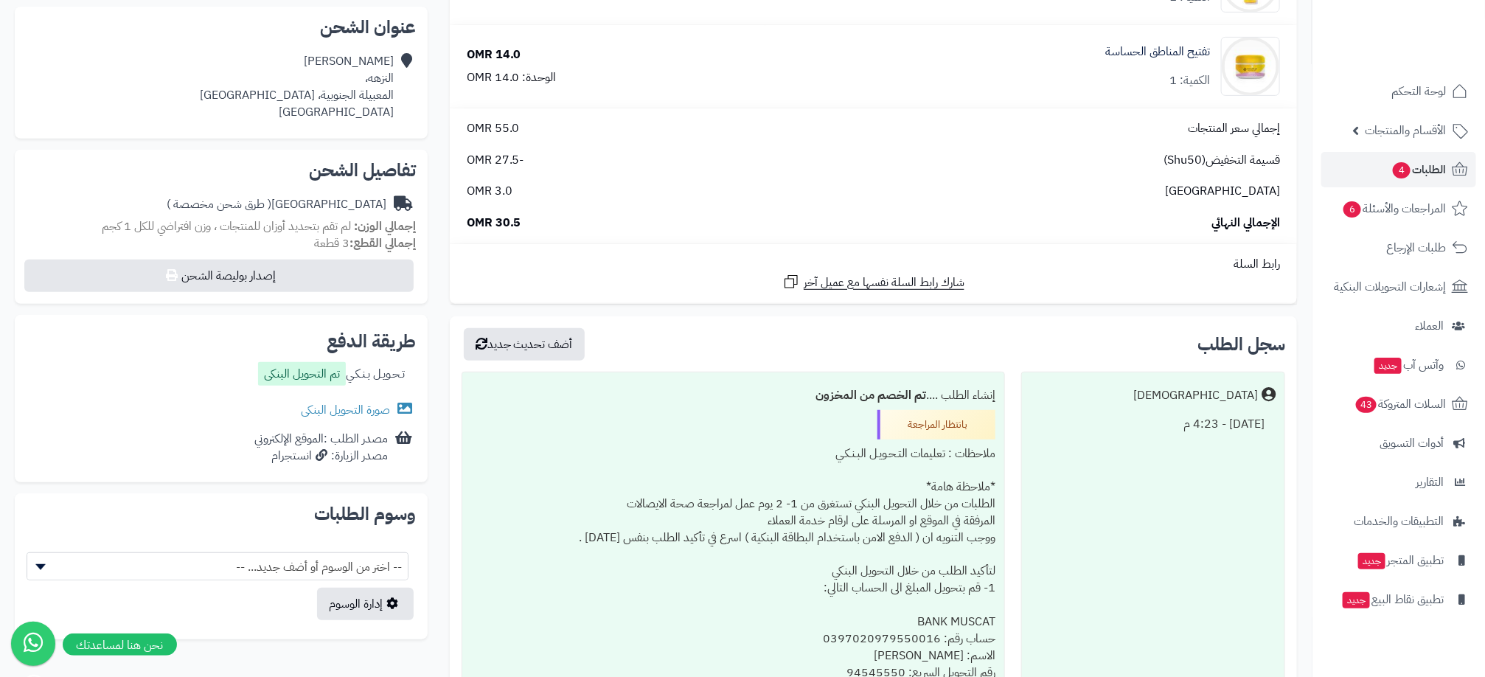
scroll to position [332, 0]
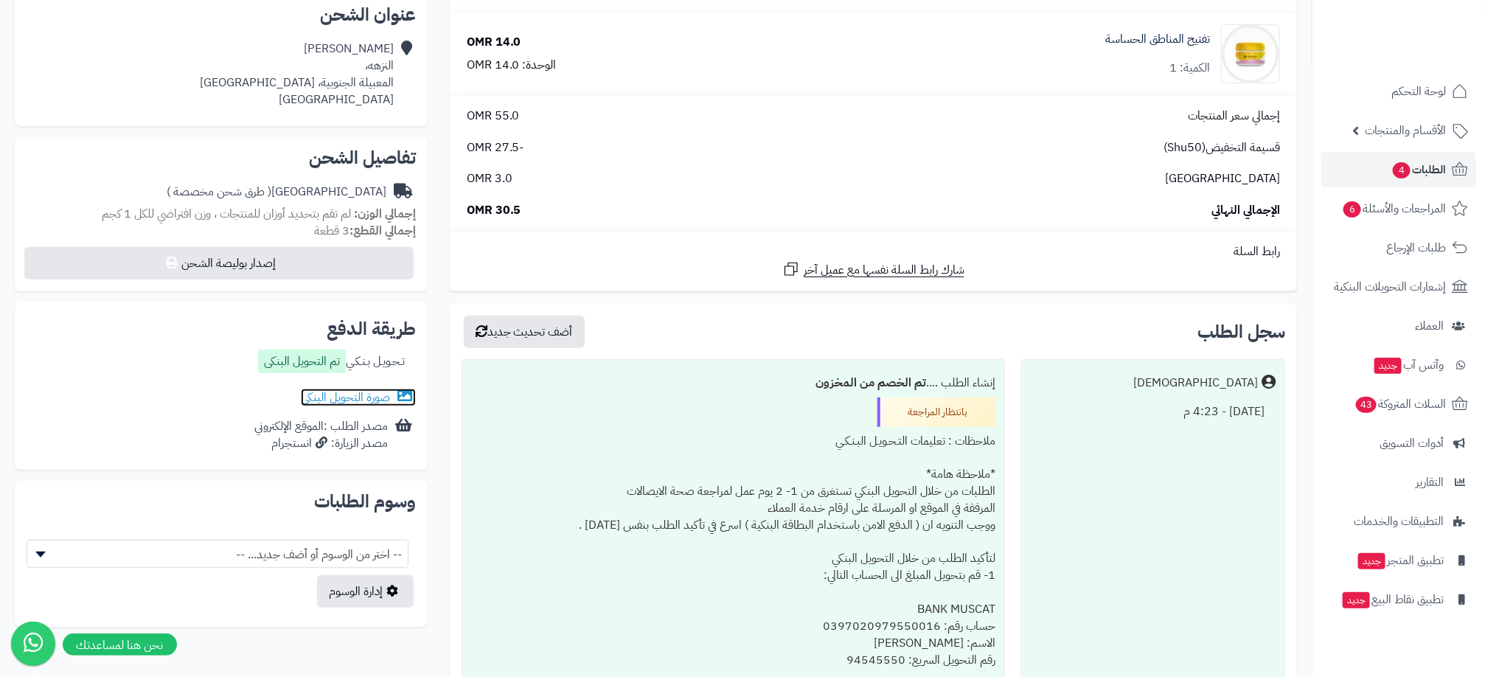
click at [353, 396] on link "صورة التحويل البنكى" at bounding box center [358, 398] width 115 height 18
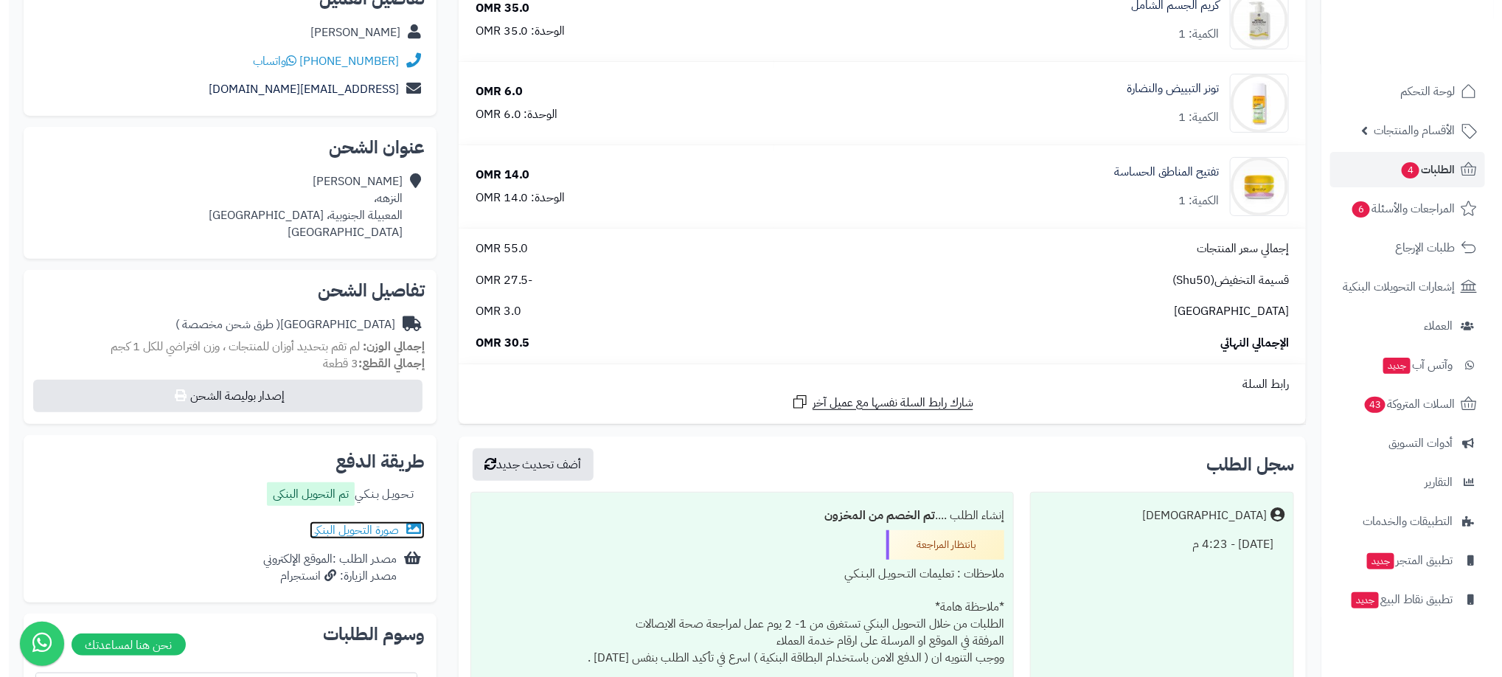
scroll to position [0, 0]
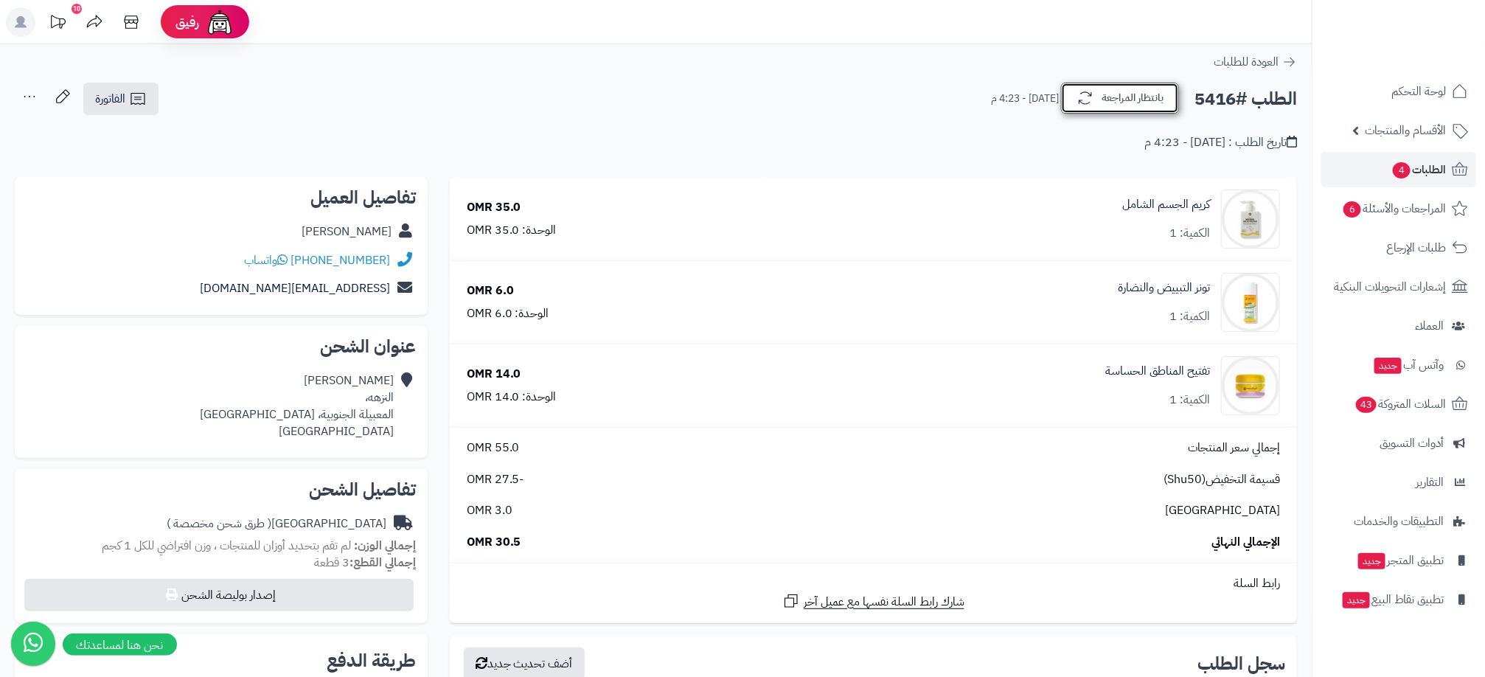
click at [1136, 94] on button "بانتظار المراجعة" at bounding box center [1120, 98] width 118 height 31
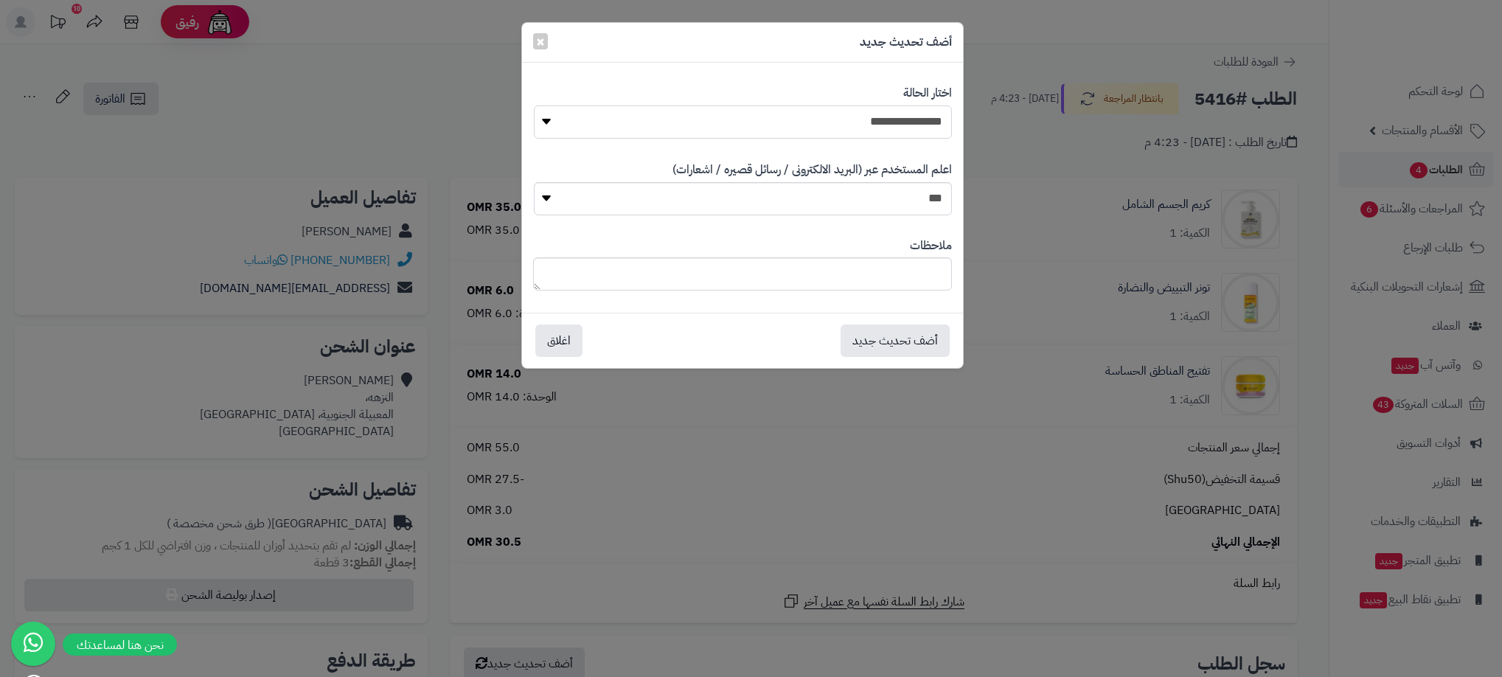
drag, startPoint x: 901, startPoint y: 122, endPoint x: 903, endPoint y: 142, distance: 19.4
click at [901, 122] on select "**********" at bounding box center [743, 121] width 418 height 33
select select "**"
click at [534, 105] on select "**********" at bounding box center [743, 121] width 418 height 33
click at [912, 332] on button "أضف تحديث جديد" at bounding box center [895, 340] width 109 height 32
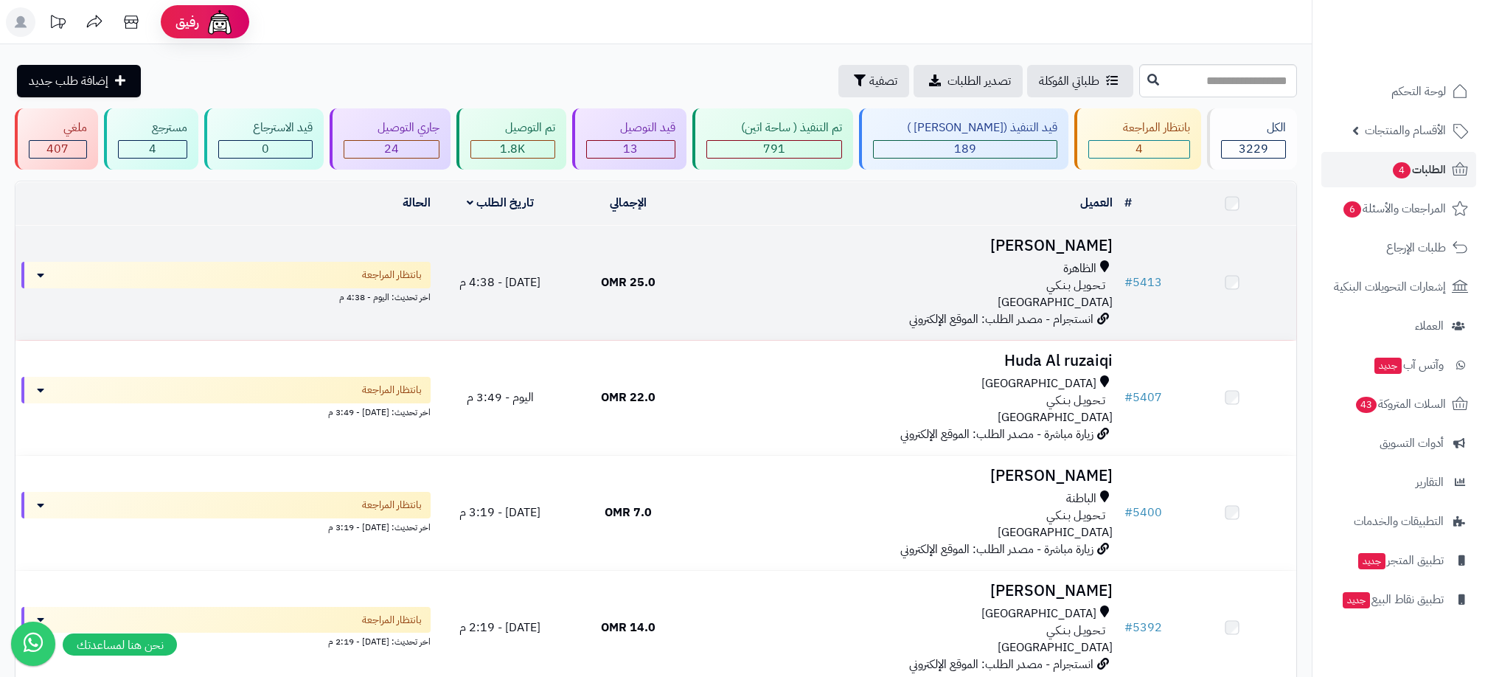
scroll to position [56, 0]
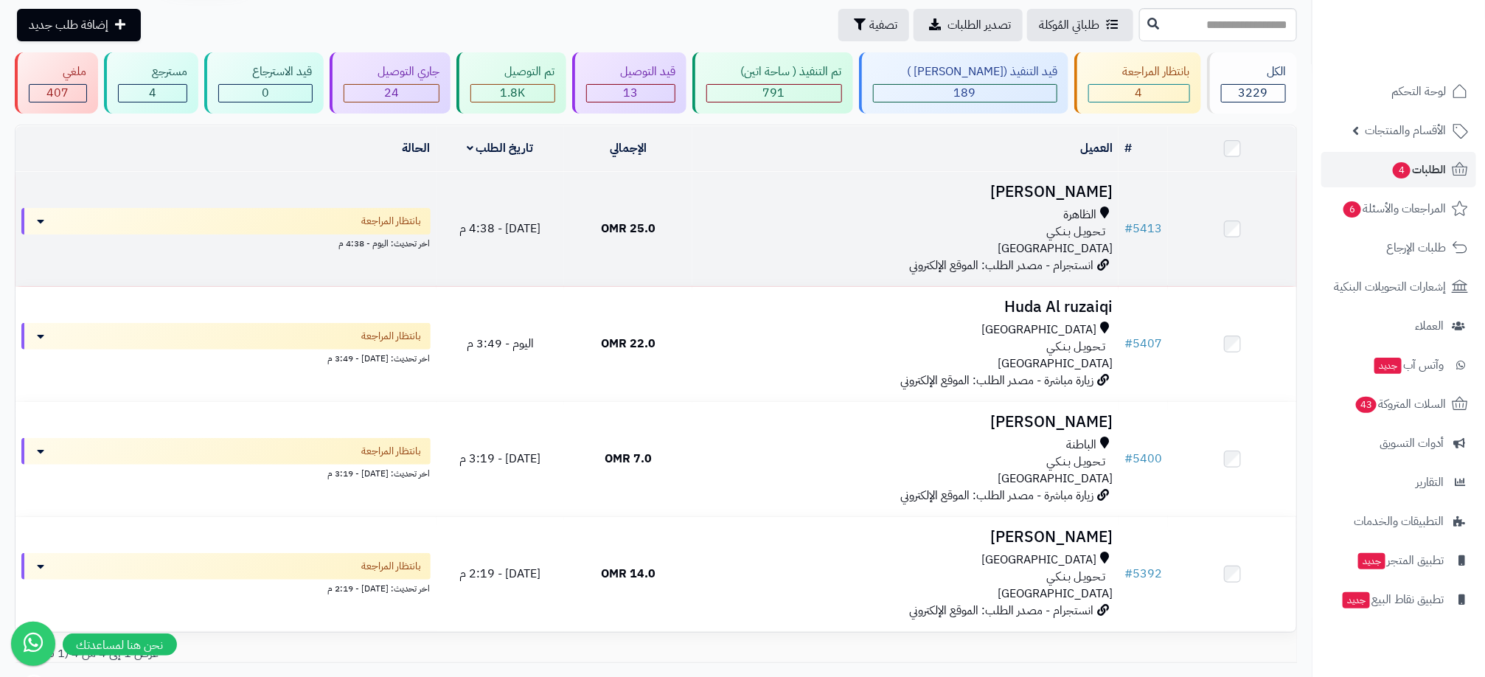
click at [1018, 229] on div "تـحـويـل بـنـكـي" at bounding box center [905, 231] width 414 height 17
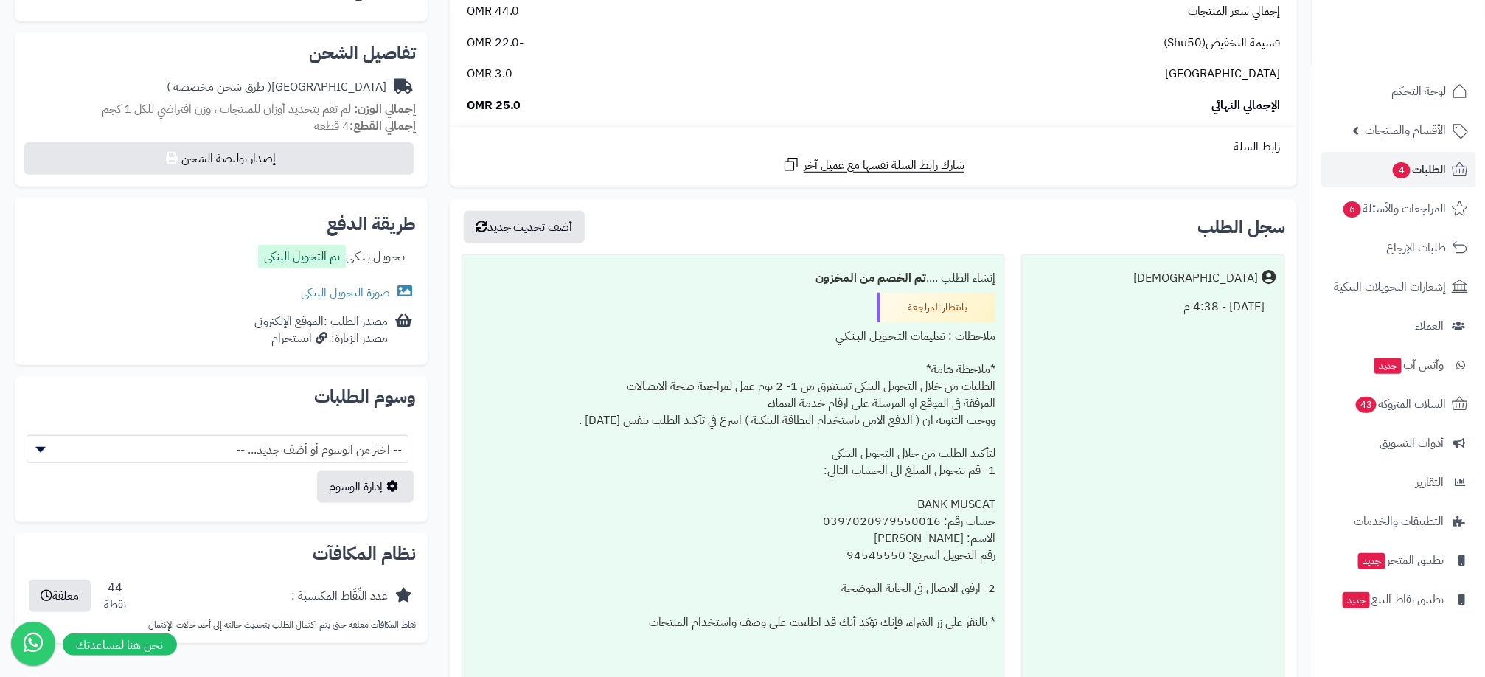
scroll to position [443, 0]
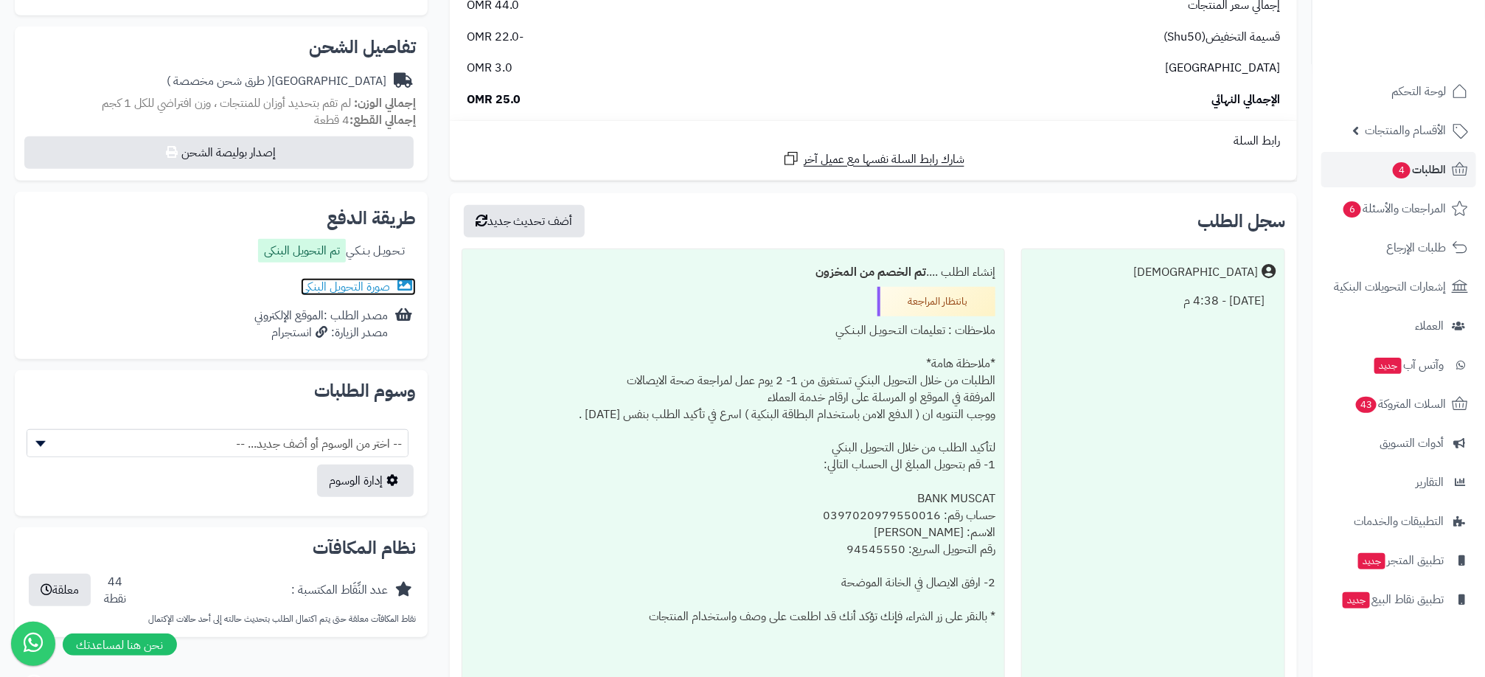
click at [353, 291] on link "صورة التحويل البنكى" at bounding box center [358, 287] width 115 height 18
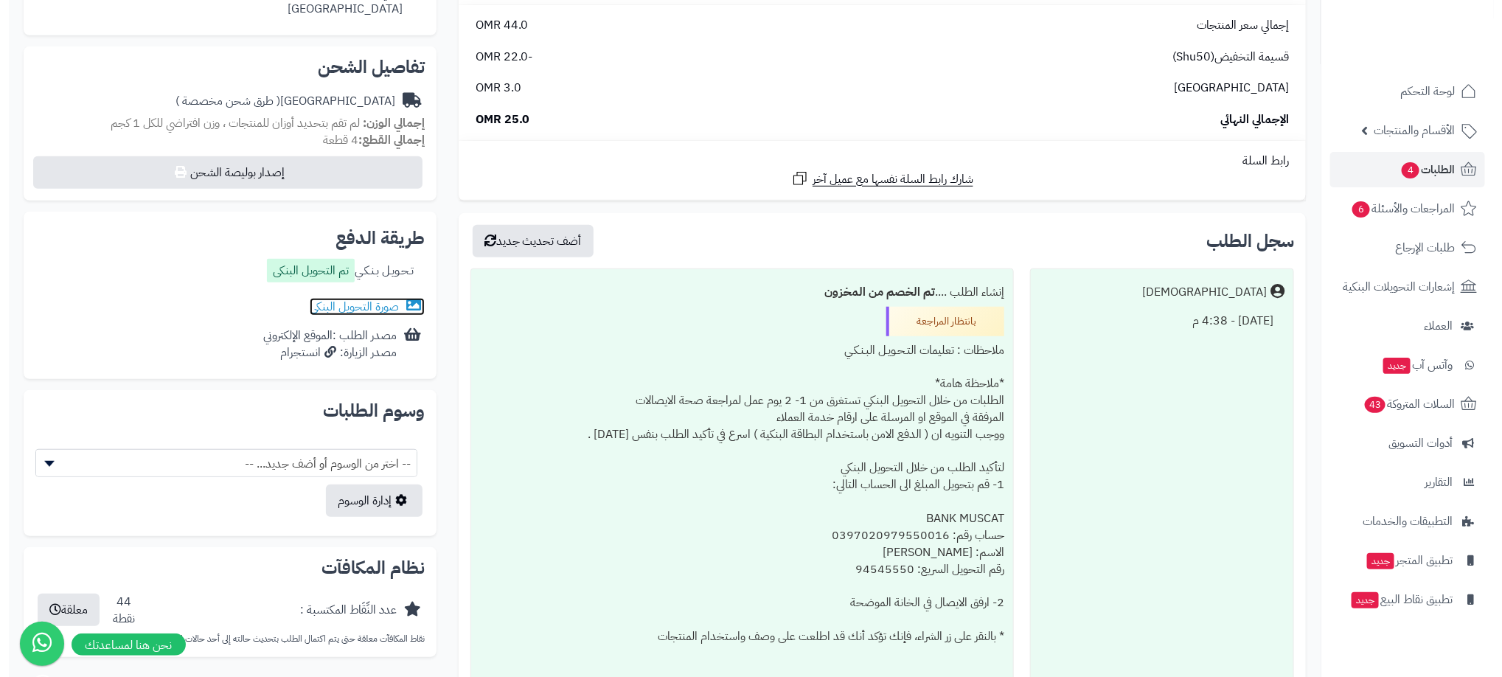
scroll to position [0, 0]
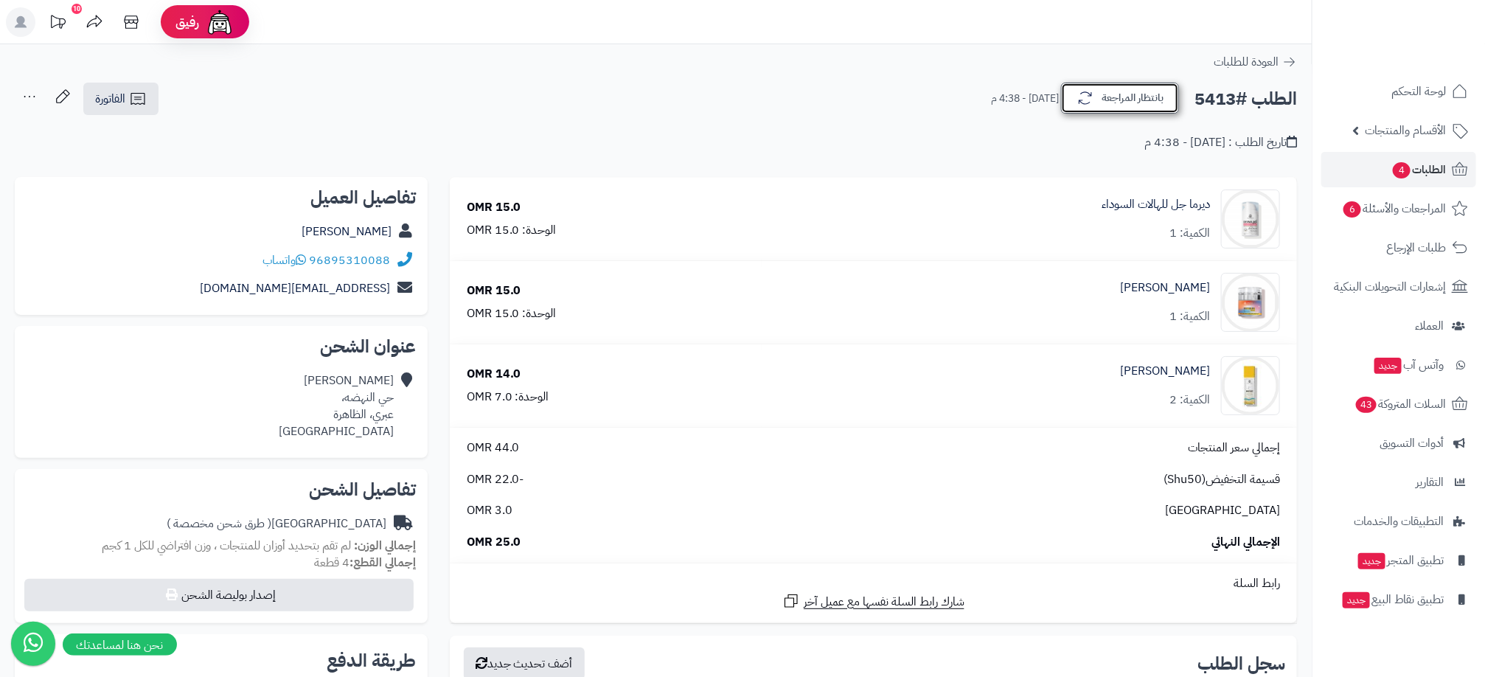
click at [1124, 104] on button "بانتظار المراجعة" at bounding box center [1120, 98] width 118 height 31
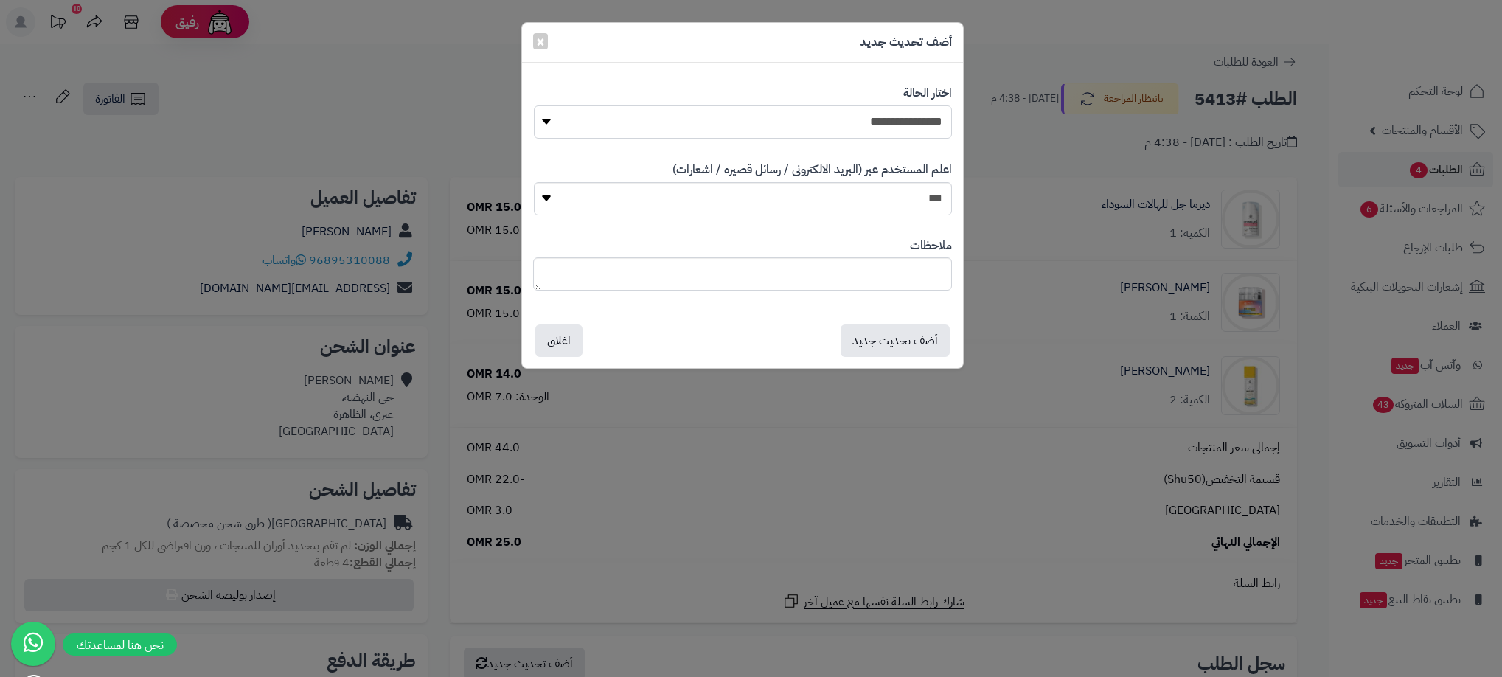
drag, startPoint x: 910, startPoint y: 128, endPoint x: 907, endPoint y: 142, distance: 14.3
click at [910, 127] on select "**********" at bounding box center [743, 121] width 418 height 33
select select "**"
click at [534, 105] on select "**********" at bounding box center [743, 121] width 418 height 33
click at [901, 332] on button "أضف تحديث جديد" at bounding box center [895, 340] width 109 height 32
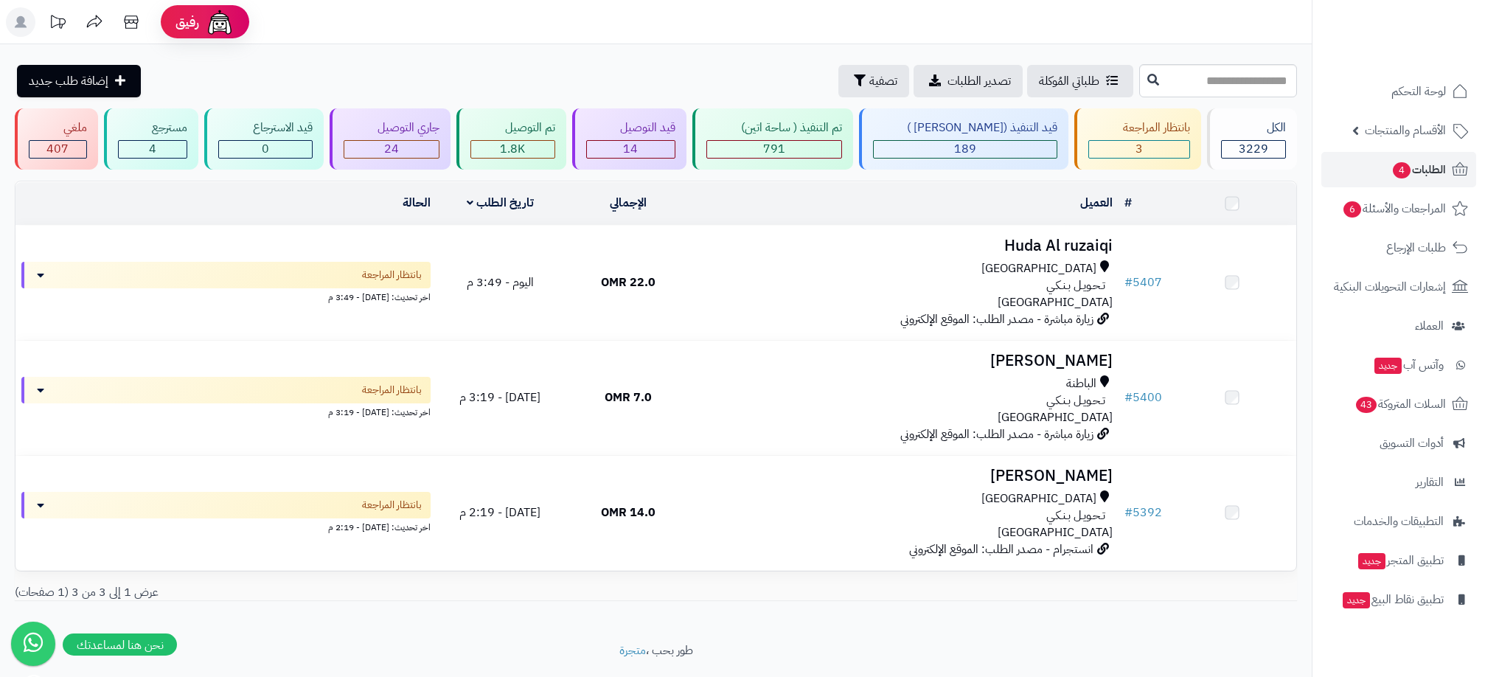
scroll to position [43, 0]
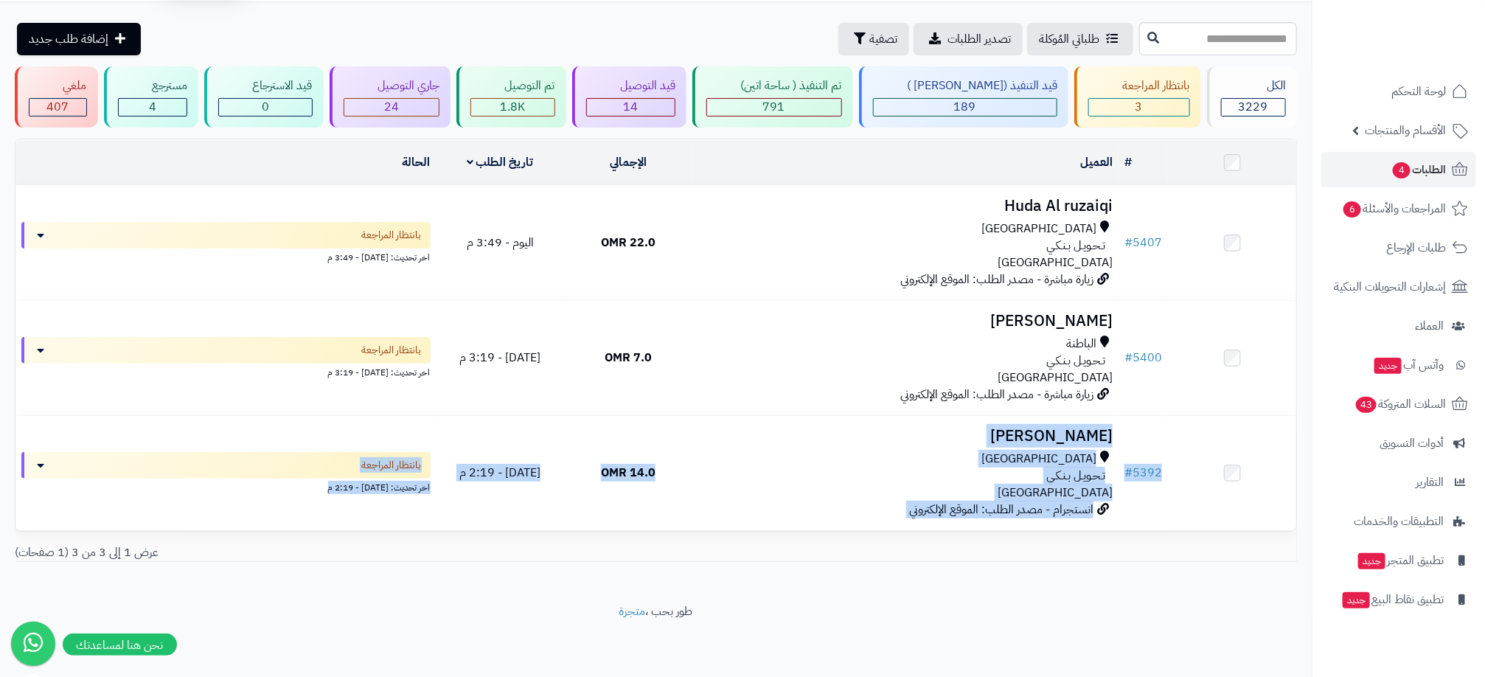
drag, startPoint x: 1184, startPoint y: 476, endPoint x: 1182, endPoint y: 553, distance: 77.5
click at [1182, 553] on div "# المحدد: 0 العميل الاجراءات تحديث حالة الطلبات تحضير الطلبات إصدار بوليصة الشح…" at bounding box center [656, 350] width 1283 height 423
click at [1184, 565] on div "# المحدد: 0 العميل الاجراءات تحديث حالة الطلبات تحضير الطلبات إصدار بوليصة الشح…" at bounding box center [656, 356] width 1305 height 435
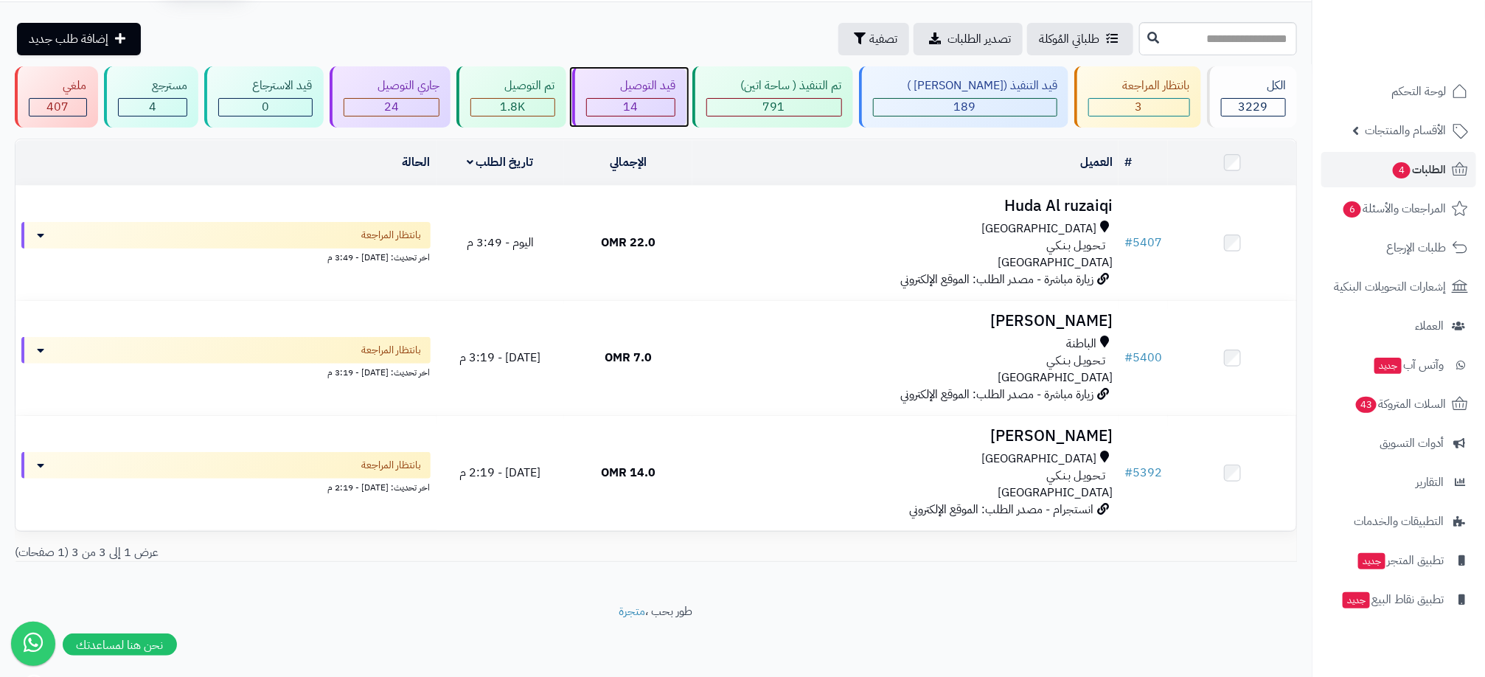
click at [655, 72] on div "قيد التوصيل 14" at bounding box center [629, 96] width 115 height 61
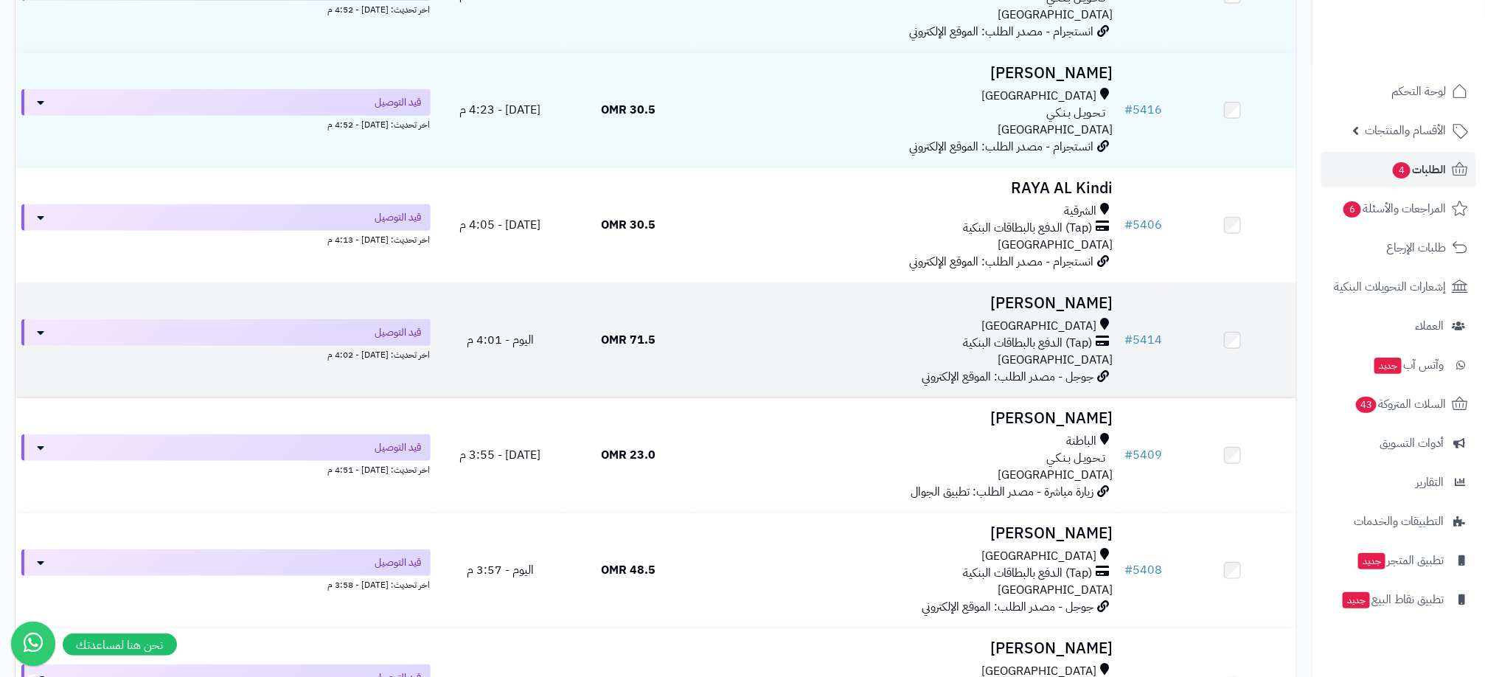
scroll to position [332, 0]
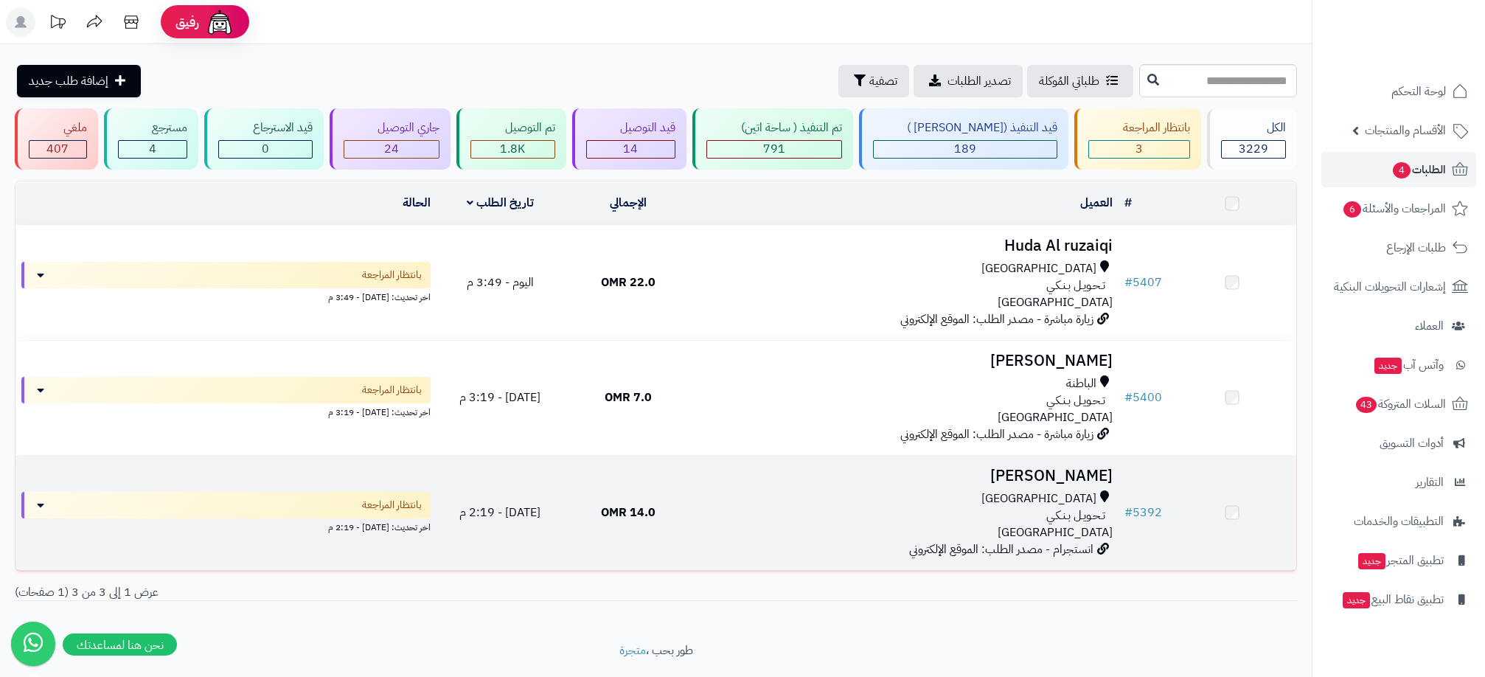
scroll to position [43, 0]
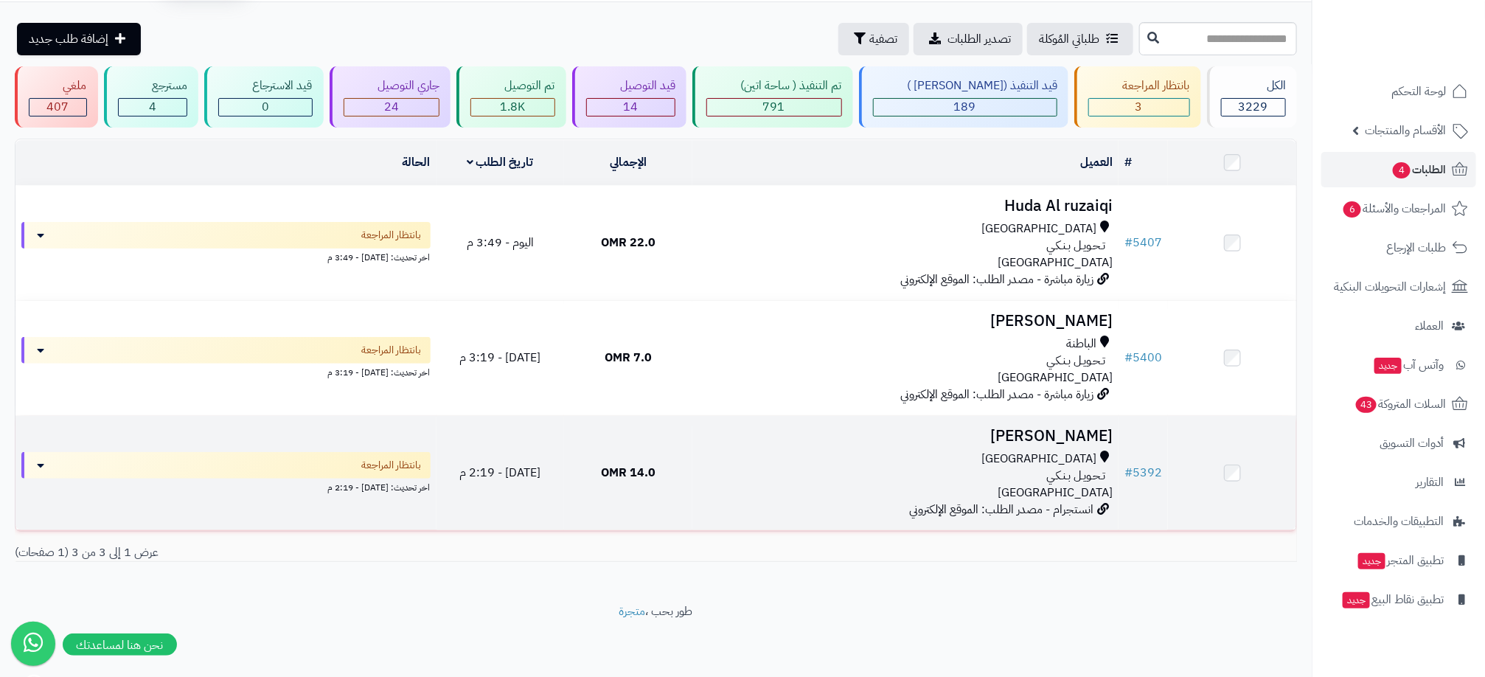
click at [771, 452] on div "مسقط" at bounding box center [905, 459] width 414 height 17
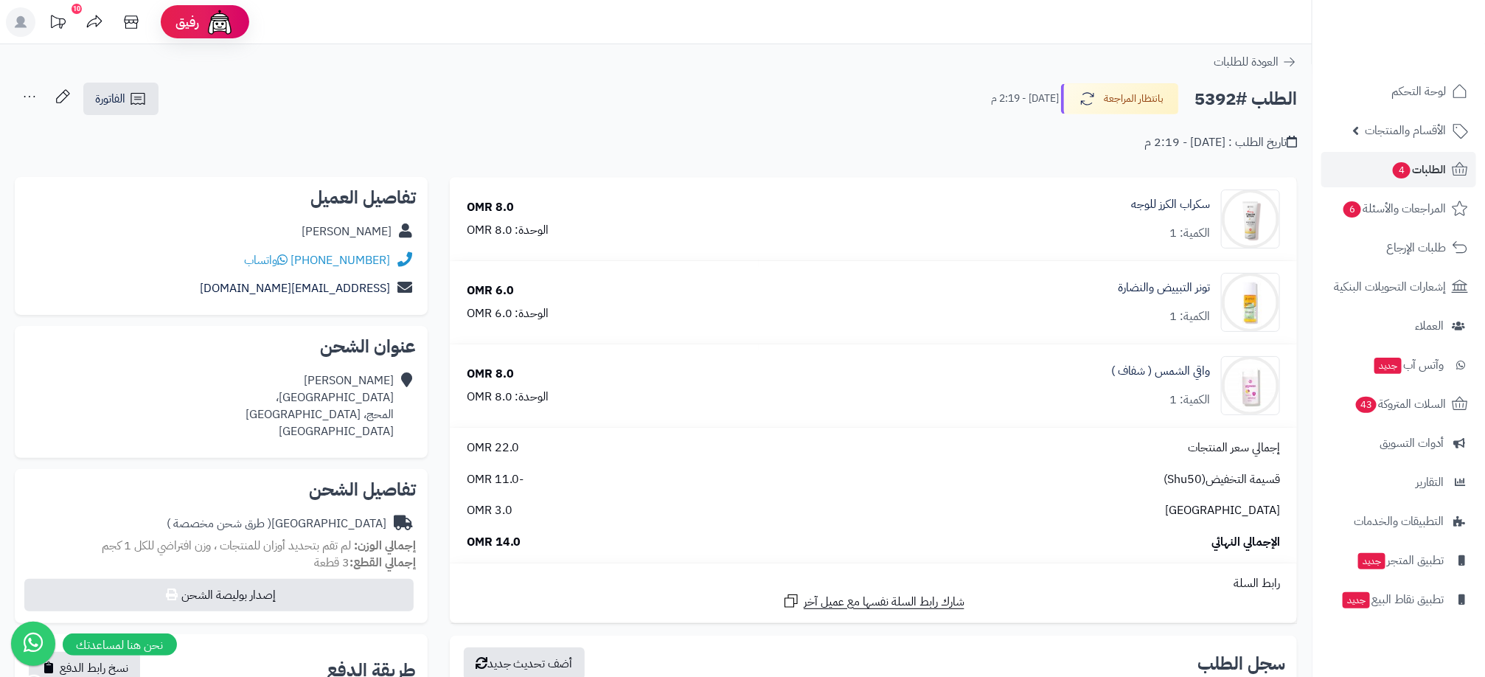
drag, startPoint x: 364, startPoint y: 118, endPoint x: 430, endPoint y: 156, distance: 76.3
click at [364, 118] on div "تاريخ الطلب : اليوم - 2:19 م" at bounding box center [656, 134] width 1283 height 35
click at [1224, 100] on h2 "الطلب #5392" at bounding box center [1246, 99] width 103 height 30
copy h2 "5392"
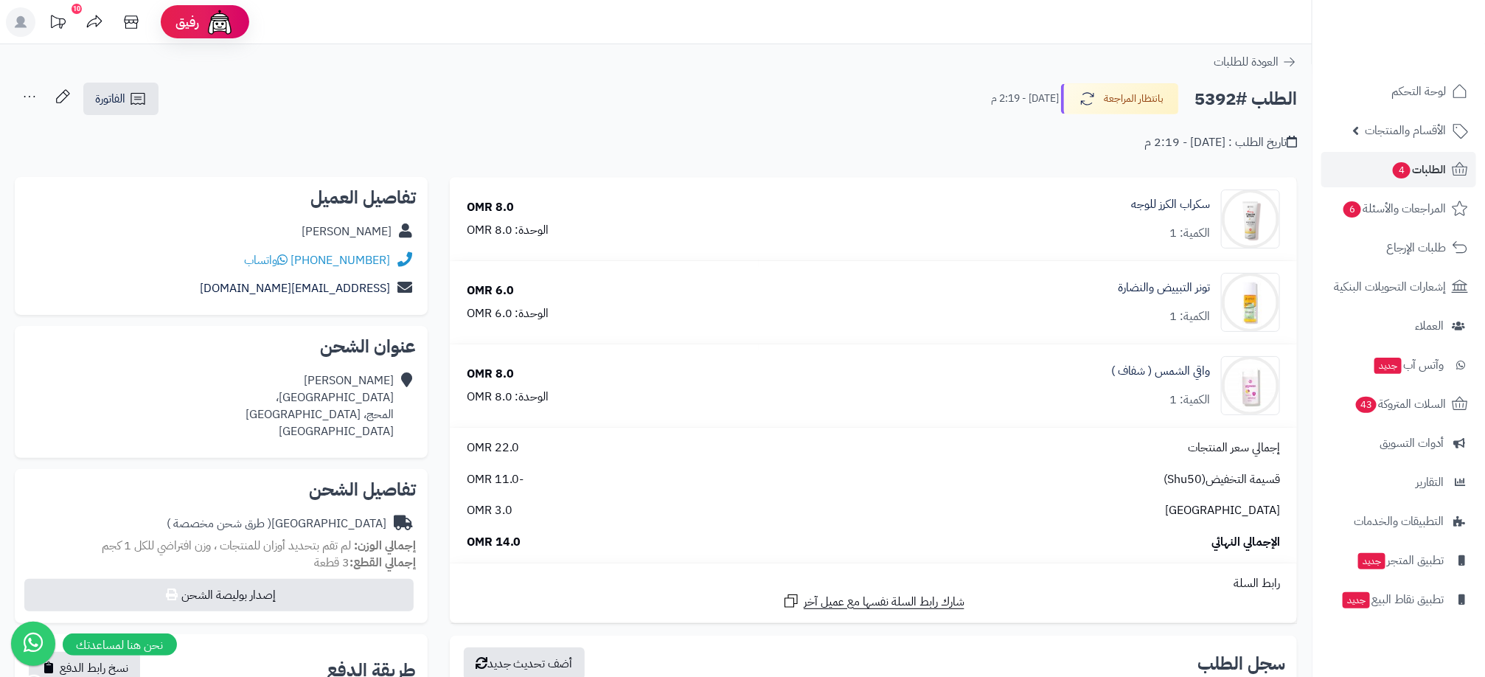
drag, startPoint x: 237, startPoint y: 252, endPoint x: 401, endPoint y: 261, distance: 164.0
click at [401, 261] on div "+96898094927 واتساب" at bounding box center [221, 260] width 389 height 29
copy div "+96898094927 واتساب"
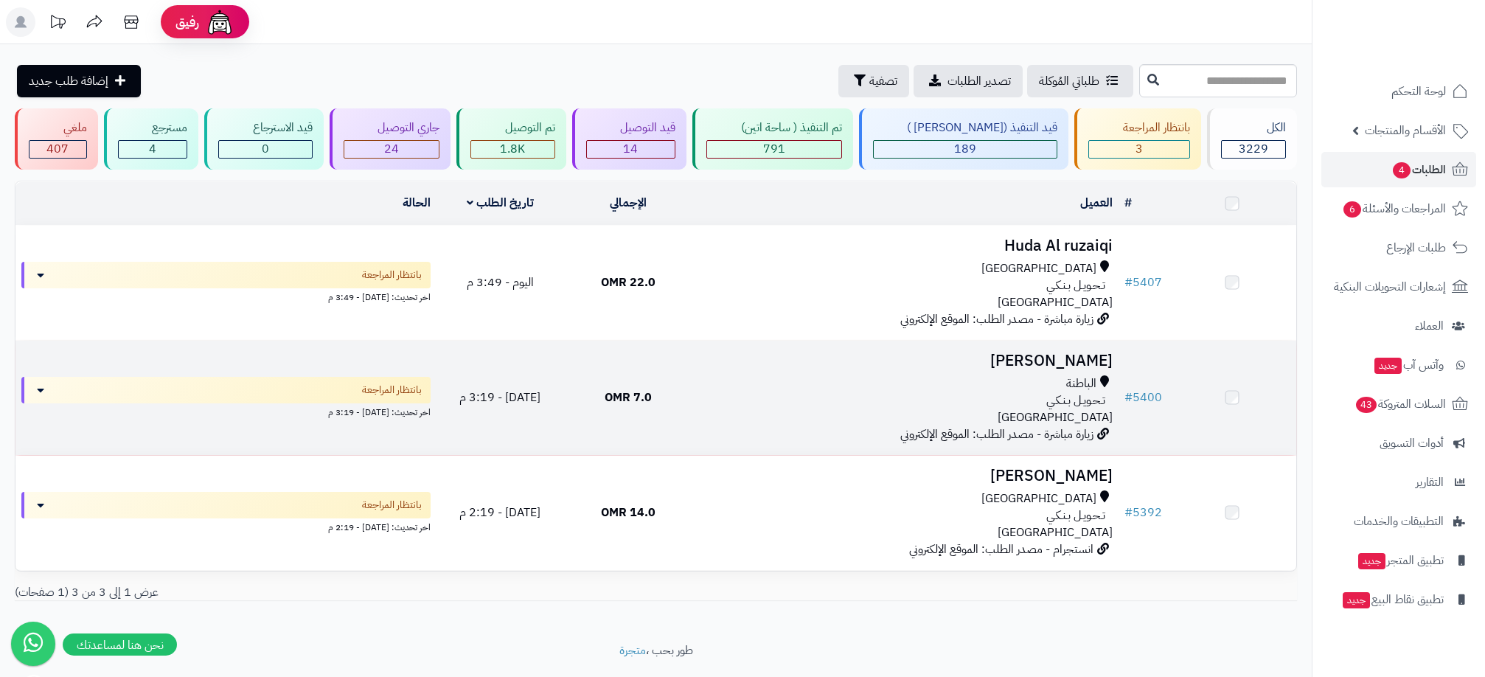
scroll to position [43, 0]
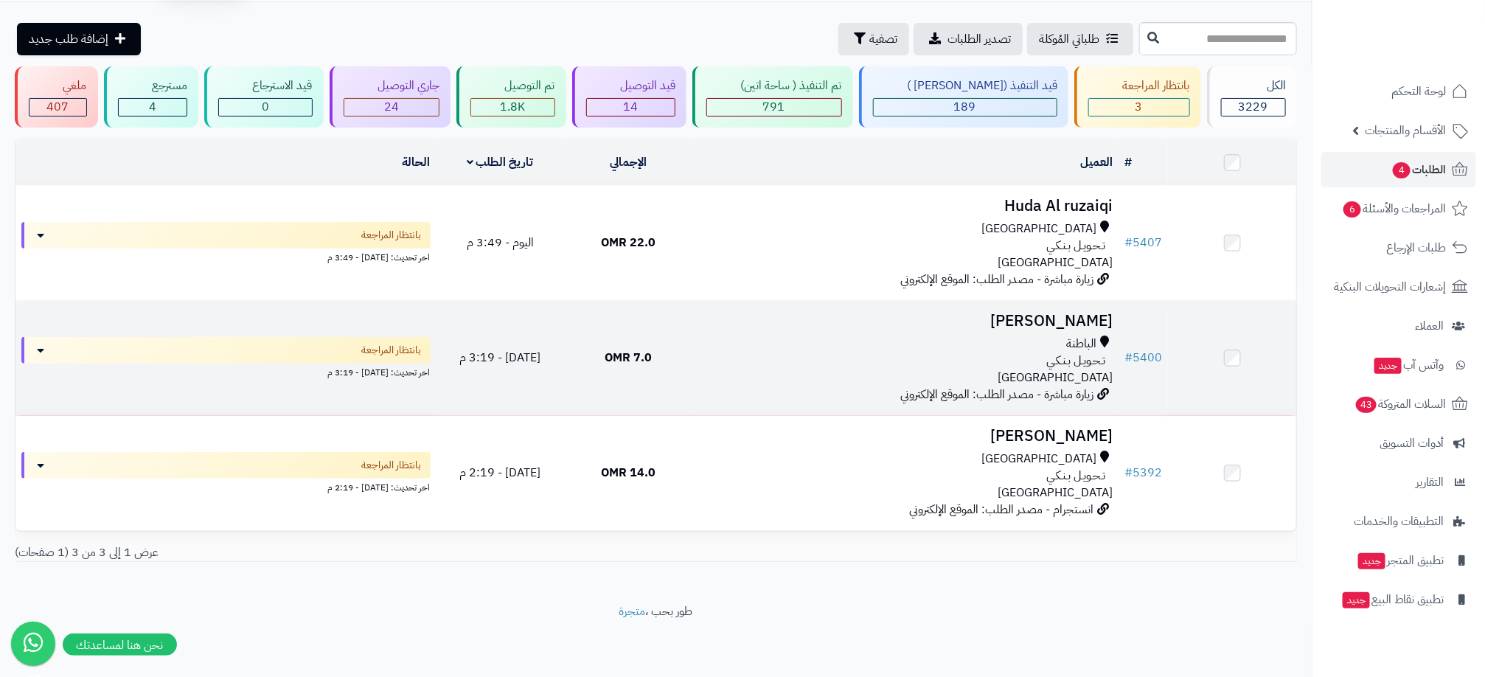
click at [1053, 389] on span "زيارة مباشرة - مصدر الطلب: الموقع الإلكتروني" at bounding box center [997, 395] width 193 height 18
click at [1007, 348] on div "الباطنة" at bounding box center [905, 344] width 414 height 17
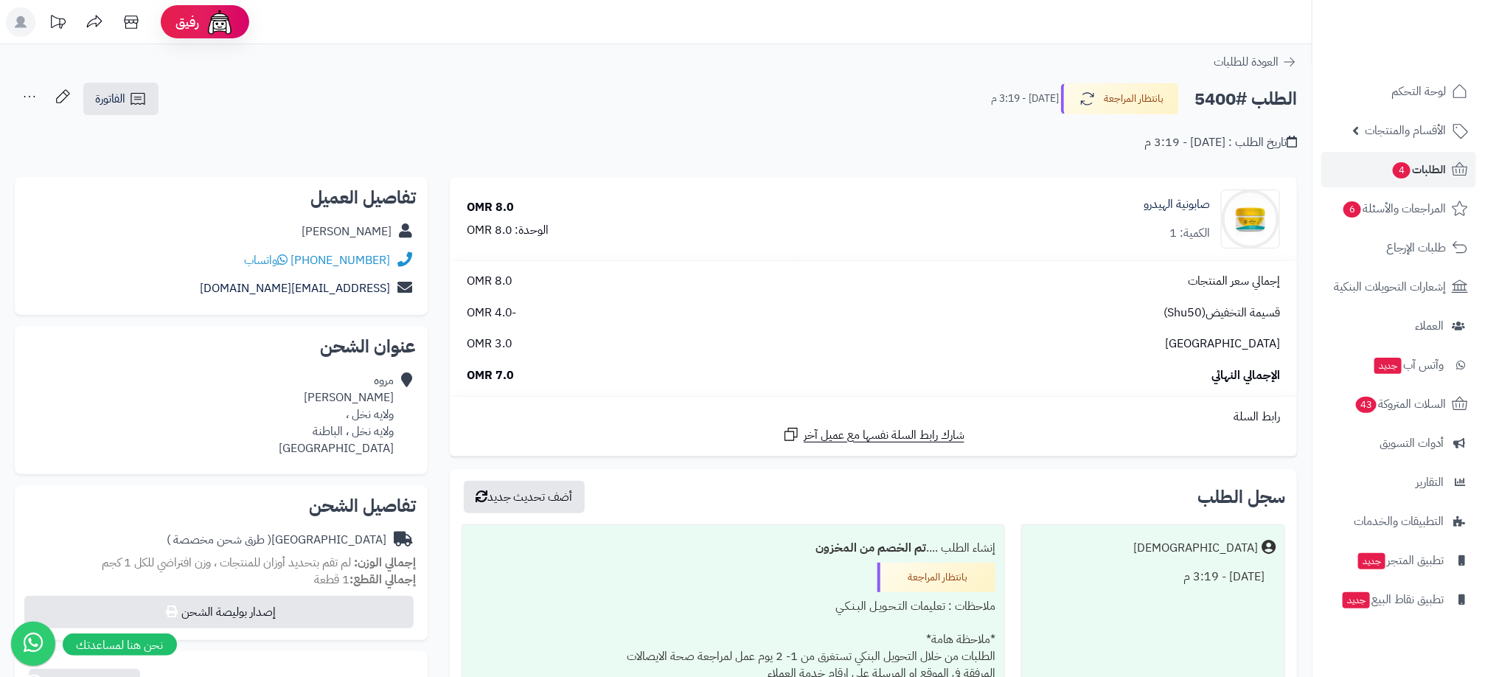
click at [1213, 94] on h2 "الطلب #5400" at bounding box center [1246, 99] width 103 height 30
copy h2 "5400"
drag, startPoint x: 237, startPoint y: 257, endPoint x: 390, endPoint y: 262, distance: 152.7
click at [390, 262] on div "+96899868066 واتساب" at bounding box center [221, 260] width 389 height 29
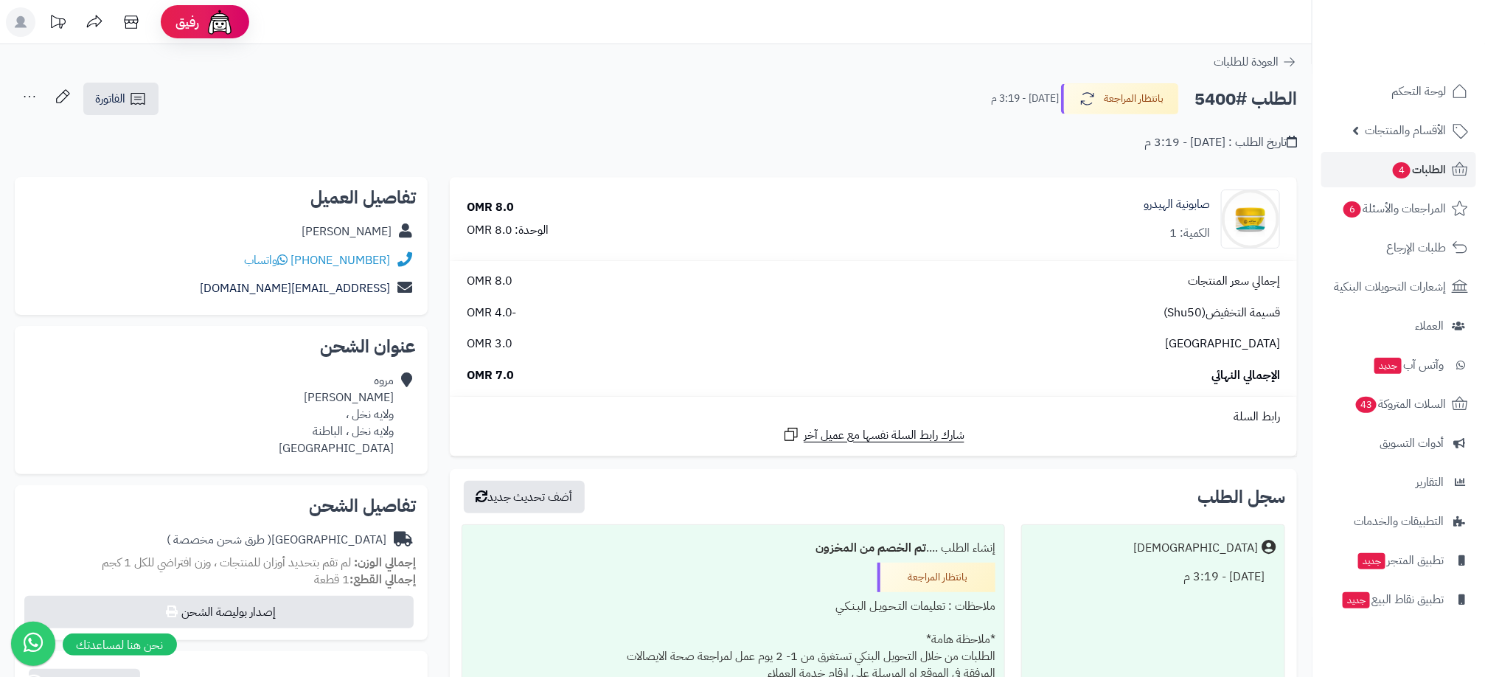
copy div "+96899868066 واتساب"
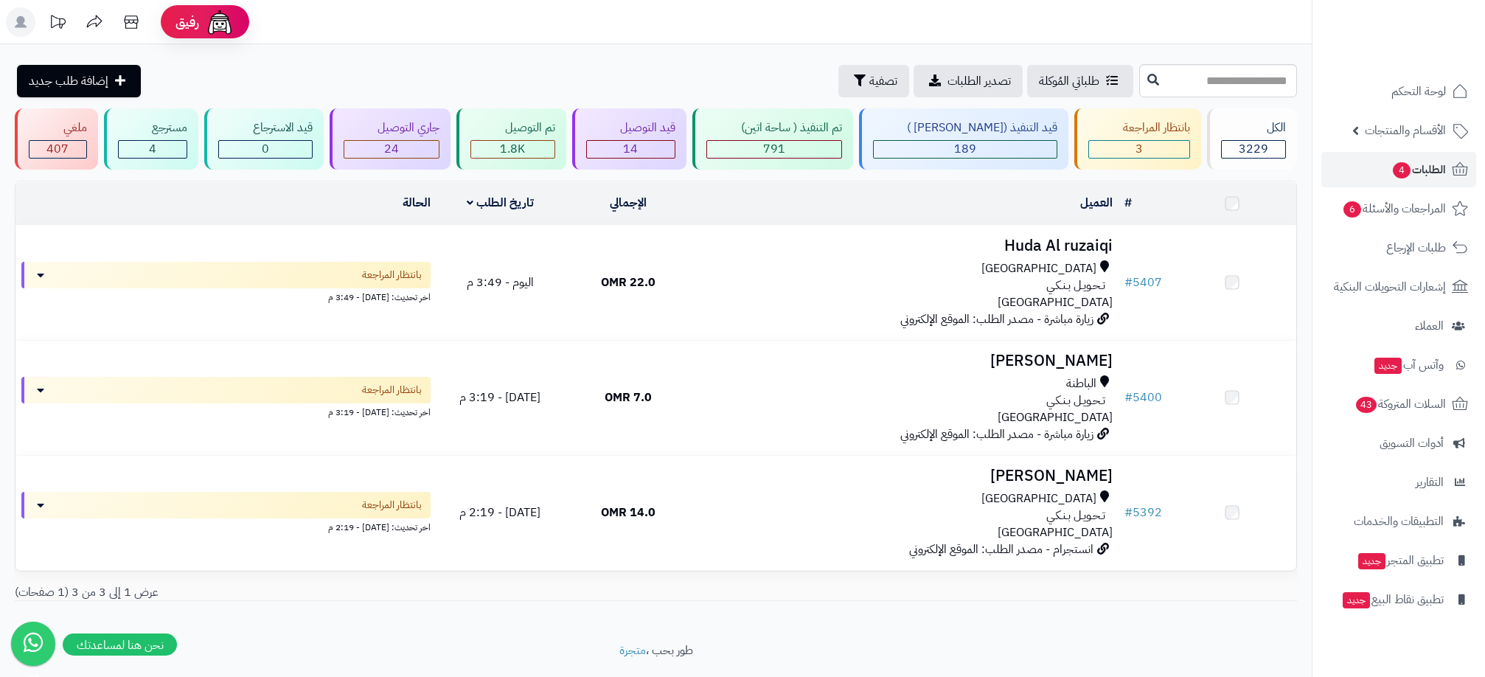
scroll to position [43, 0]
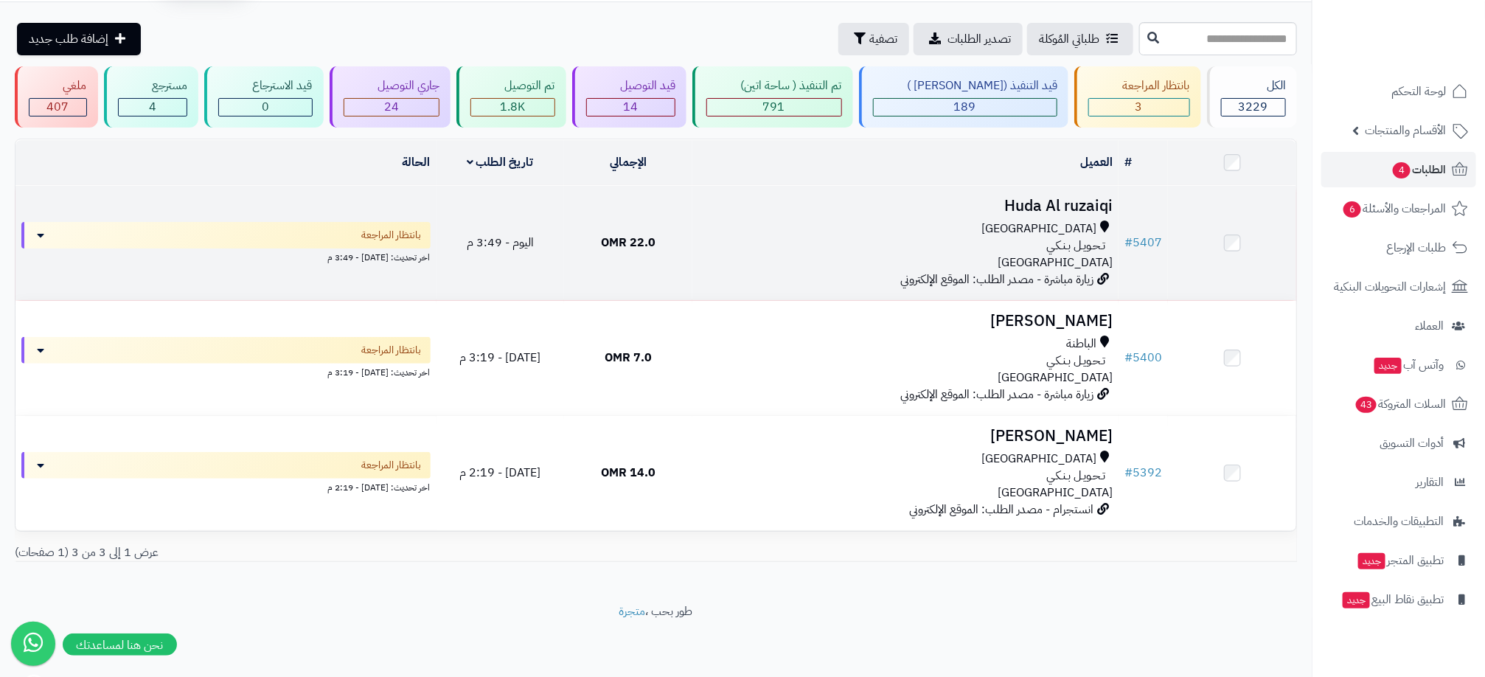
click at [1094, 226] on span "مسقط" at bounding box center [1039, 229] width 115 height 17
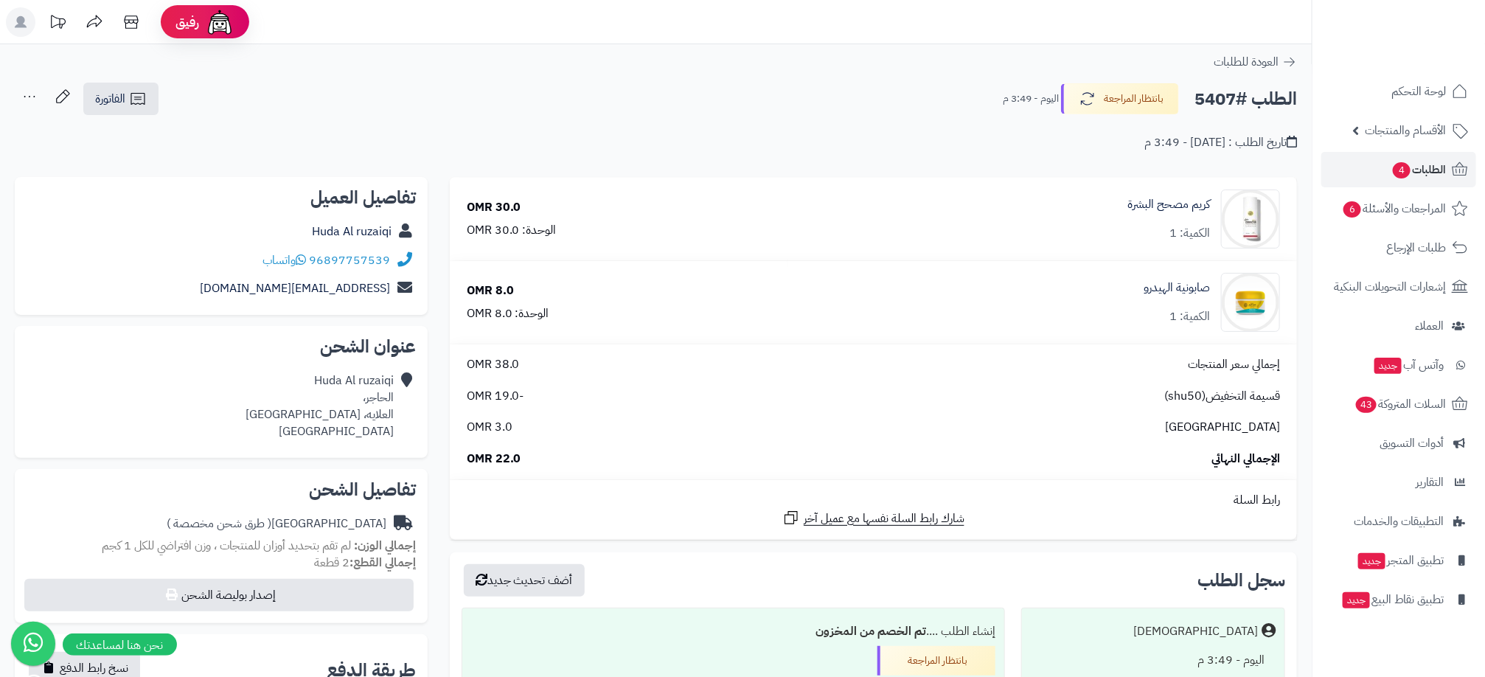
click at [1220, 111] on h2 "الطلب #5407" at bounding box center [1246, 99] width 103 height 30
click at [1215, 98] on h2 "الطلب #5407" at bounding box center [1246, 99] width 103 height 30
copy h2 "5407"
drag, startPoint x: 237, startPoint y: 264, endPoint x: 399, endPoint y: 268, distance: 162.3
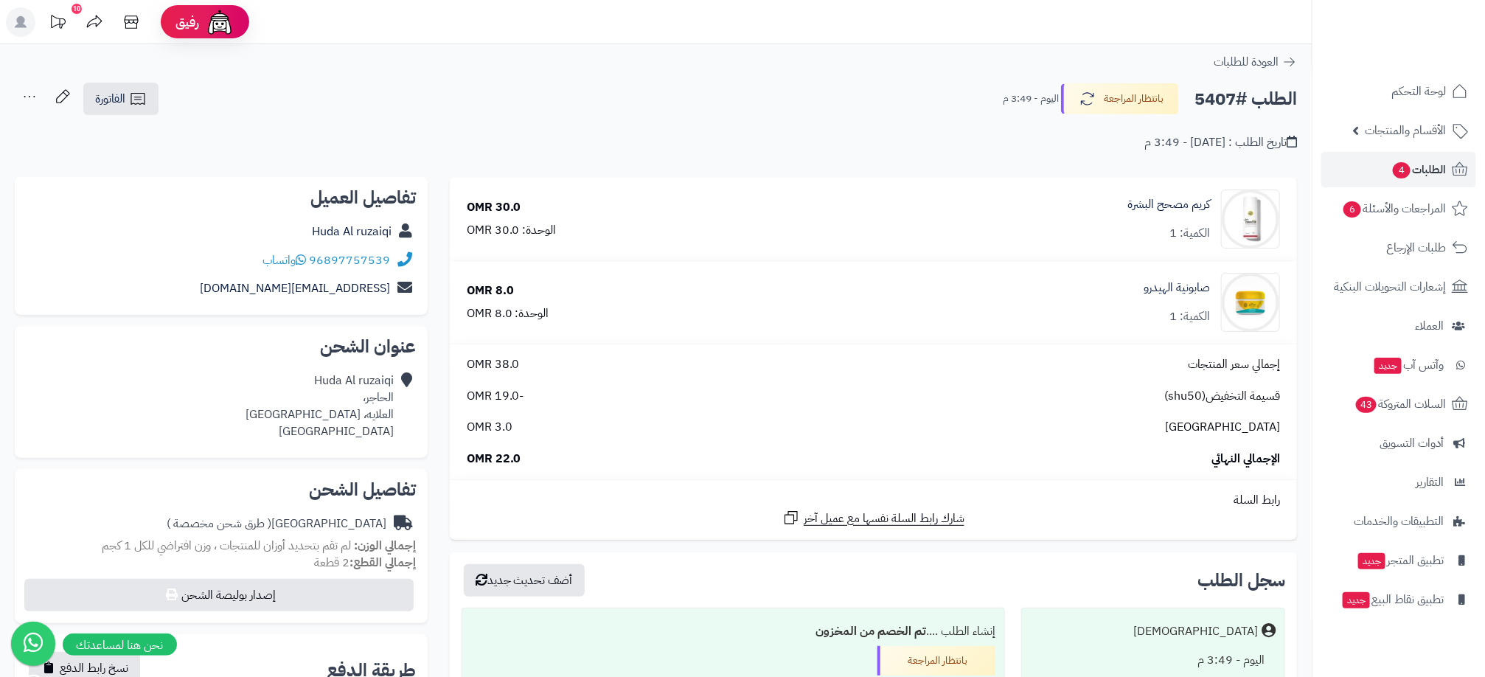
click at [399, 268] on div "96897757539 واتساب" at bounding box center [221, 260] width 389 height 29
copy div "96897757539 واتساب"
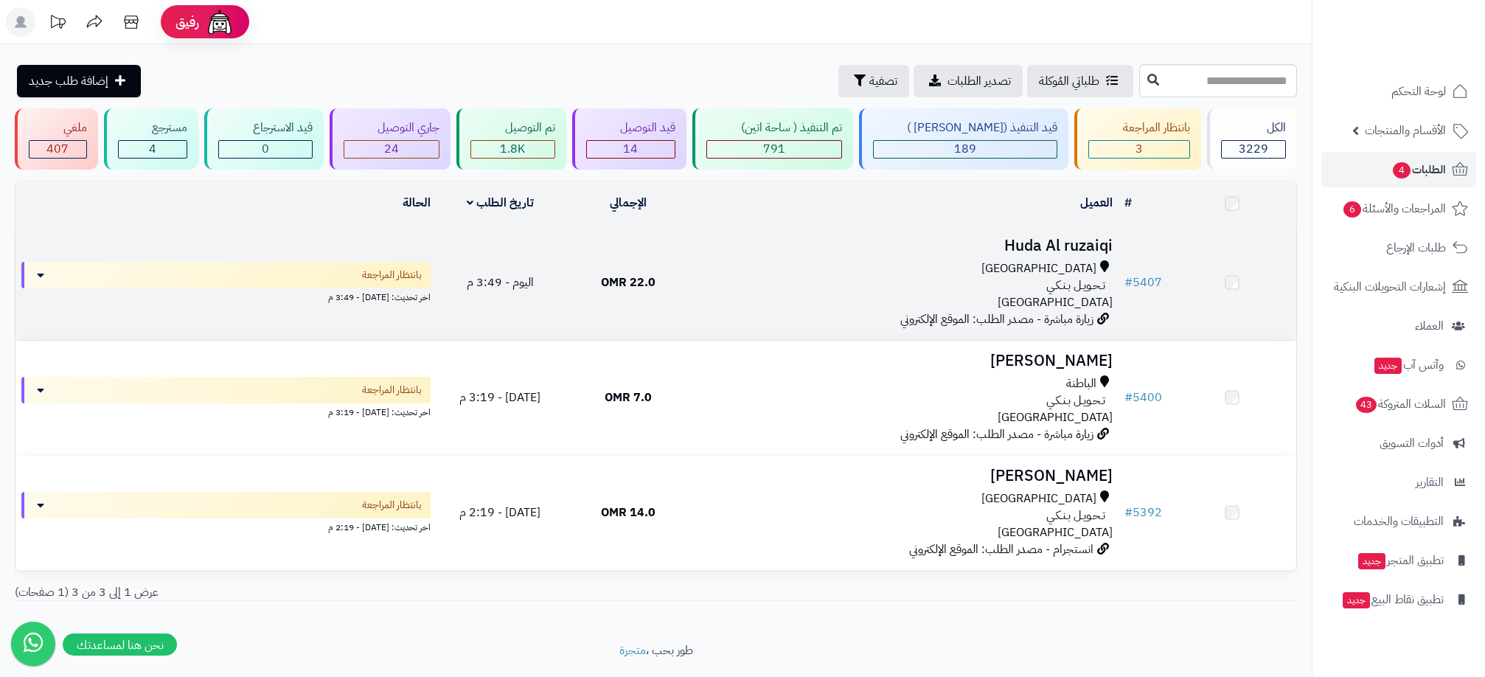
scroll to position [43, 0]
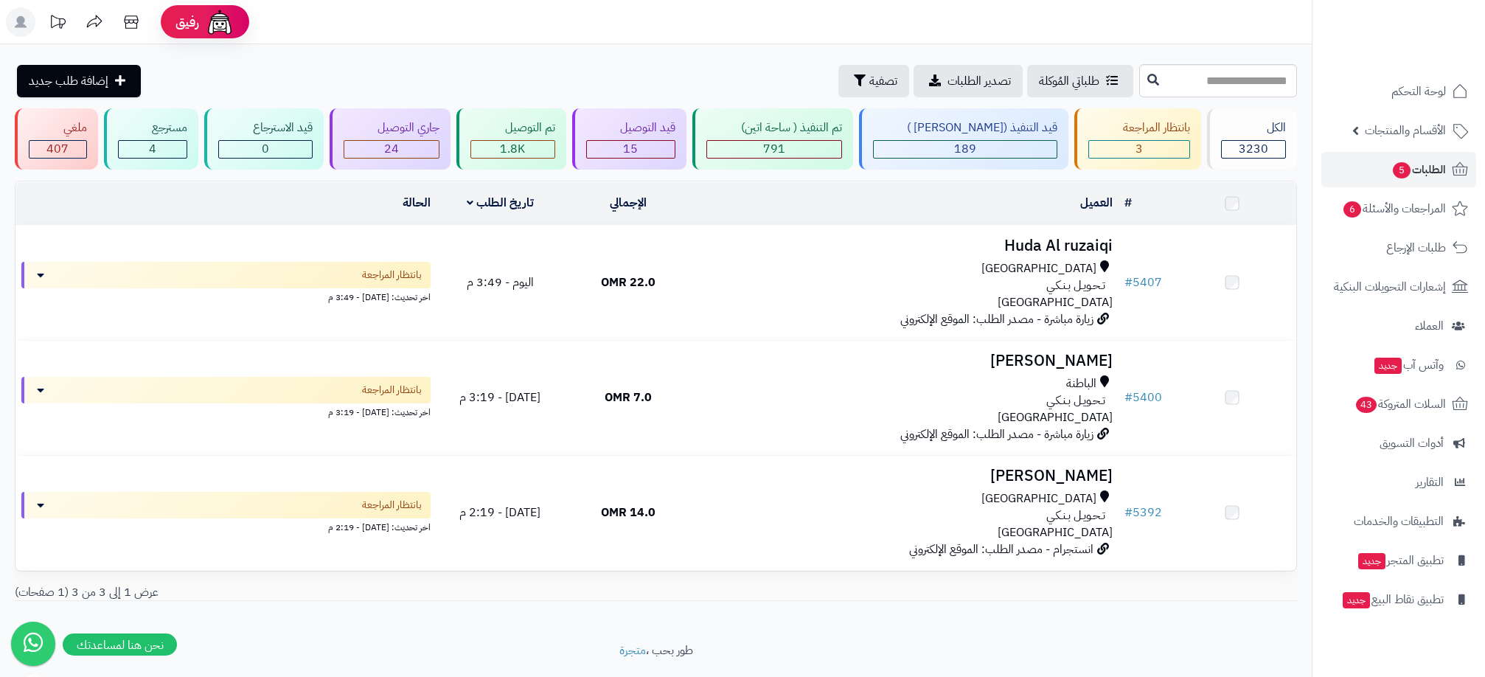
scroll to position [43, 0]
